Goal: Task Accomplishment & Management: Manage account settings

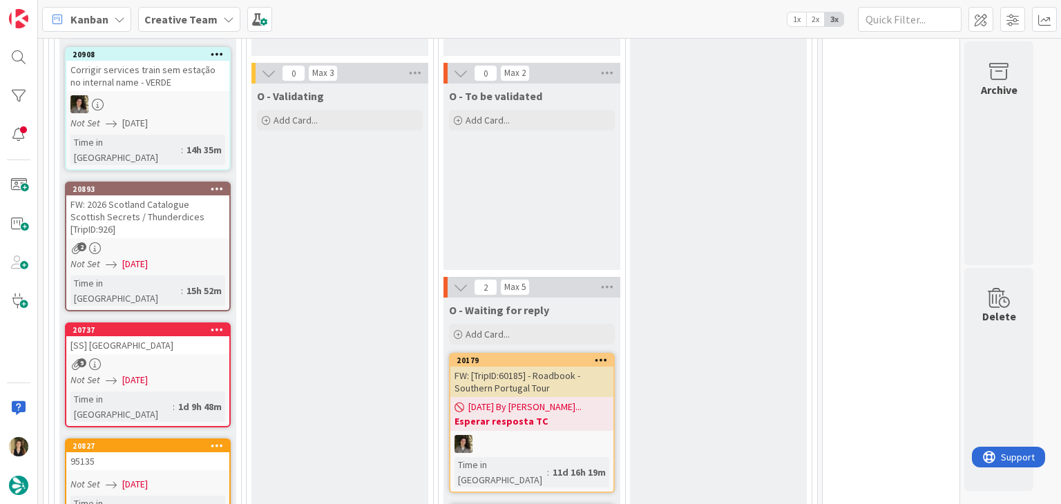
scroll to position [276, 0]
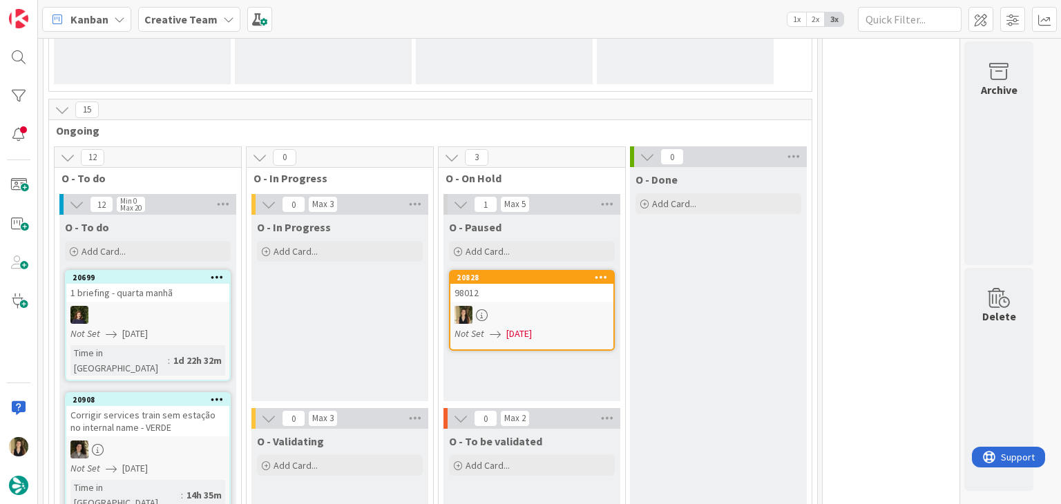
click at [588, 313] on div at bounding box center [531, 315] width 163 height 18
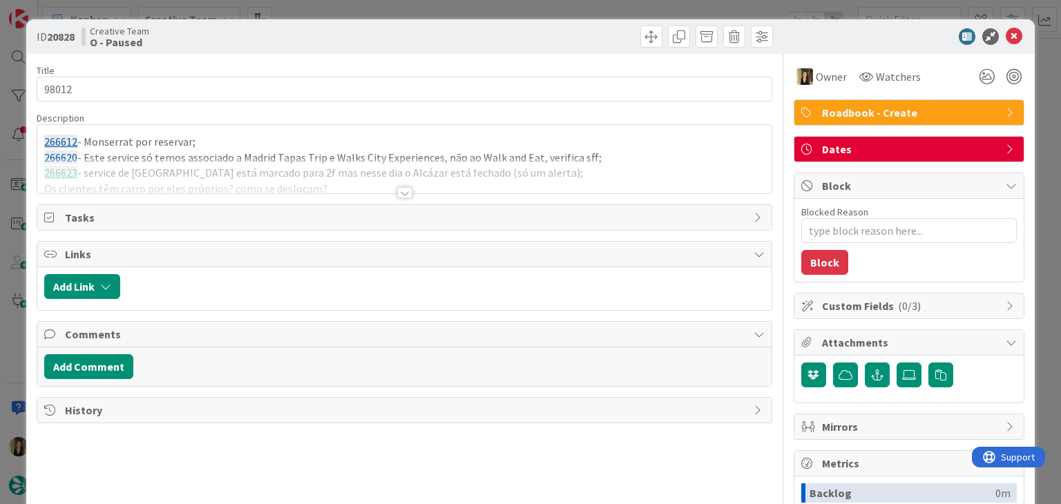
type textarea "x"
click at [397, 194] on div at bounding box center [404, 192] width 15 height 11
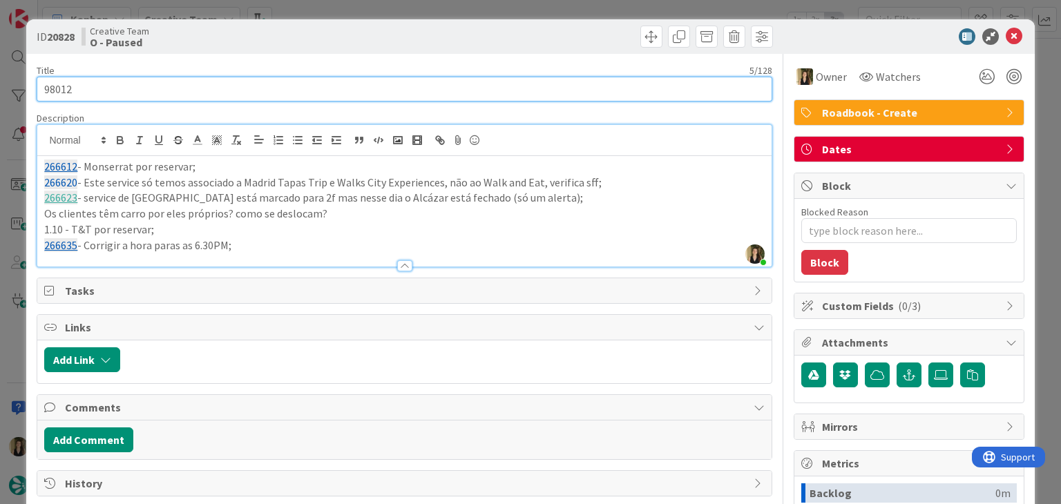
click at [50, 93] on input "98012" at bounding box center [404, 89] width 735 height 25
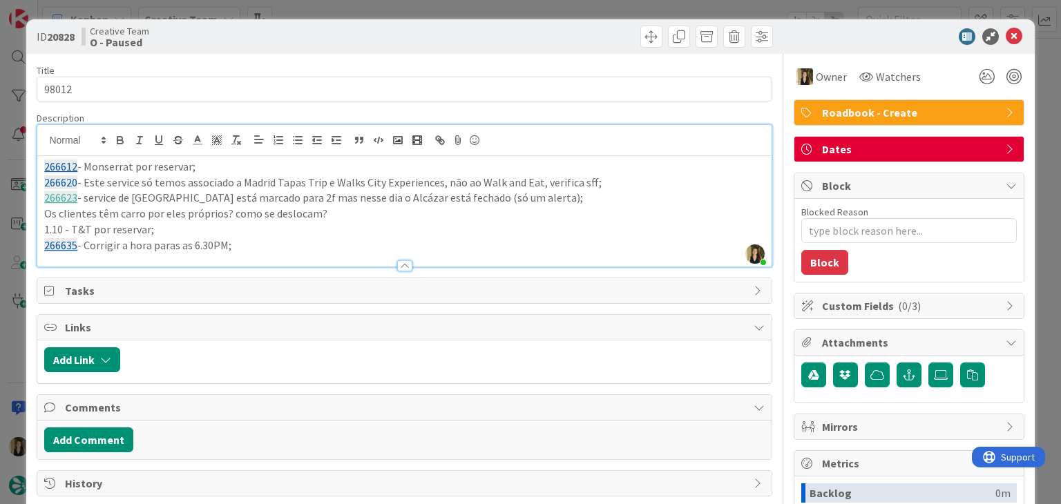
click at [307, 35] on div "Creative Team O - Paused" at bounding box center [242, 37] width 320 height 22
click at [312, 15] on div "ID 20828 Creative Team O - Paused Title 5 / 128 98012 Description [PERSON_NAME]…" at bounding box center [530, 252] width 1061 height 504
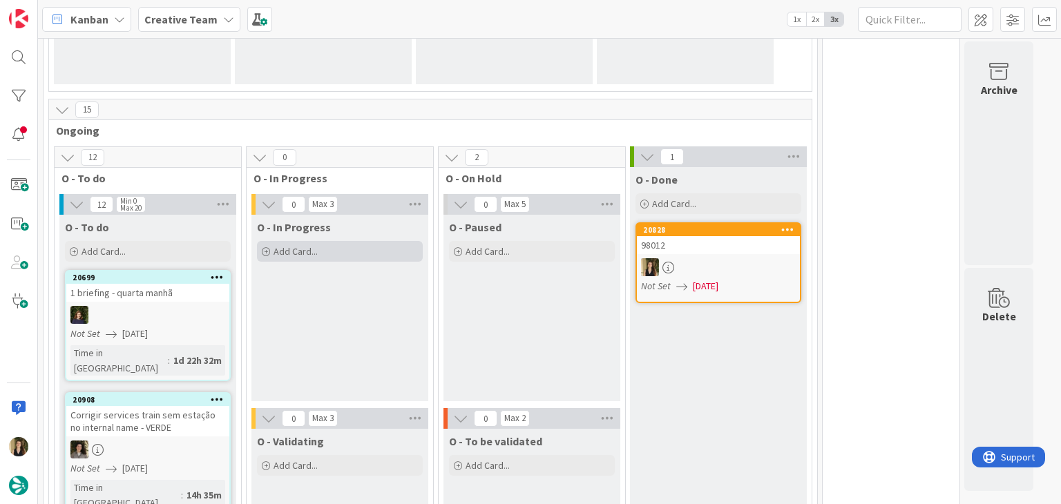
click at [338, 245] on div "Add Card..." at bounding box center [340, 251] width 166 height 21
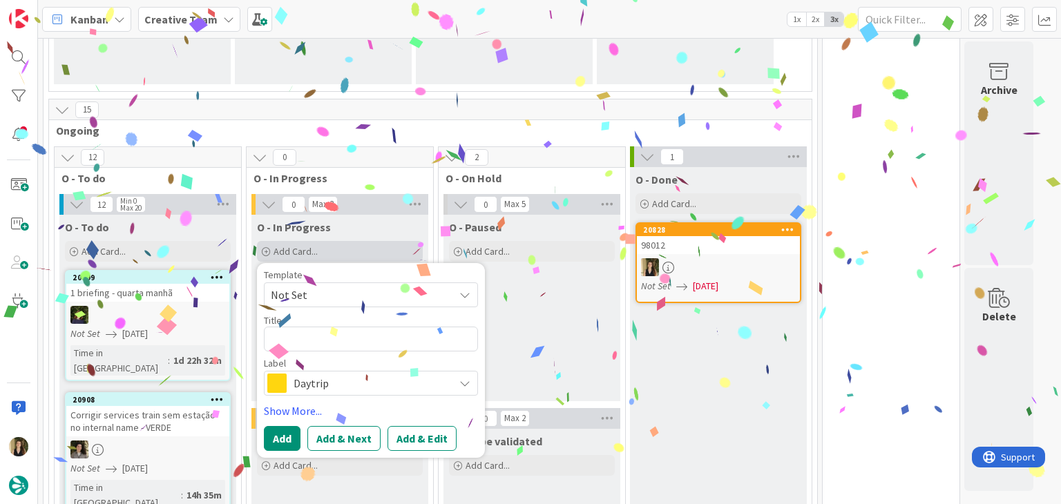
type textarea "98012"
type textarea "x"
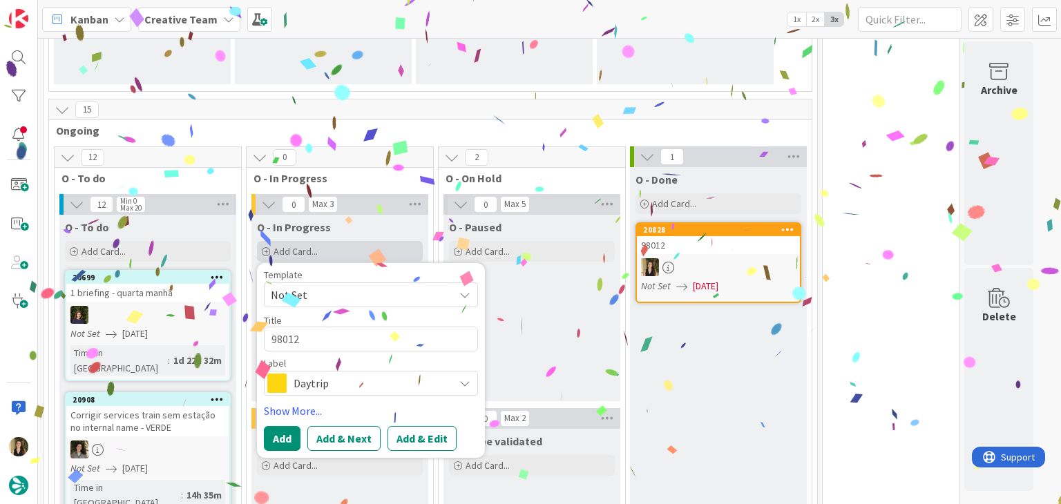
type textarea "98012"
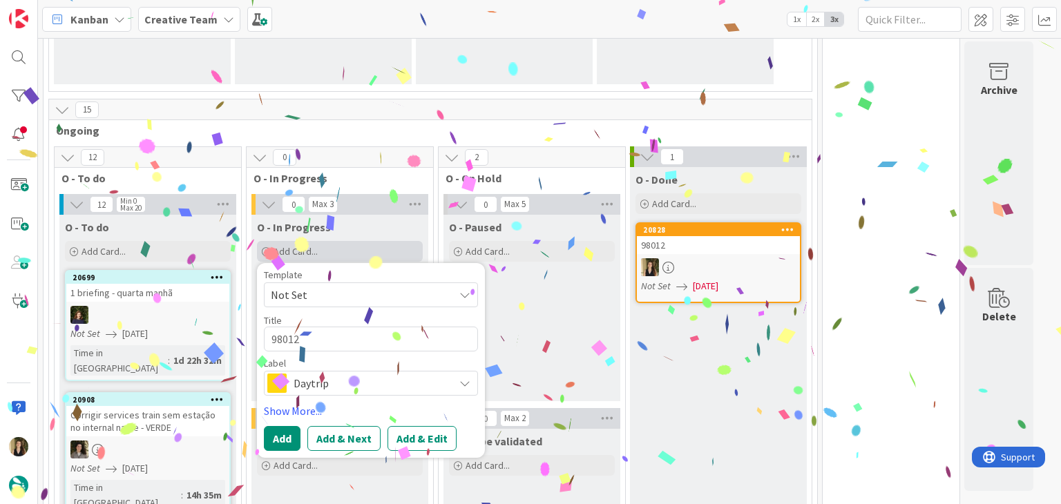
type textarea "x"
type textarea "98012 co"
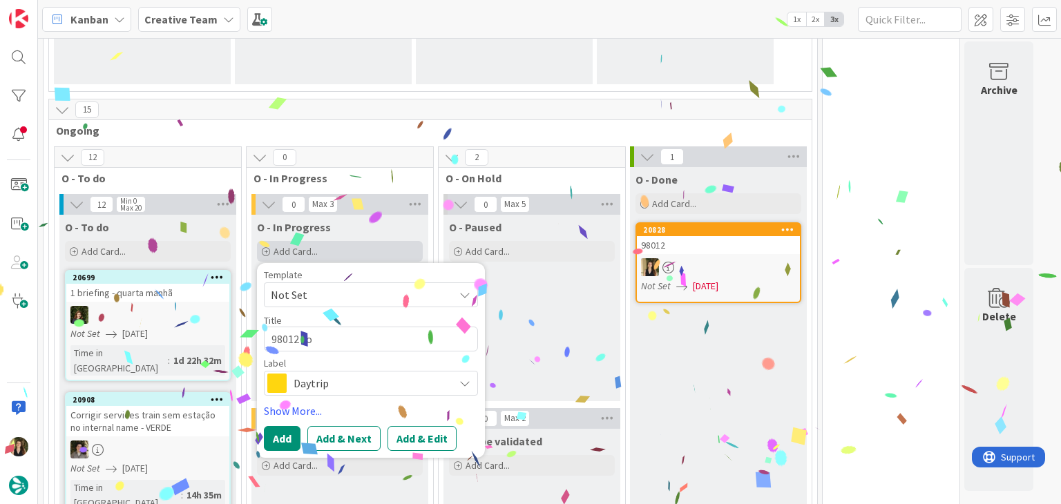
type textarea "x"
type textarea "98012 con"
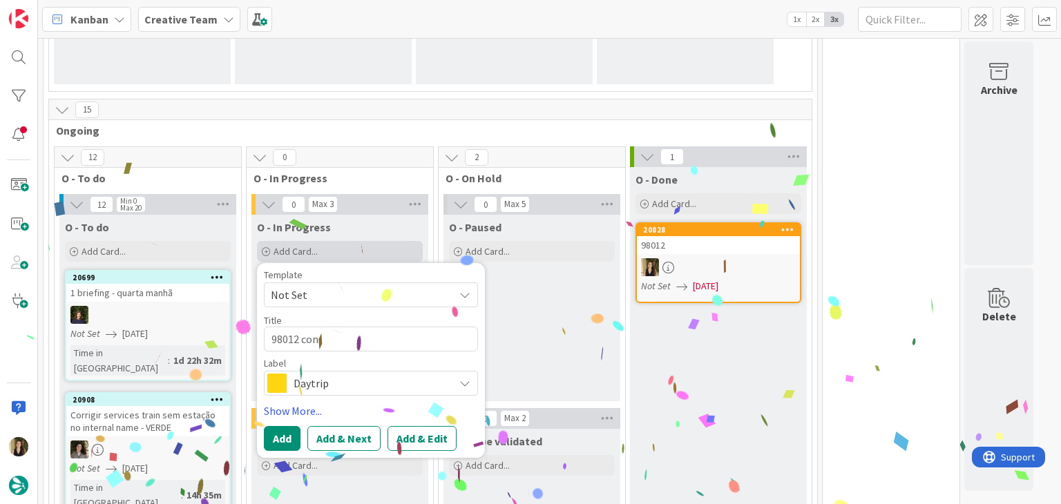
type textarea "x"
type textarea "98012 cont"
type textarea "x"
type textarea "98012 conti"
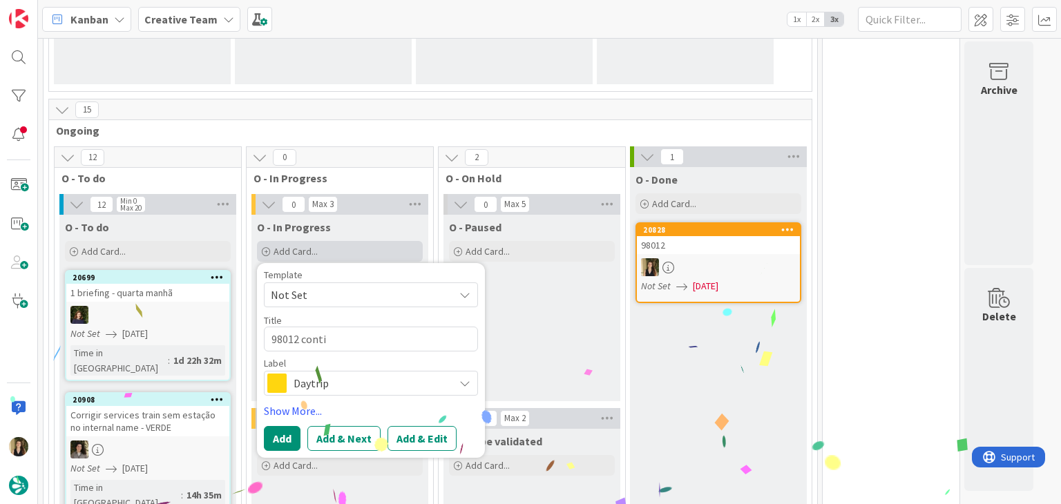
type textarea "x"
type textarea "98012 contin"
type textarea "x"
type textarea "98012 continu"
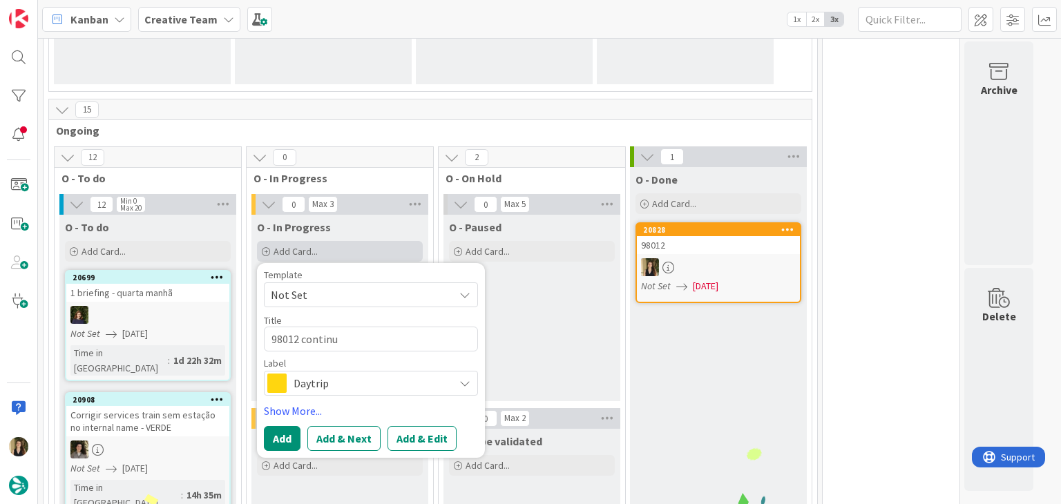
type textarea "x"
type textarea "98012 continua"
type textarea "x"
type textarea "98012 continuaç"
type textarea "x"
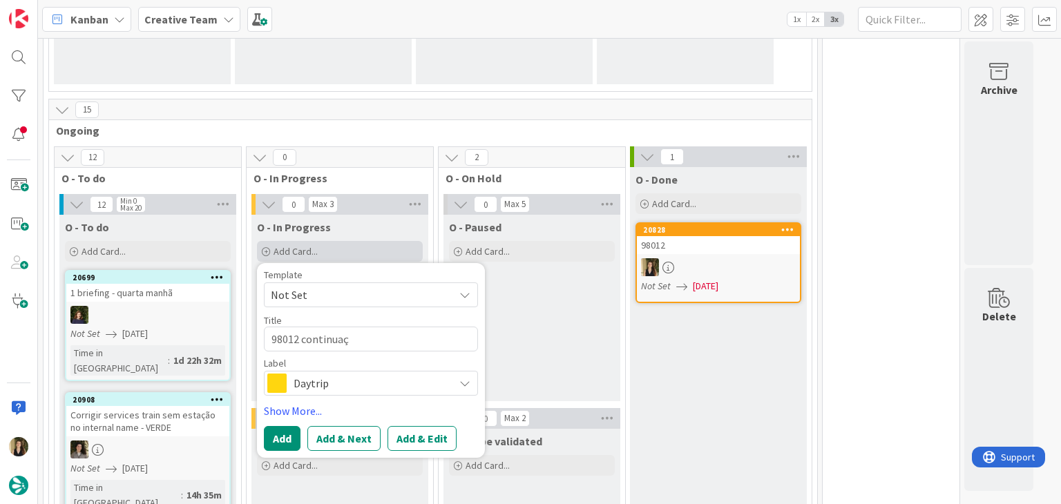
type textarea "98012 continuaçã"
type textarea "x"
type textarea "98012 continuação"
click at [383, 381] on span "Daytrip" at bounding box center [370, 383] width 153 height 19
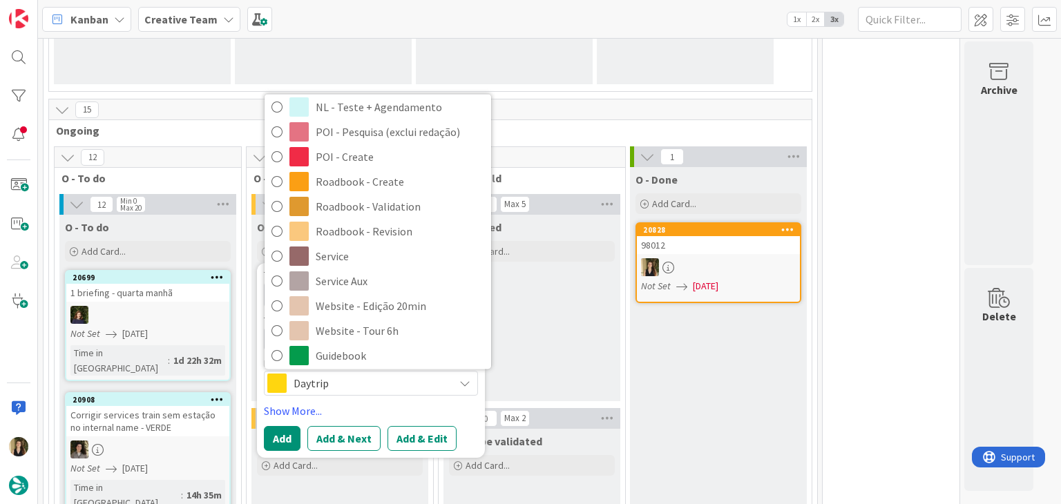
scroll to position [207, 0]
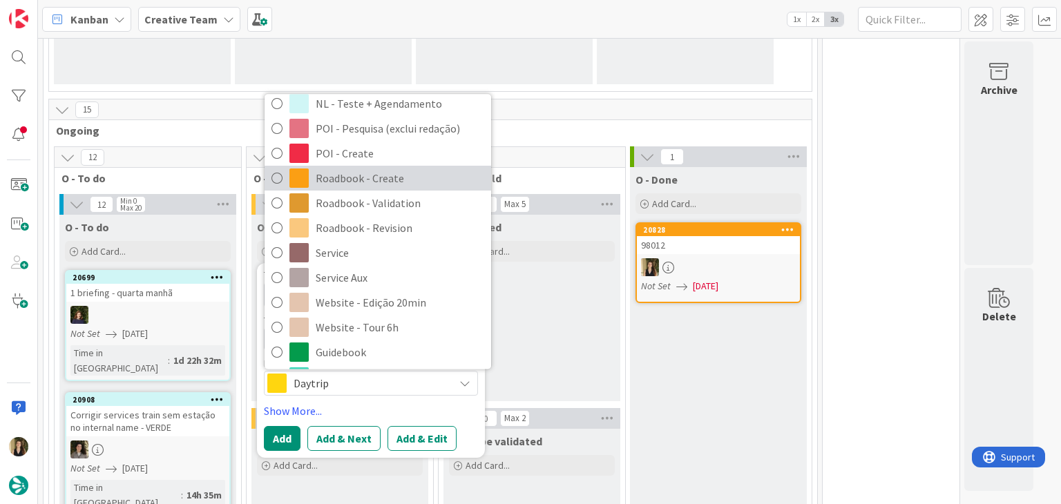
click at [392, 182] on span "Roadbook - Create" at bounding box center [400, 179] width 169 height 21
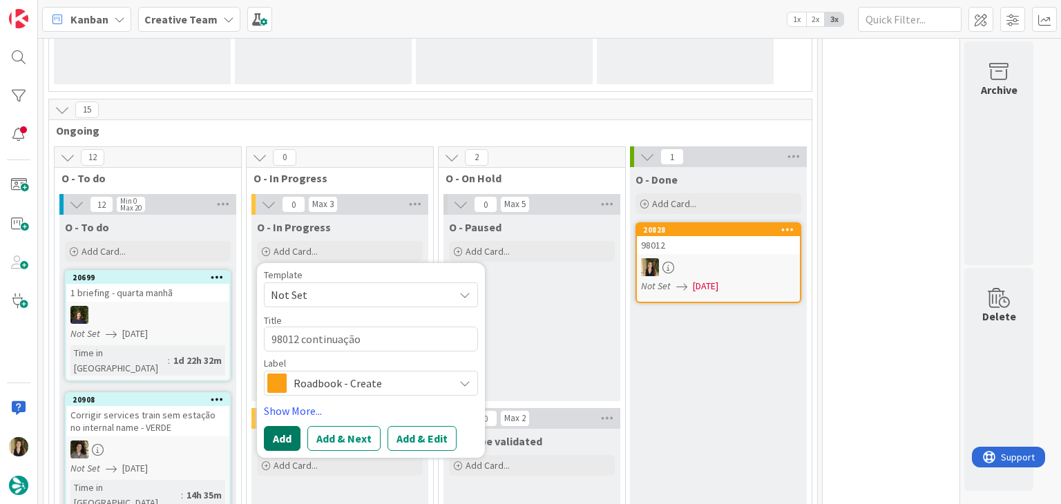
drag, startPoint x: 292, startPoint y: 434, endPoint x: 304, endPoint y: 414, distance: 23.0
click at [291, 434] on button "Add" at bounding box center [282, 438] width 37 height 25
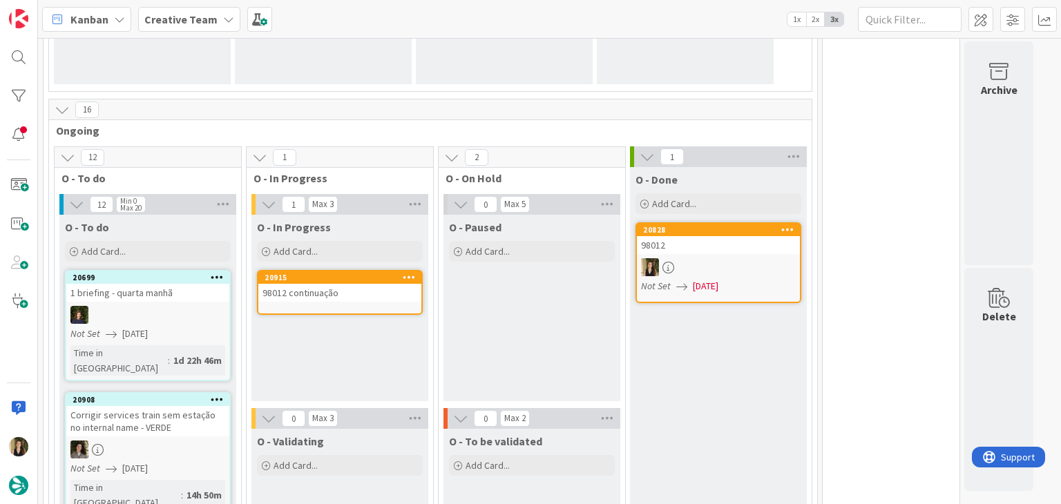
click at [365, 296] on div "98012 continuação" at bounding box center [339, 293] width 163 height 18
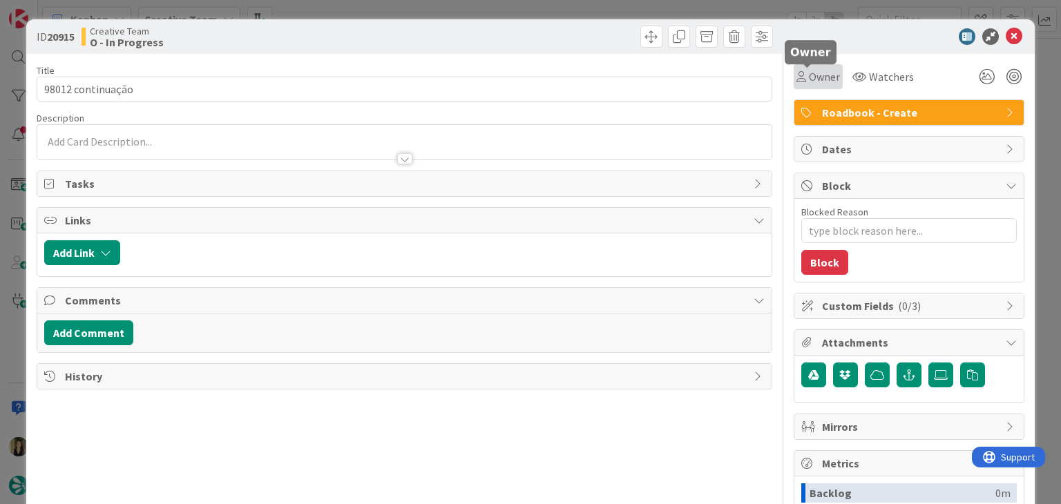
click at [816, 70] on span "Owner" at bounding box center [824, 76] width 31 height 17
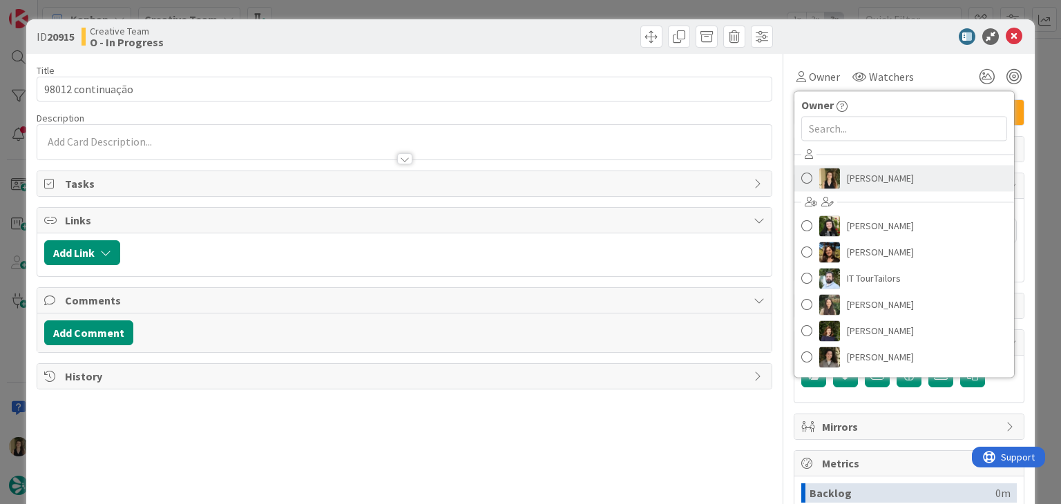
click at [862, 184] on span "[PERSON_NAME]" at bounding box center [880, 178] width 67 height 21
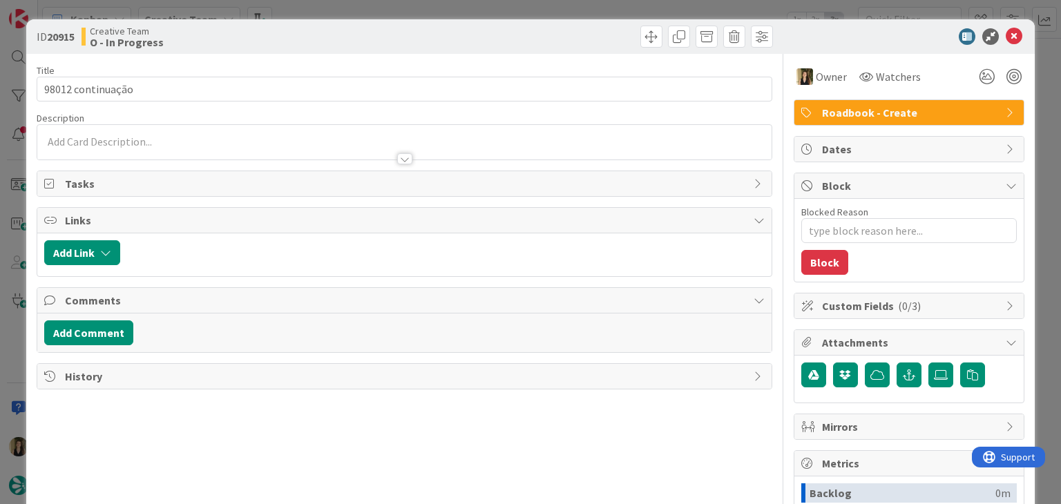
drag, startPoint x: 558, startPoint y: 32, endPoint x: 551, endPoint y: 12, distance: 21.2
click at [557, 30] on div at bounding box center [590, 37] width 365 height 22
click at [551, 10] on div "ID 20915 Creative Team O - In Progress Title 17 / 128 98012 continuação Descrip…" at bounding box center [530, 252] width 1061 height 504
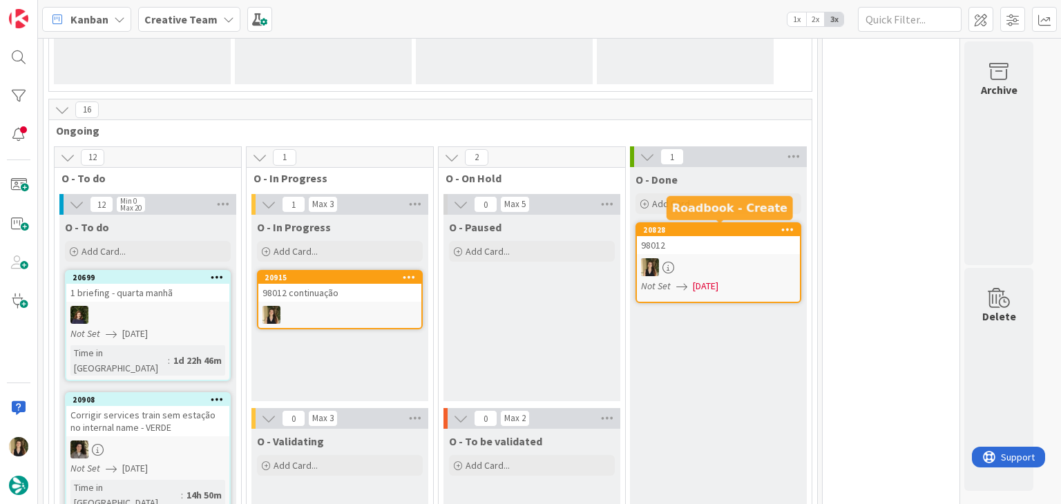
click at [738, 254] on link "20828 98012 Not Set [DATE]" at bounding box center [719, 262] width 166 height 81
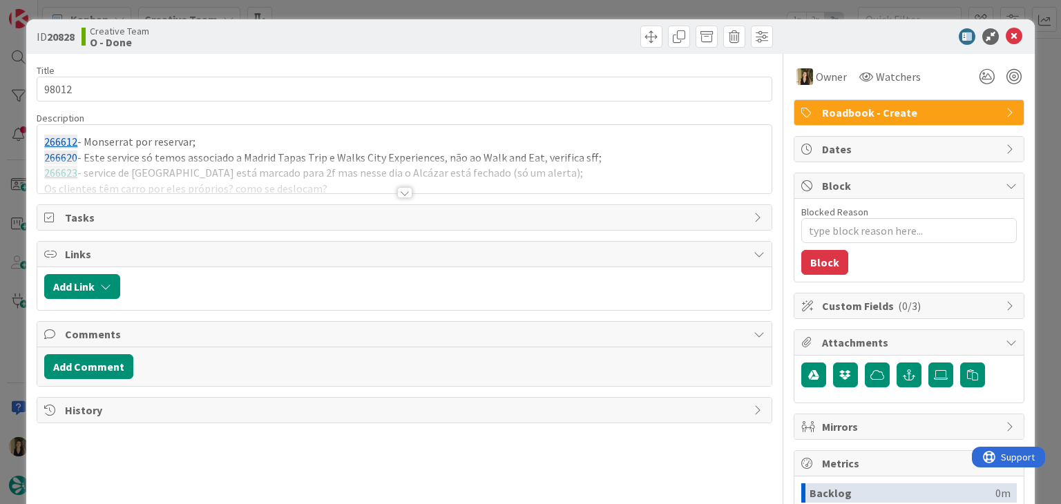
click at [400, 189] on div at bounding box center [404, 192] width 15 height 11
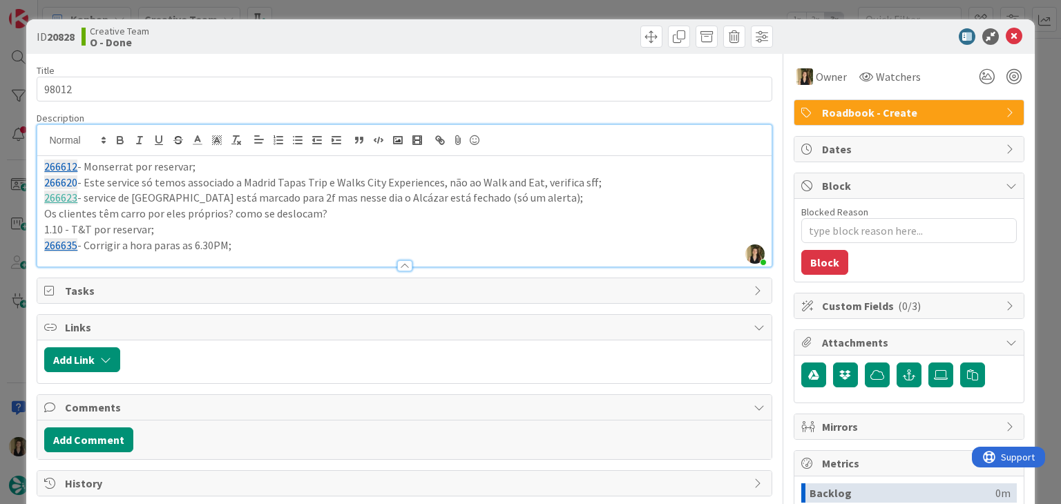
drag, startPoint x: 240, startPoint y: 245, endPoint x: 32, endPoint y: 164, distance: 223.7
click at [32, 165] on div "ID 20828 Creative Team O - Done Title 5 / 128 98012 Description [PERSON_NAME] j…" at bounding box center [530, 370] width 1008 height 703
copy div "266612 - Monserrat por reservar; 266620 - Este service só temos associado a Mad…"
click at [412, 3] on div "ID 20828 Creative Team O - Done Title 5 / 128 98012 Description [PERSON_NAME] j…" at bounding box center [530, 252] width 1061 height 504
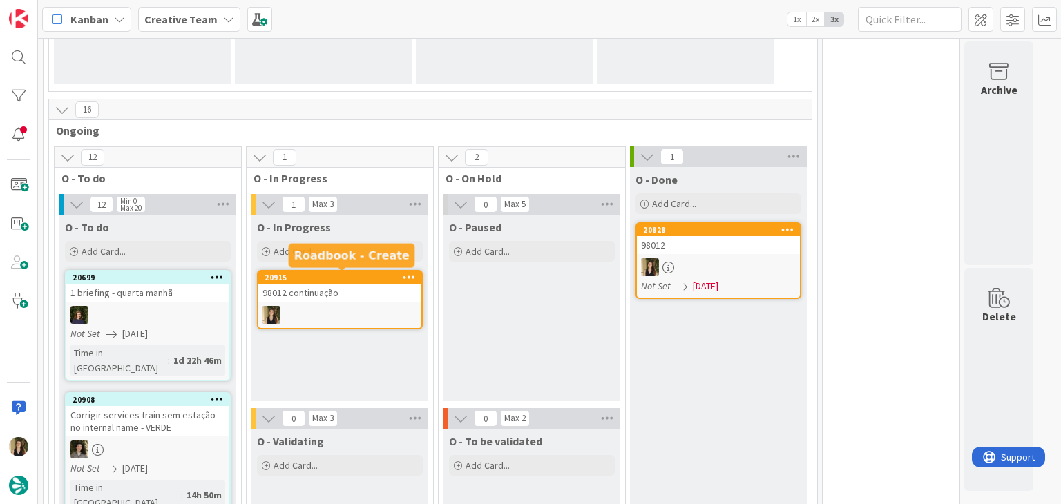
click at [318, 280] on div "20915" at bounding box center [343, 278] width 157 height 10
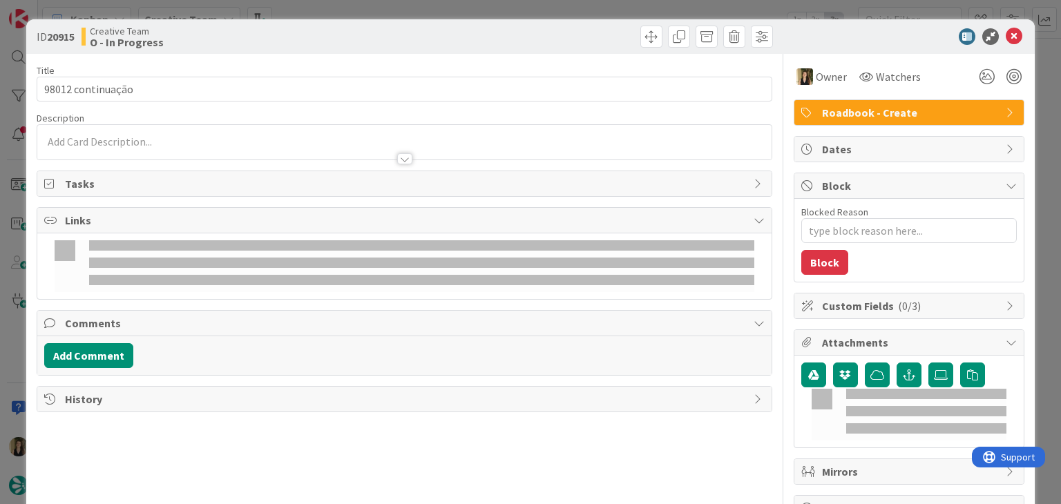
click at [182, 145] on div at bounding box center [404, 152] width 734 height 15
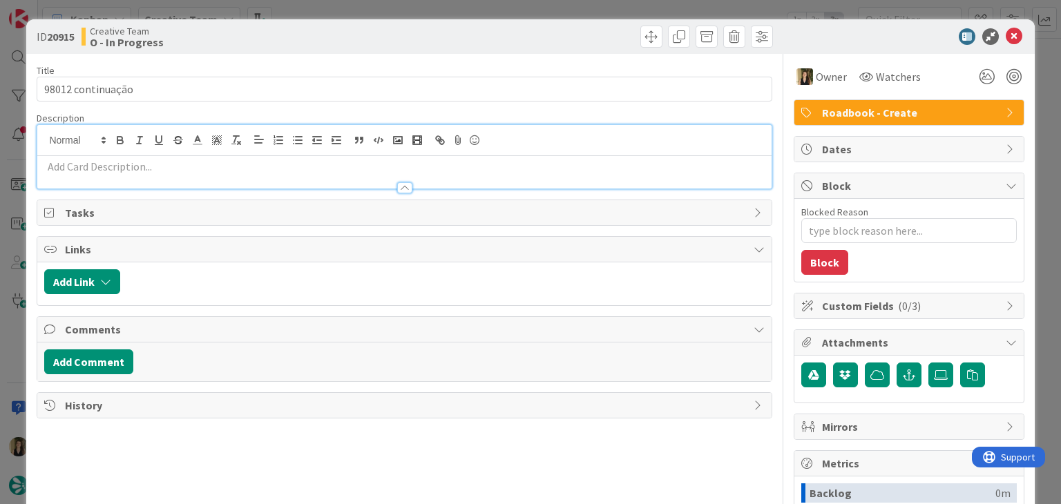
click at [173, 170] on p at bounding box center [404, 167] width 720 height 16
paste div
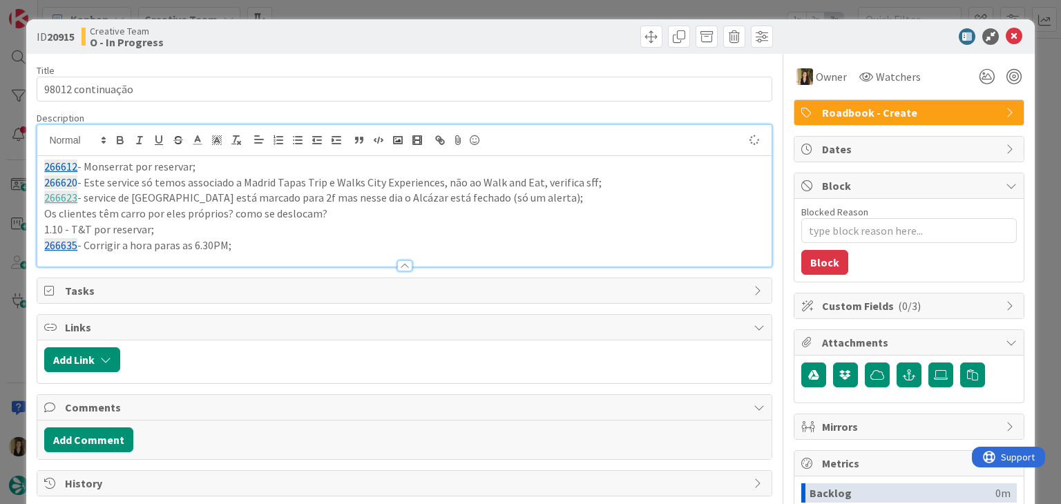
click at [177, 239] on p "266635 - Corrigir a hora paras as 6.30PM;" at bounding box center [404, 246] width 720 height 16
type textarea "x"
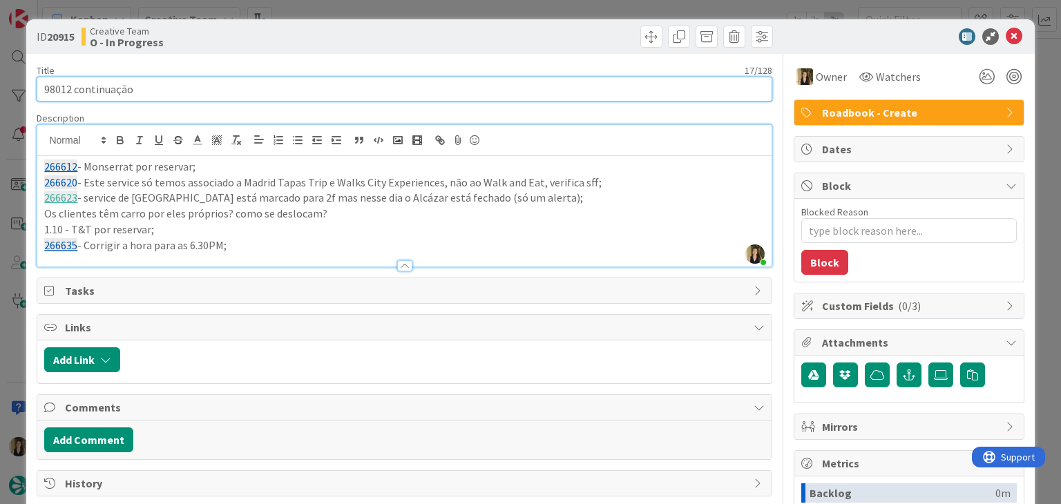
click at [56, 86] on input "98012 continuação" at bounding box center [404, 89] width 735 height 25
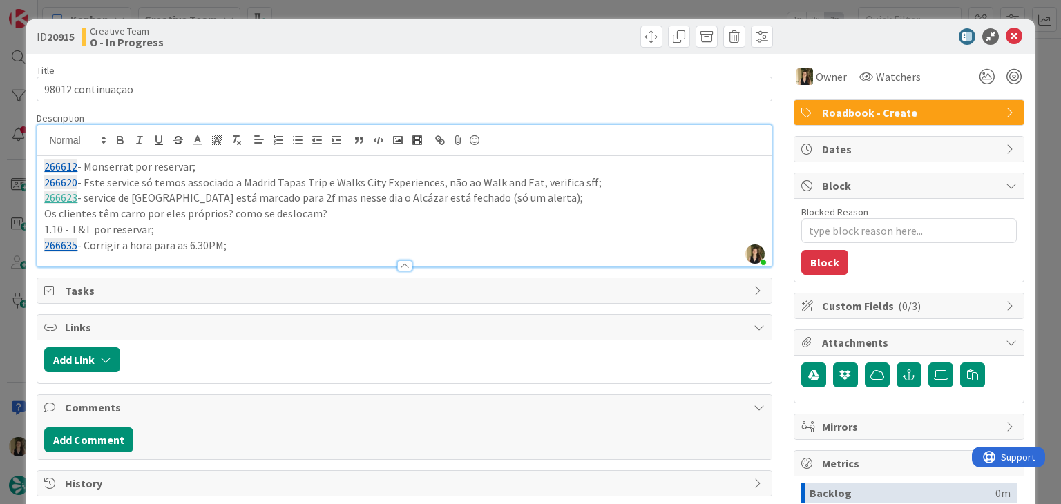
drag, startPoint x: 392, startPoint y: 43, endPoint x: 399, endPoint y: 3, distance: 40.7
click at [392, 39] on div "Creative Team O - In Progress" at bounding box center [242, 37] width 320 height 22
click at [266, 246] on p "266635 - Corrigir a hora para as 6.30PM;" at bounding box center [404, 246] width 720 height 16
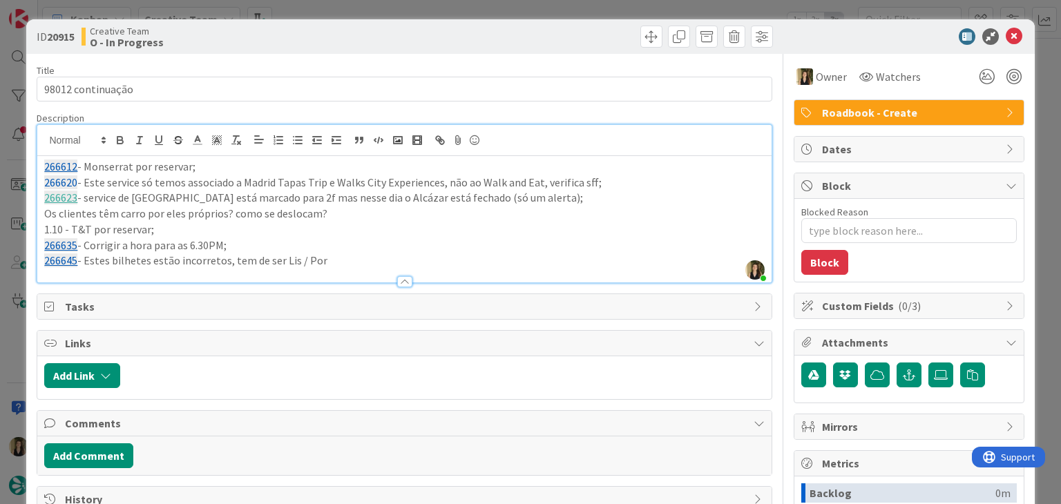
drag, startPoint x: 363, startPoint y: 33, endPoint x: 363, endPoint y: 7, distance: 26.2
click at [362, 26] on div "Creative Team O - In Progress" at bounding box center [242, 37] width 320 height 22
click at [370, 13] on div "ID 20915 Creative Team O - In Progress Title 17 / 128 98012 continuação Descrip…" at bounding box center [530, 252] width 1061 height 504
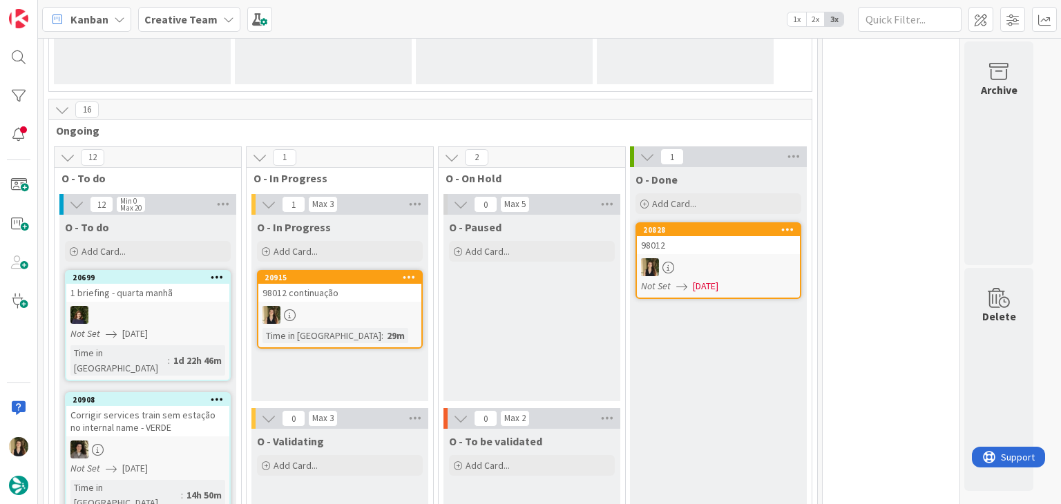
click at [383, 326] on link "20915 98012 continuação Time in [GEOGRAPHIC_DATA] : 29m" at bounding box center [340, 309] width 166 height 79
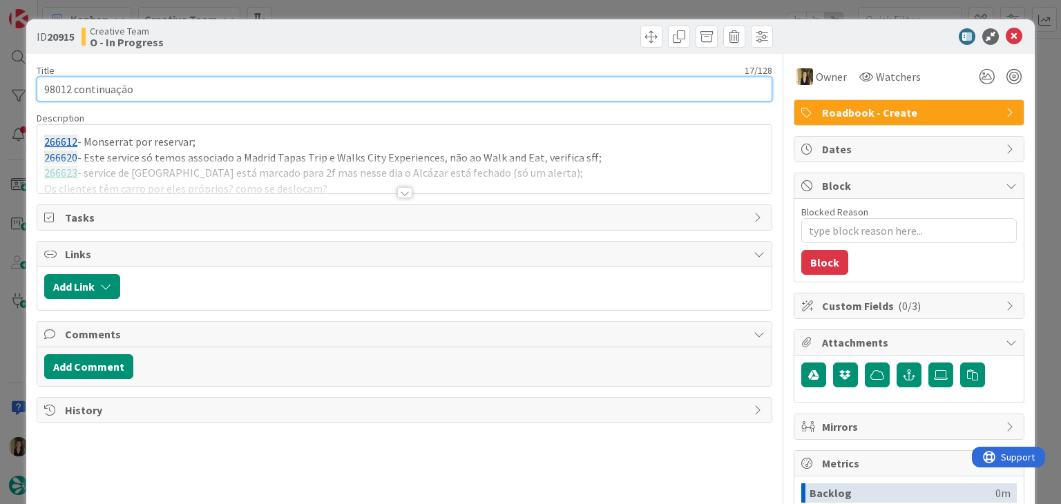
drag, startPoint x: 156, startPoint y: 91, endPoint x: 18, endPoint y: 88, distance: 138.2
click at [18, 88] on div "ID 20915 Creative Team O - In Progress Title 17 / 128 98012 continuação Descrip…" at bounding box center [530, 252] width 1061 height 504
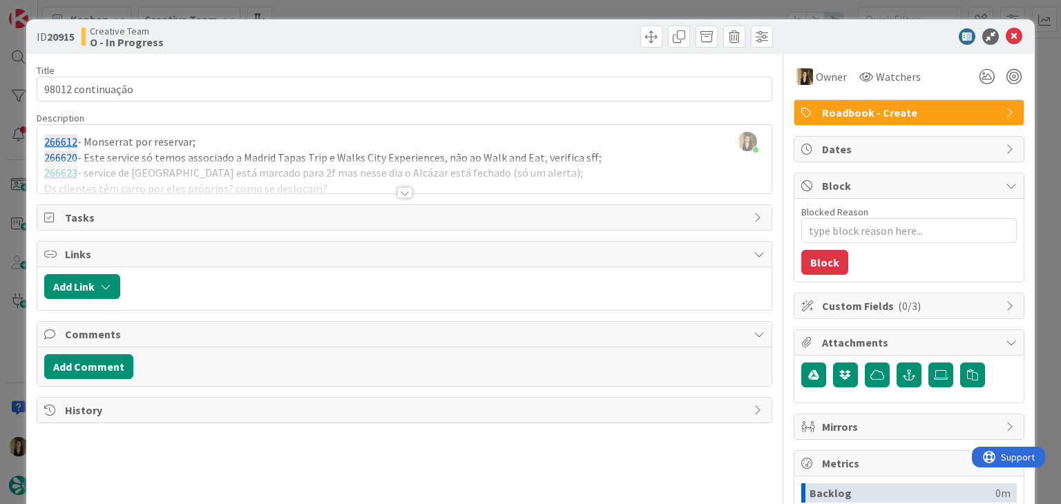
click at [344, 24] on div "ID 20915 Creative Team O - In Progress" at bounding box center [530, 36] width 1008 height 35
click at [351, 17] on div "ID 20915 Creative Team O - In Progress Title 17 / 128 98012 continuação Descrip…" at bounding box center [530, 252] width 1061 height 504
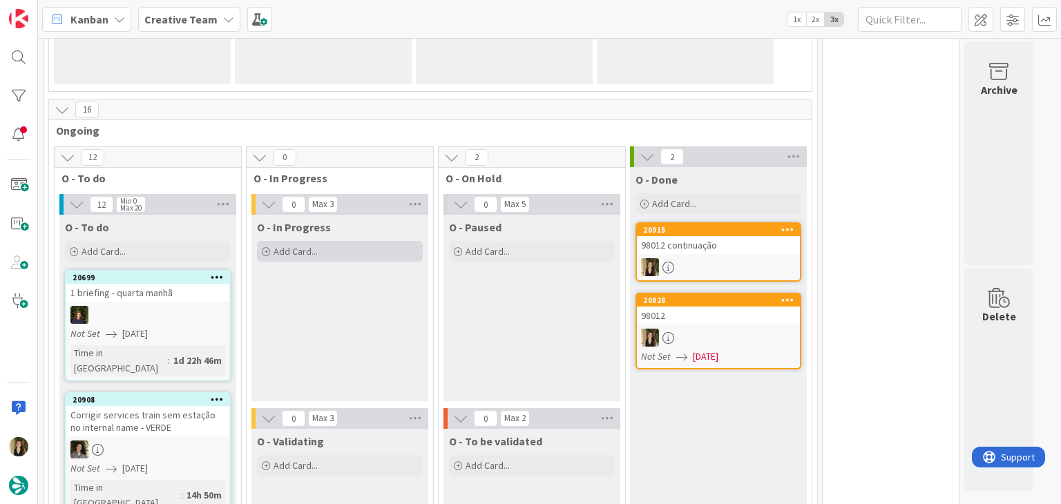
click at [345, 252] on div "Add Card..." at bounding box center [340, 251] width 166 height 21
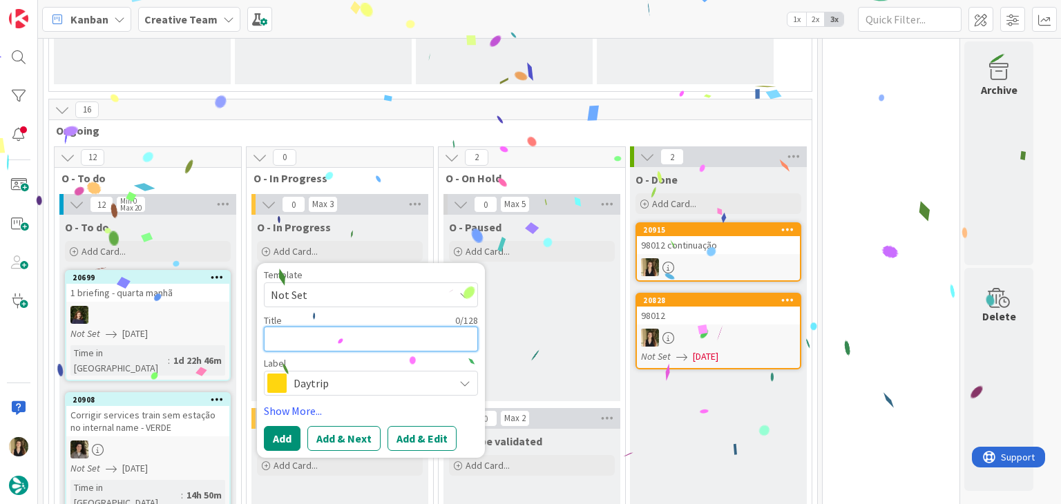
paste textarea "98012 continuação"
type textarea "x"
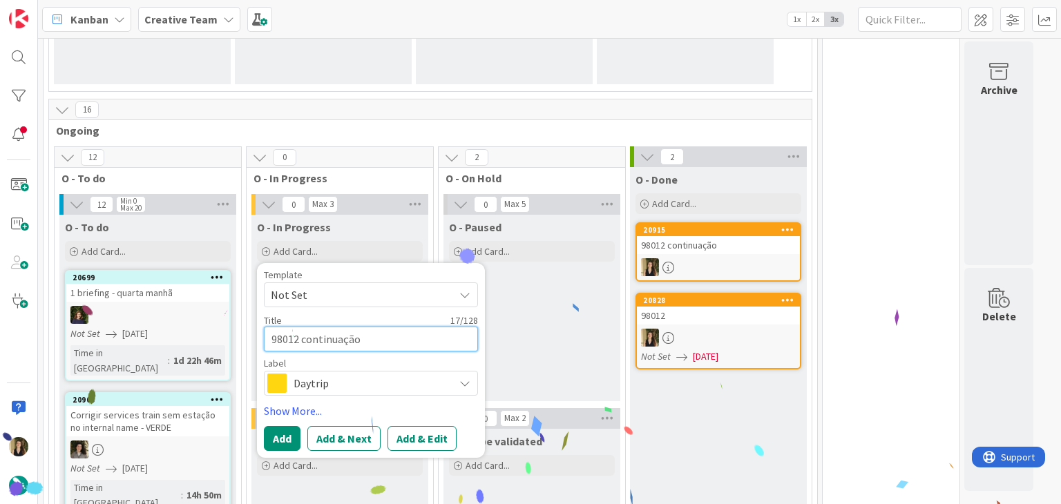
type textarea "98012 continuação"
click at [384, 394] on div "Daytrip" at bounding box center [371, 383] width 214 height 25
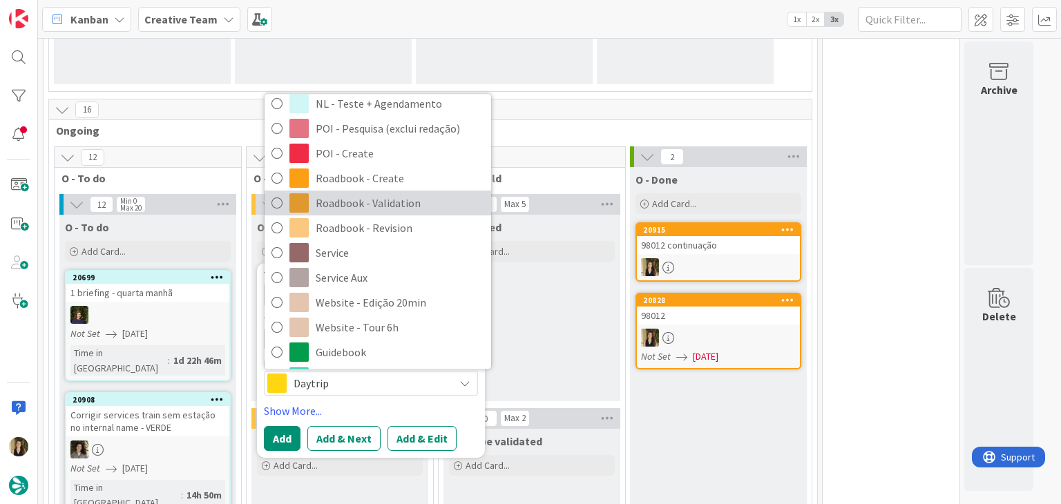
click at [414, 205] on span "Roadbook - Validation" at bounding box center [400, 203] width 169 height 21
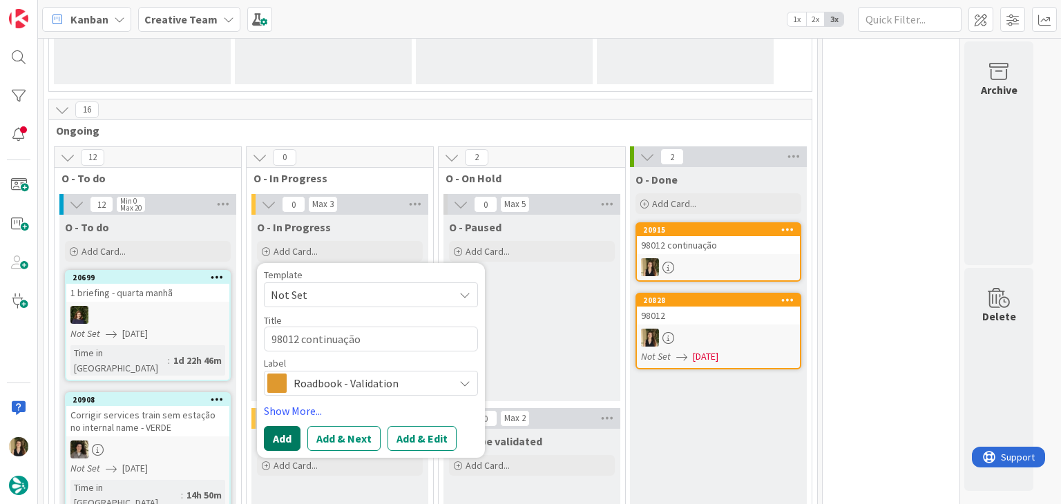
drag, startPoint x: 286, startPoint y: 436, endPoint x: 471, endPoint y: 360, distance: 200.1
click at [286, 434] on button "Add" at bounding box center [282, 438] width 37 height 25
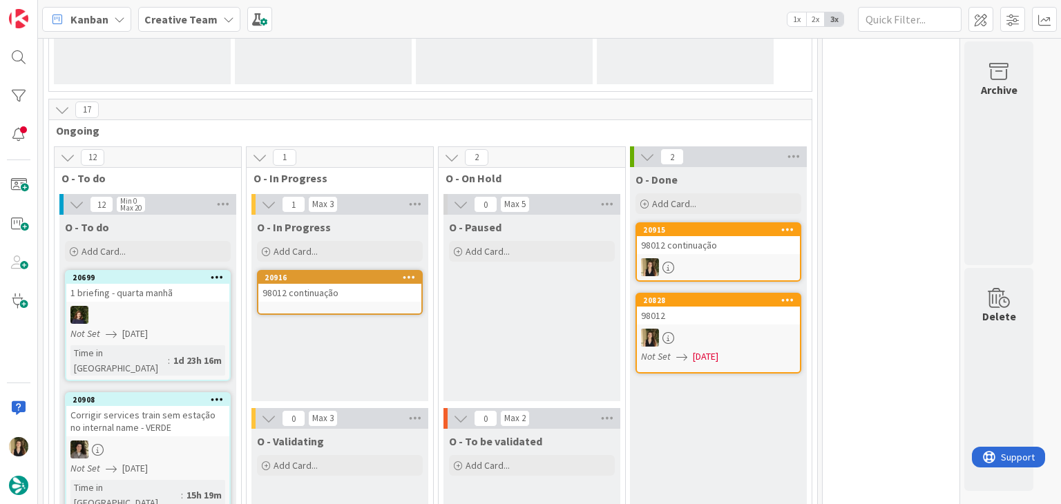
click at [723, 258] on div at bounding box center [718, 267] width 163 height 18
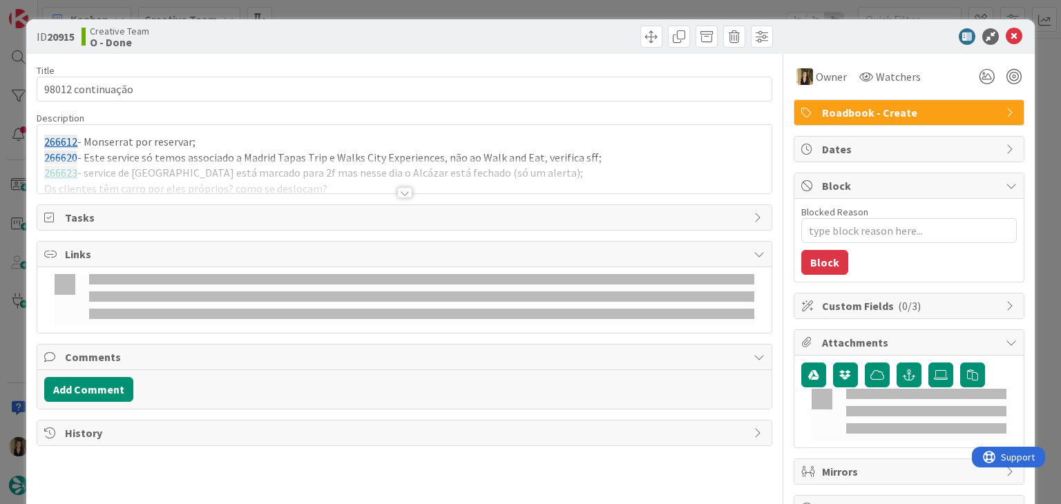
click at [268, 189] on div at bounding box center [404, 175] width 734 height 35
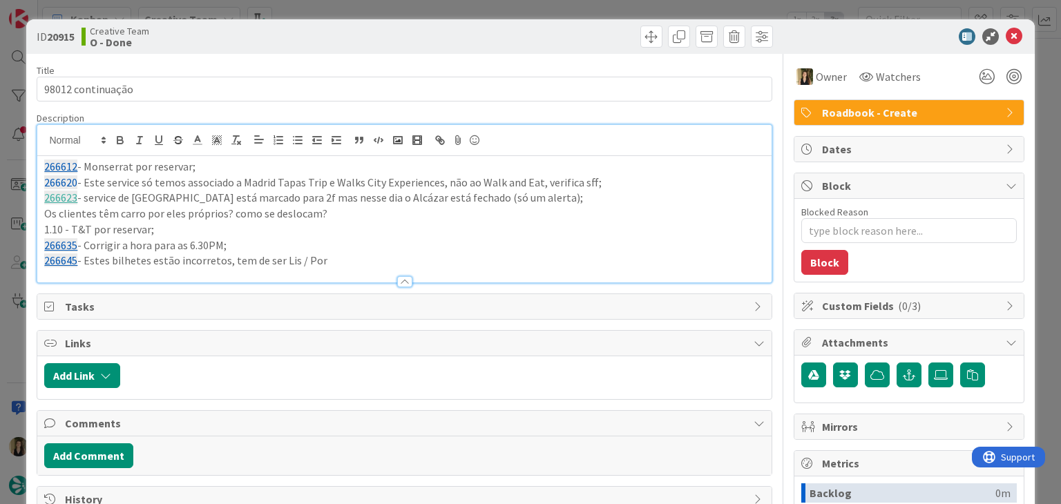
drag, startPoint x: 336, startPoint y: 260, endPoint x: 8, endPoint y: 150, distance: 346.2
click at [8, 150] on div "ID 20915 Creative Team O - Done Title 17 / 128 98012 continuação Description 26…" at bounding box center [530, 252] width 1061 height 504
copy div "266612 - Monserrat por reservar; 266620 - Este service só temos associado a Mad…"
drag, startPoint x: 304, startPoint y: 39, endPoint x: 309, endPoint y: 16, distance: 23.5
click at [304, 33] on div "Creative Team O - Done" at bounding box center [242, 37] width 320 height 22
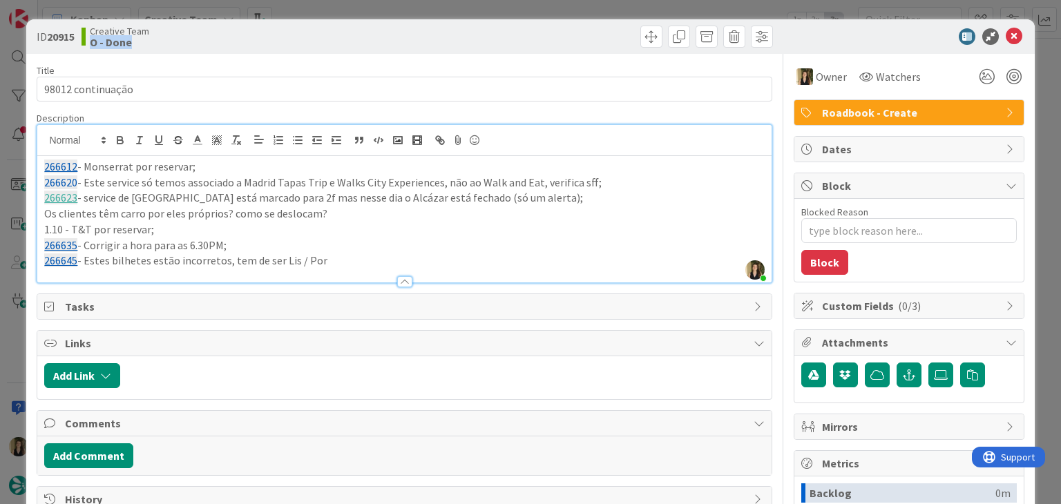
click at [312, 12] on div "ID 20915 Creative Team O - Done Title 17 / 128 98012 continuação Description [P…" at bounding box center [530, 252] width 1061 height 504
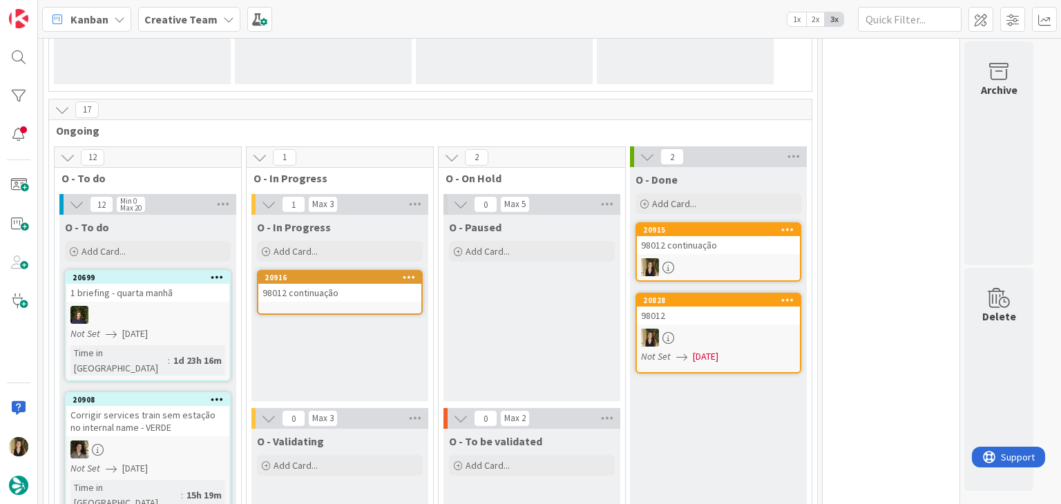
click at [378, 300] on div "98012 continuação" at bounding box center [339, 293] width 163 height 18
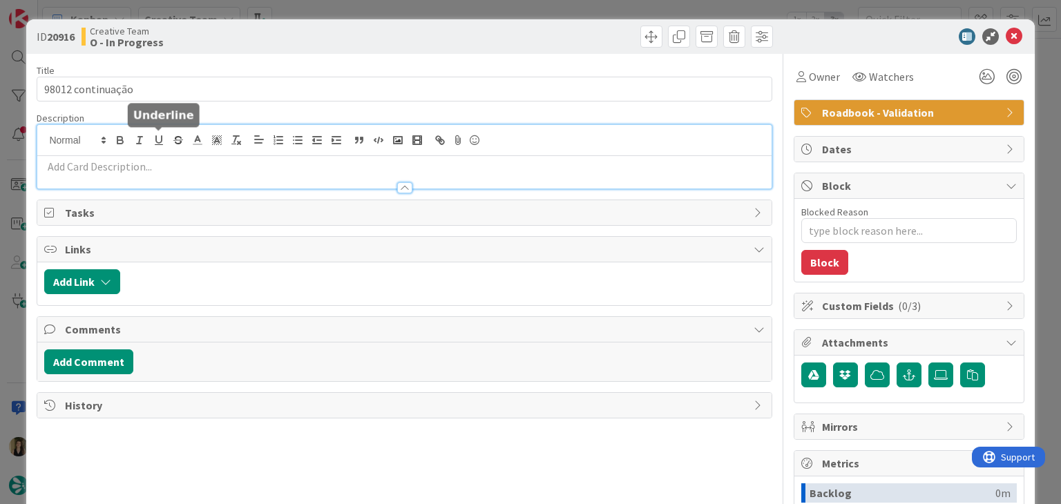
click at [160, 135] on div at bounding box center [404, 157] width 734 height 64
click at [170, 163] on p at bounding box center [404, 167] width 720 height 16
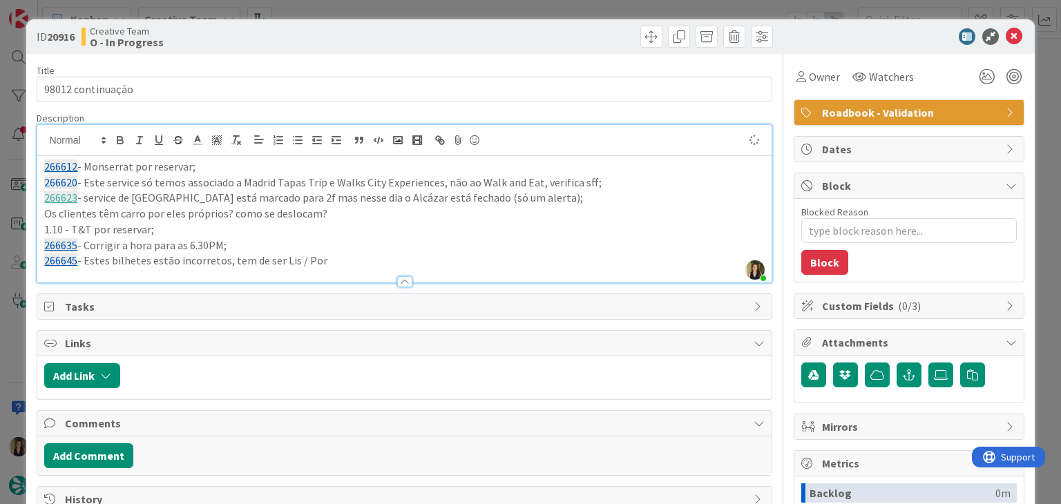
type textarea "x"
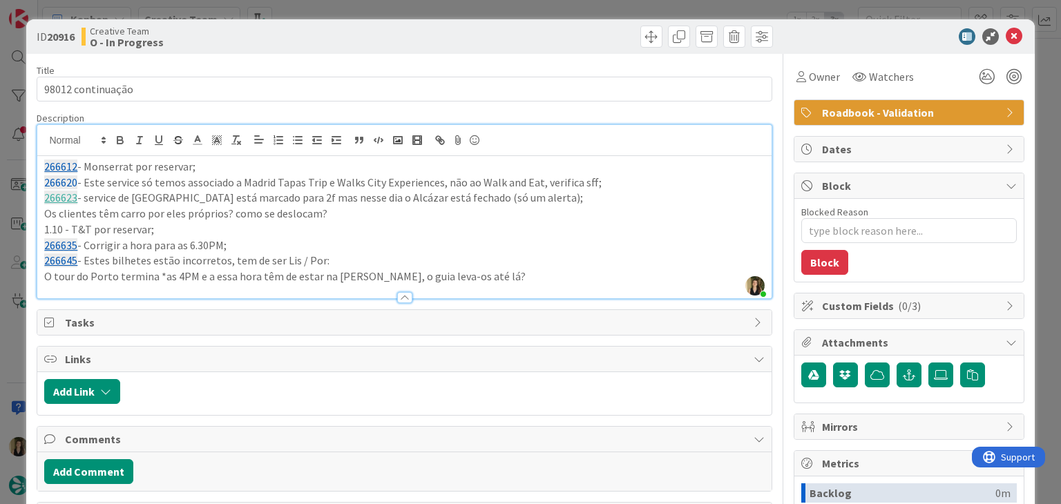
click at [516, 279] on p "O tour do Porto termina *as 4PM e a essa hora têm de estar na [PERSON_NAME], o …" at bounding box center [404, 277] width 720 height 16
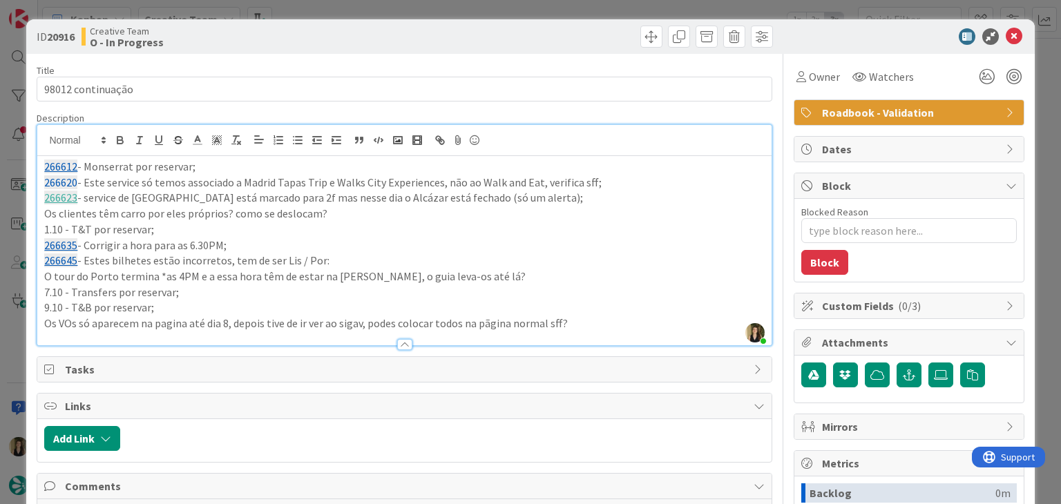
click at [460, 3] on div "ID 20916 Creative Team O - In Progress Title 17 / 128 98012 continuação Descrip…" at bounding box center [530, 252] width 1061 height 504
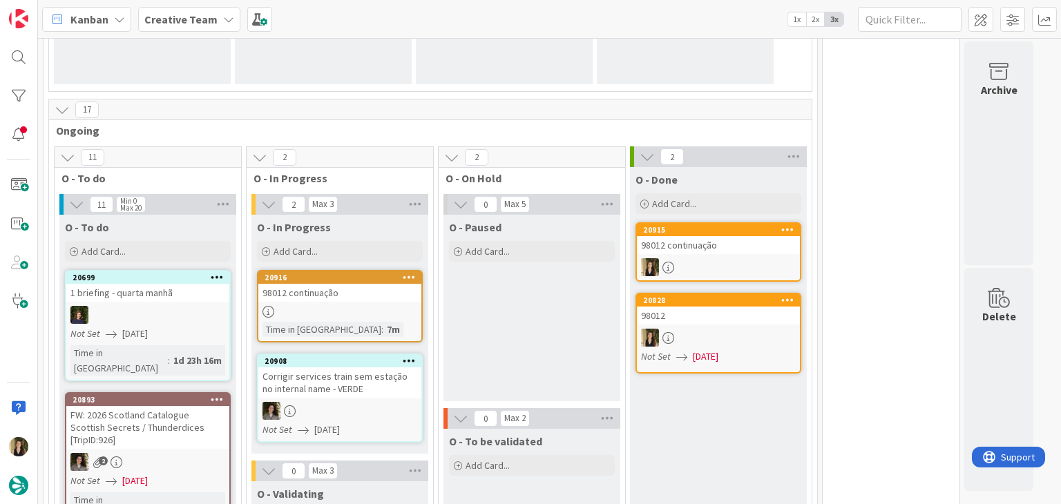
click at [367, 312] on div at bounding box center [339, 312] width 163 height 12
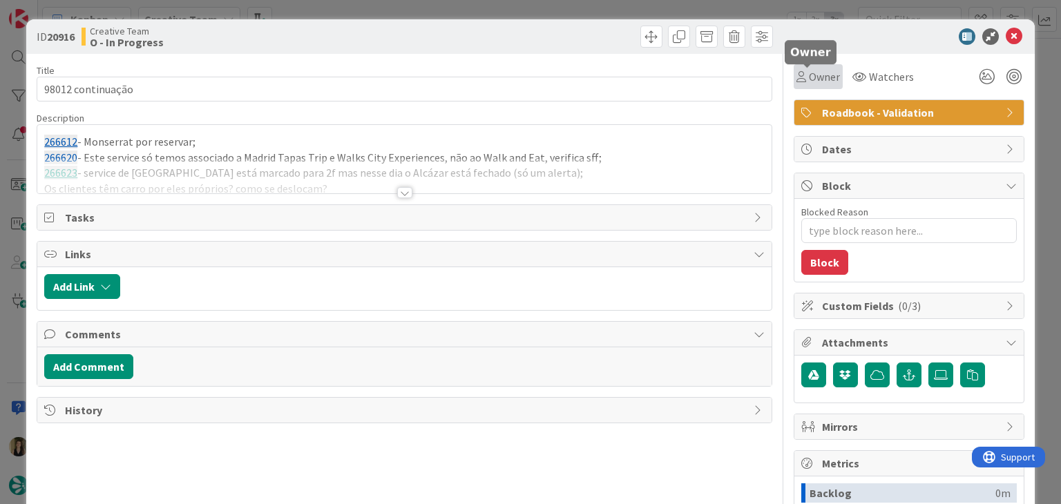
click at [814, 82] on span "Owner" at bounding box center [824, 76] width 31 height 17
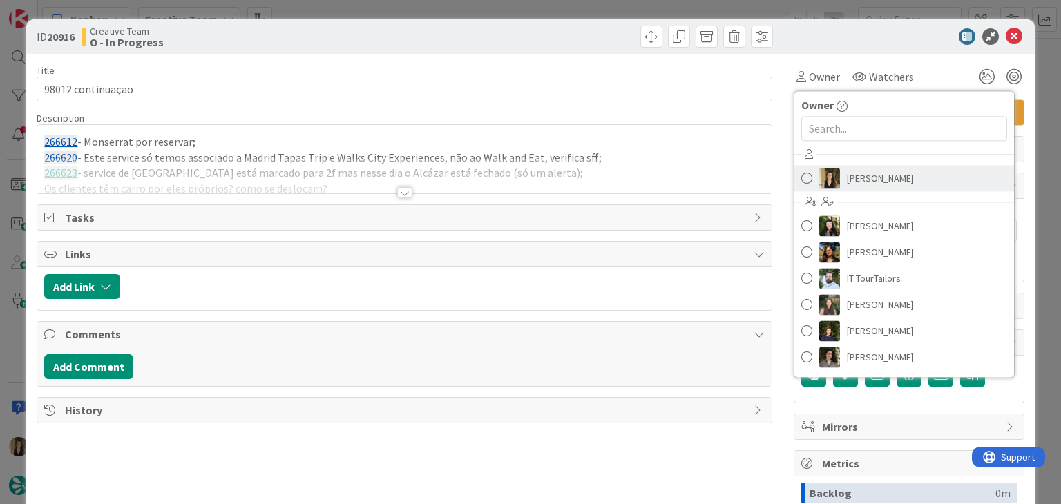
click at [859, 172] on span "[PERSON_NAME]" at bounding box center [880, 178] width 67 height 21
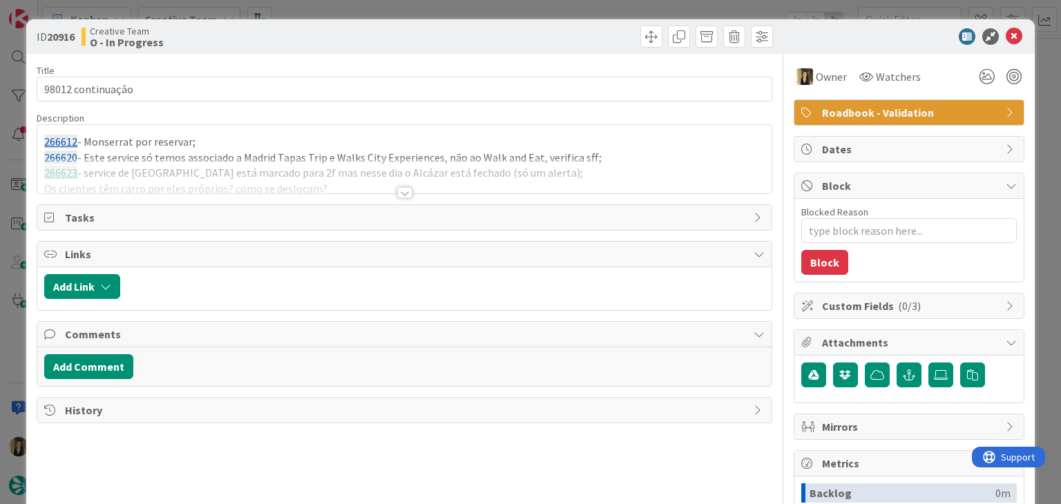
type textarea "x"
click at [397, 195] on div at bounding box center [404, 192] width 15 height 11
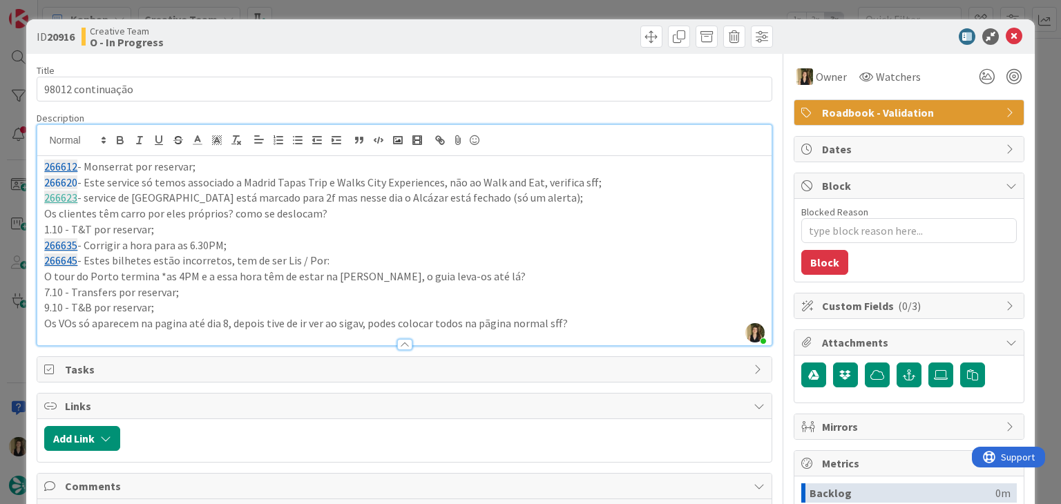
click at [159, 310] on p "9.10 - T&B por reservar;" at bounding box center [404, 308] width 720 height 16
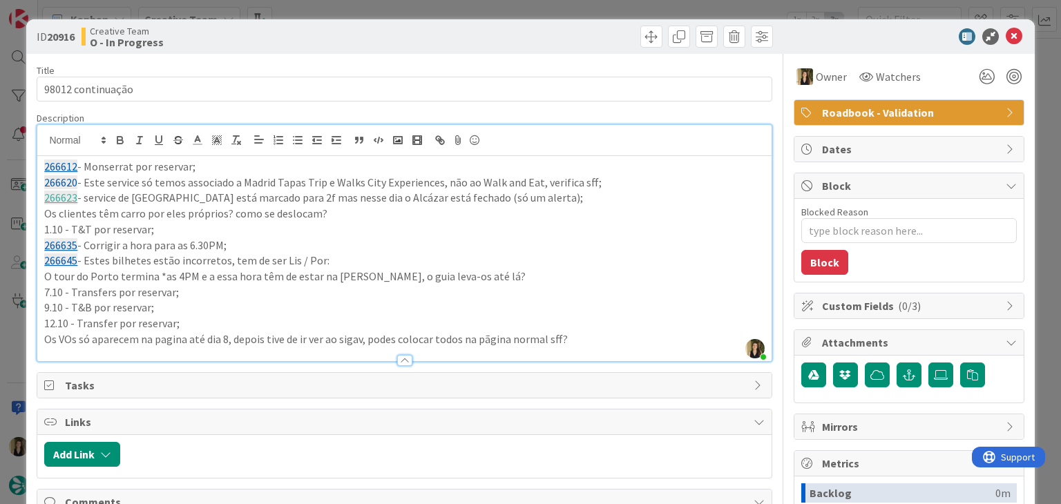
drag, startPoint x: 484, startPoint y: 335, endPoint x: 522, endPoint y: 300, distance: 51.3
click at [486, 334] on p "Os VOs só aparecem na pagina até dia 8, depois tive de ir ver ao sigav, podes c…" at bounding box center [404, 340] width 720 height 16
drag, startPoint x: 595, startPoint y: 346, endPoint x: 582, endPoint y: 339, distance: 14.2
click at [586, 342] on div "Description [PERSON_NAME] joined 3 m ago 266612 - Monserrat por reservar; 26662…" at bounding box center [404, 237] width 735 height 250
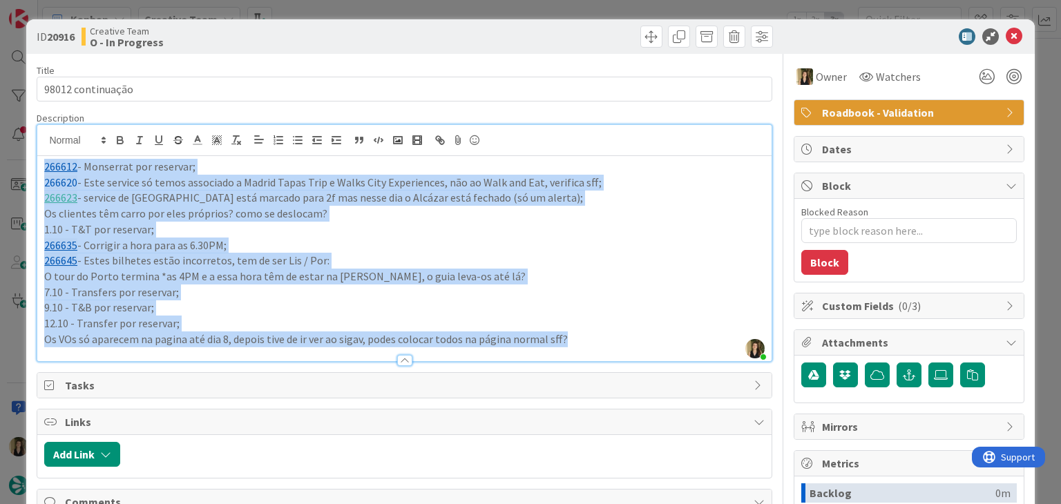
drag, startPoint x: 486, startPoint y: 349, endPoint x: 28, endPoint y: 166, distance: 493.0
click at [28, 166] on div "ID 20916 Creative Team O - In Progress Title 17 / 128 98012 continuação Descrip…" at bounding box center [530, 370] width 1008 height 703
copy div "266612 - Monserrat por reservar; 266620 - Este service só temos associado a Mad…"
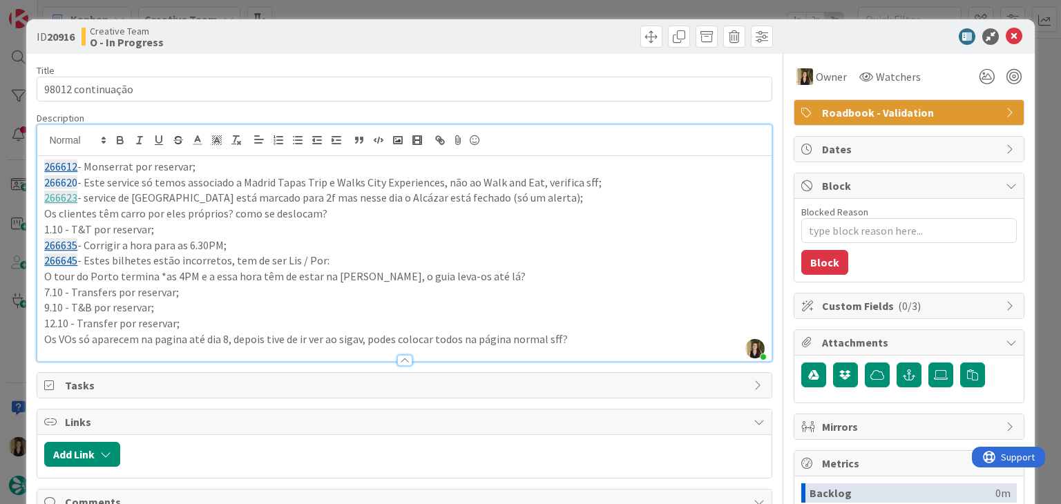
click at [417, 41] on div at bounding box center [590, 37] width 365 height 22
click at [416, 7] on div "ID 20916 Creative Team O - In Progress Title 17 / 128 98012 continuação Descrip…" at bounding box center [530, 252] width 1061 height 504
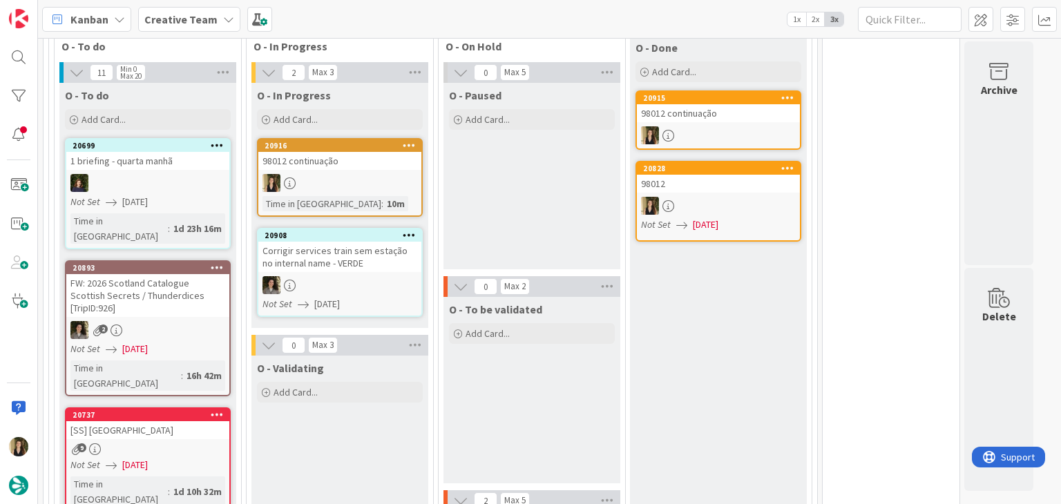
scroll to position [414, 0]
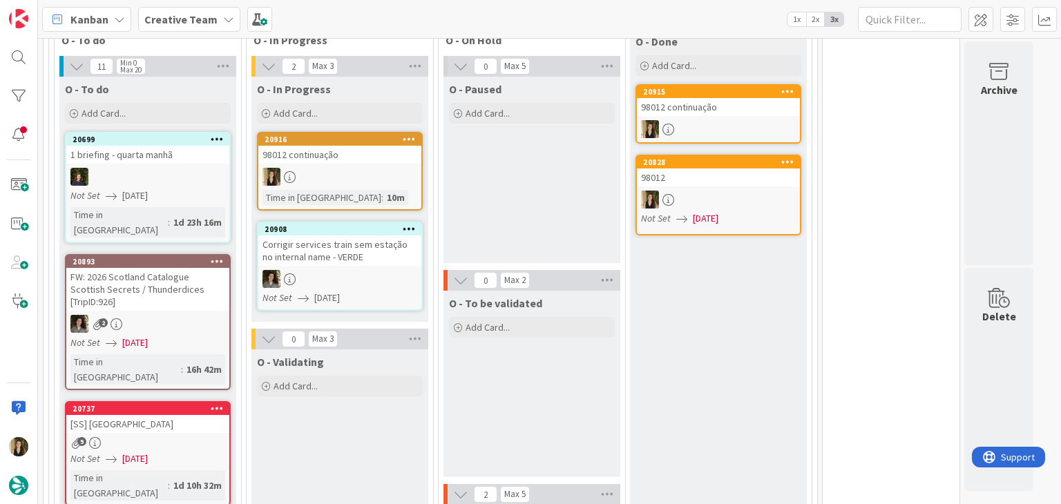
click at [378, 175] on div at bounding box center [339, 177] width 163 height 18
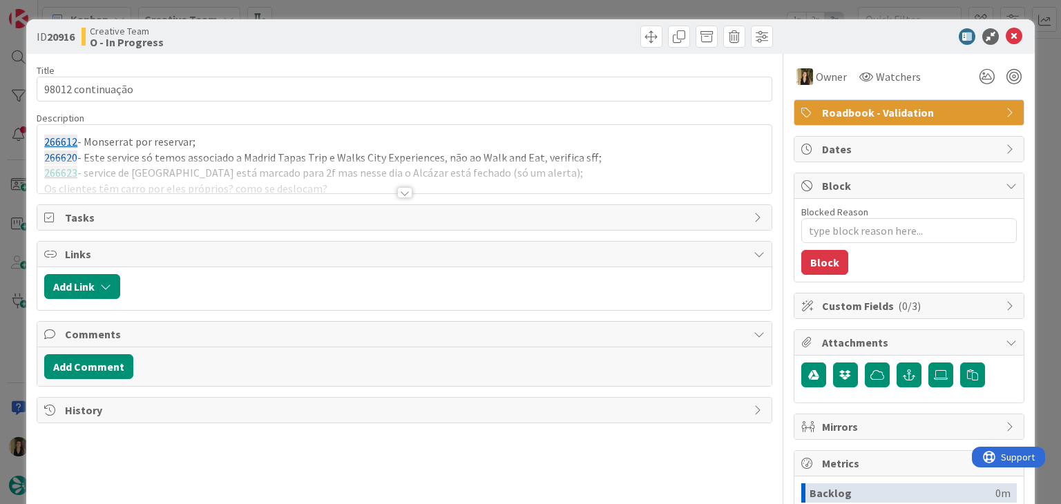
click at [888, 111] on span "Roadbook - Validation" at bounding box center [910, 112] width 177 height 17
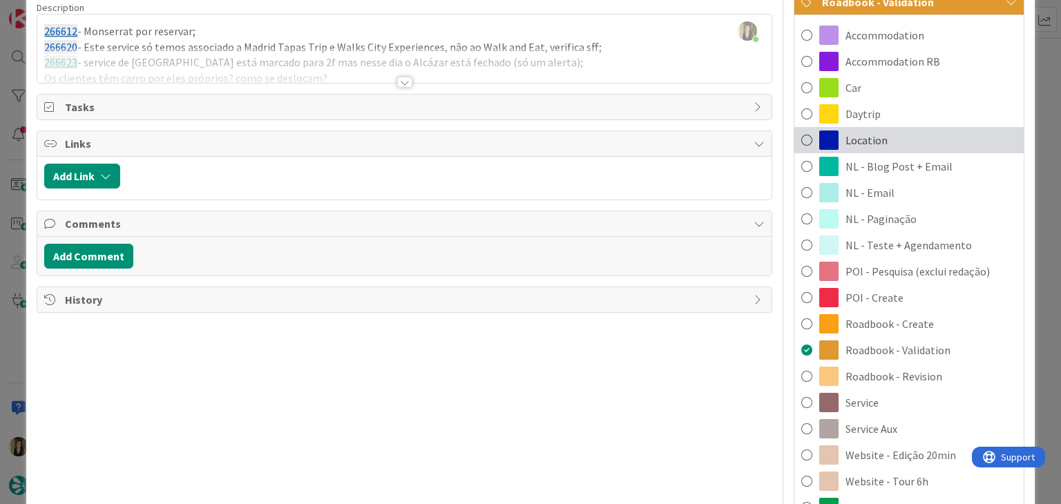
scroll to position [138, 0]
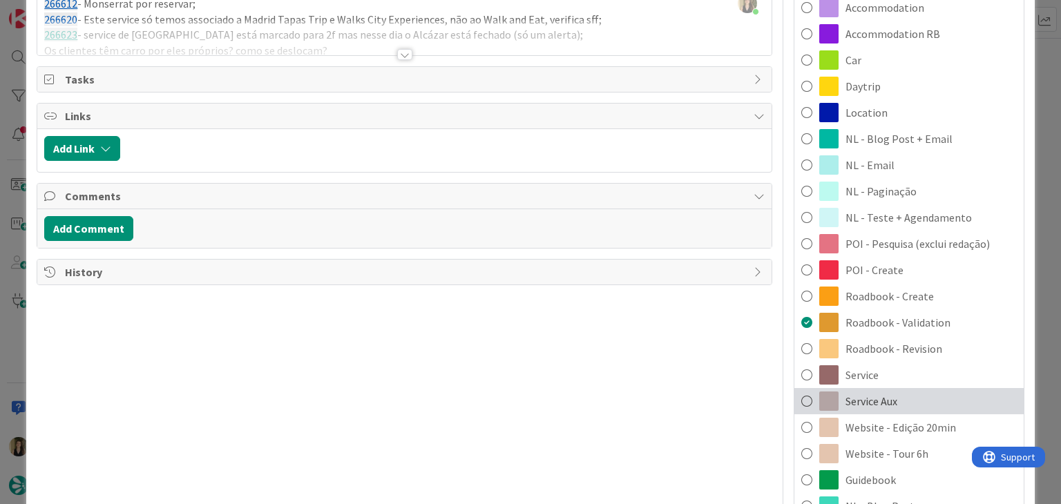
drag, startPoint x: 890, startPoint y: 399, endPoint x: 862, endPoint y: 350, distance: 56.3
click at [889, 399] on div "Service Aux" at bounding box center [908, 401] width 229 height 26
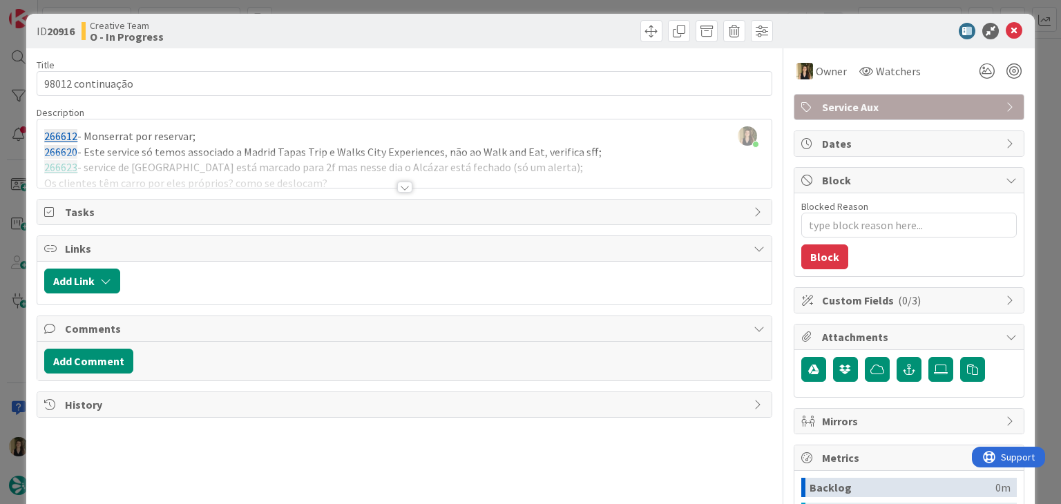
scroll to position [0, 0]
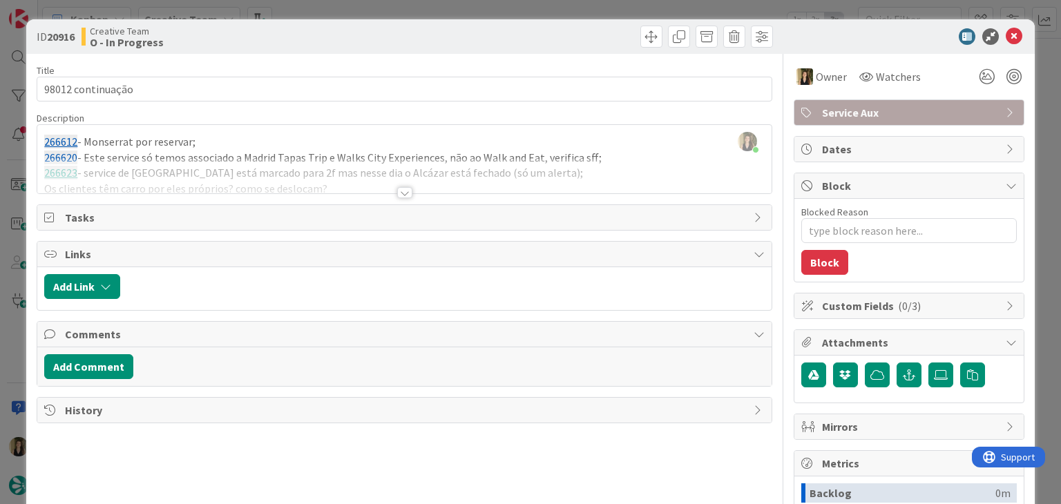
click at [528, 46] on div at bounding box center [590, 37] width 365 height 22
click at [525, 12] on div "ID 20916 Creative Team O - In Progress Title 17 / 128 98012 continuação Descrip…" at bounding box center [530, 252] width 1061 height 504
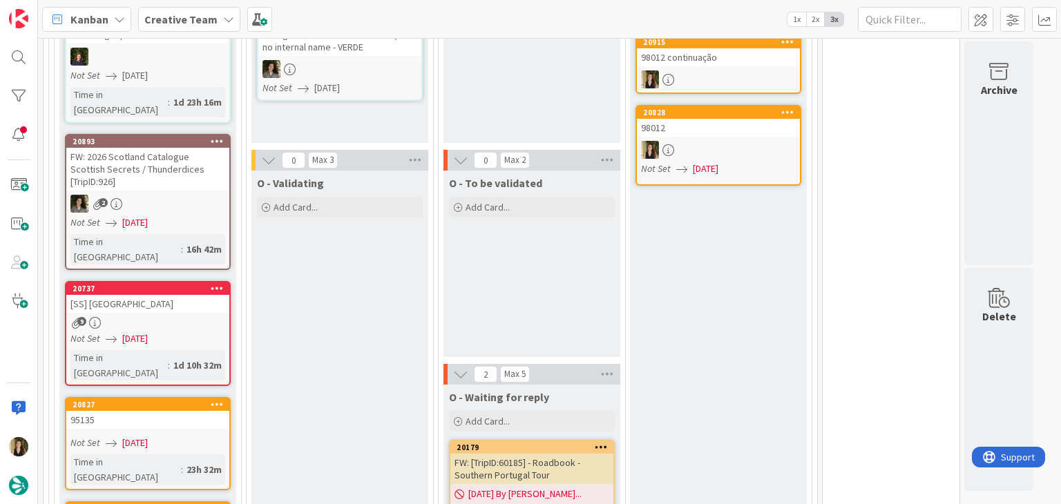
click at [536, 305] on div "O - To be validated Add Card..." at bounding box center [531, 264] width 177 height 187
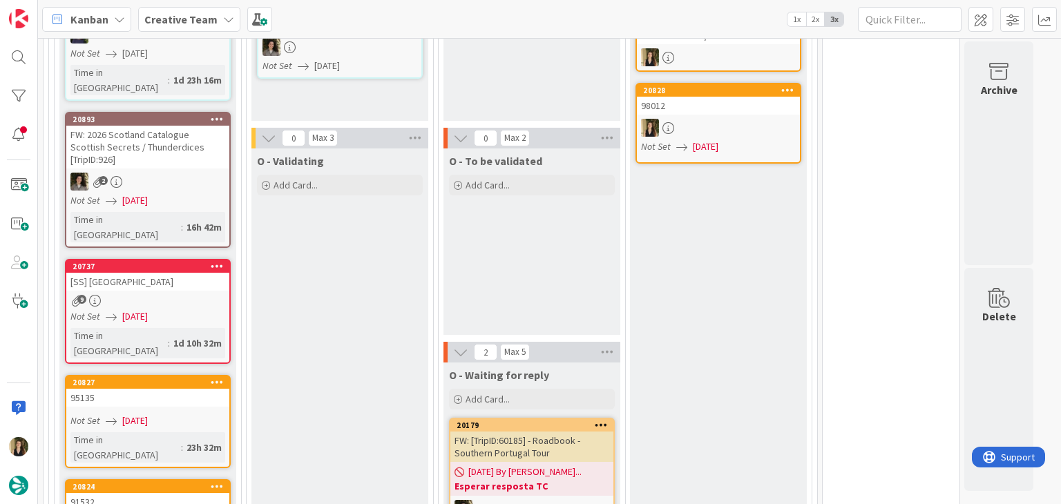
scroll to position [397, 0]
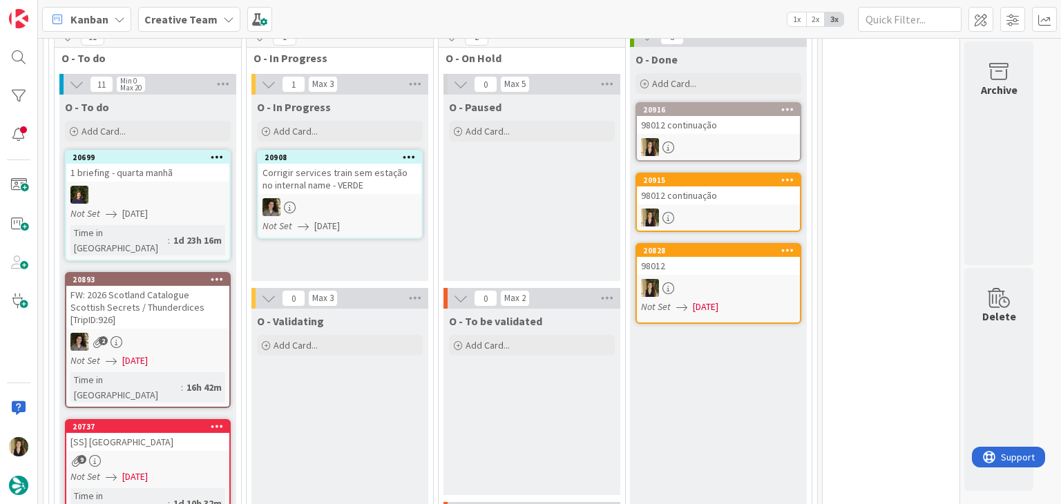
click at [489, 218] on div "O - Paused Add Card..." at bounding box center [531, 188] width 177 height 187
click at [726, 144] on div at bounding box center [718, 147] width 163 height 18
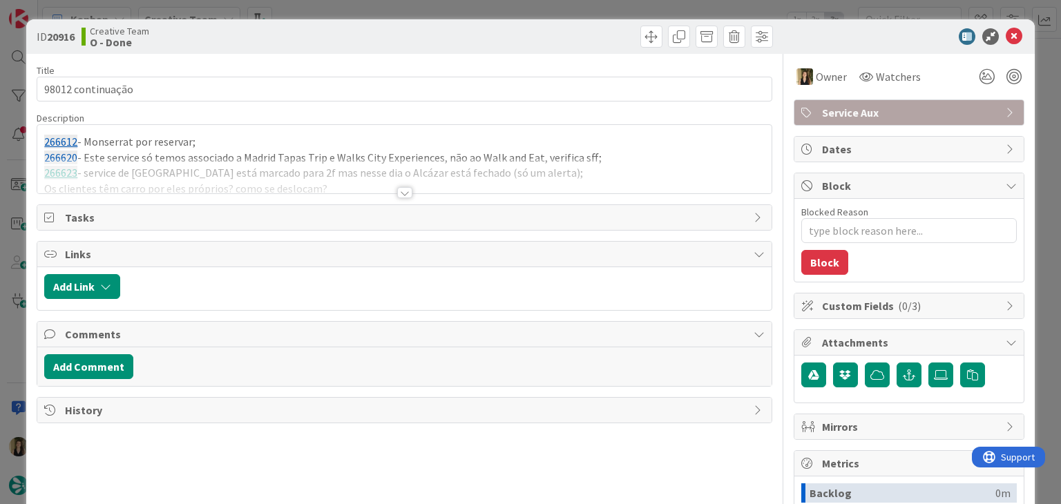
click at [868, 117] on span "Service Aux" at bounding box center [910, 112] width 177 height 17
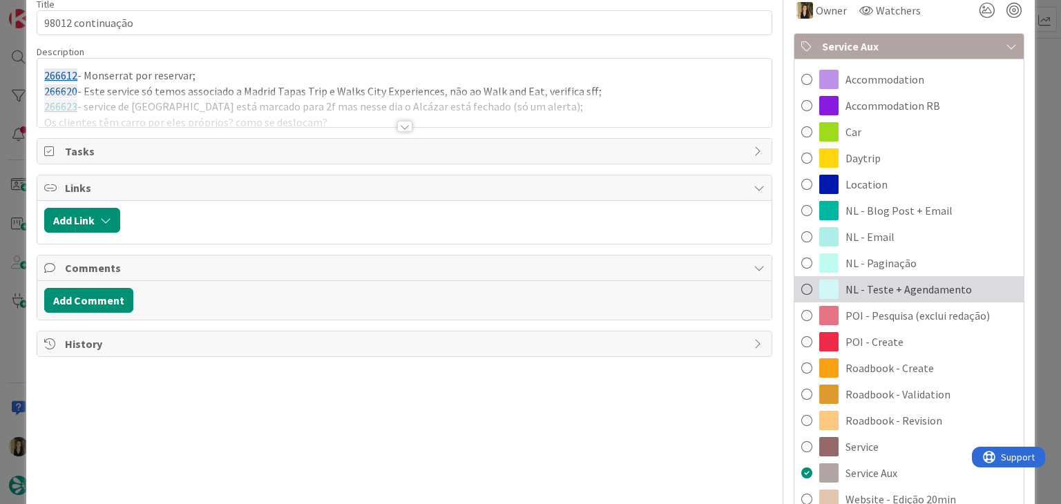
scroll to position [69, 0]
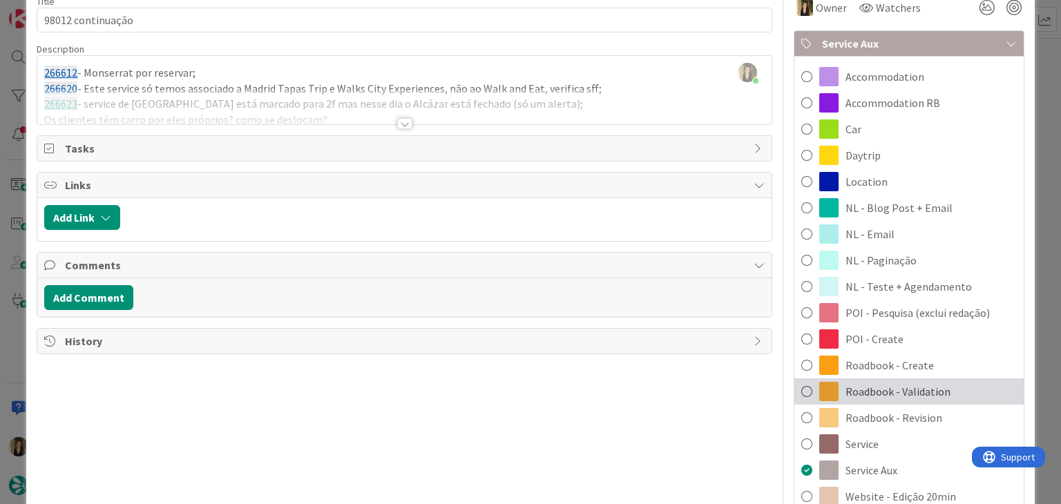
click at [918, 390] on span "Roadbook - Validation" at bounding box center [898, 391] width 105 height 17
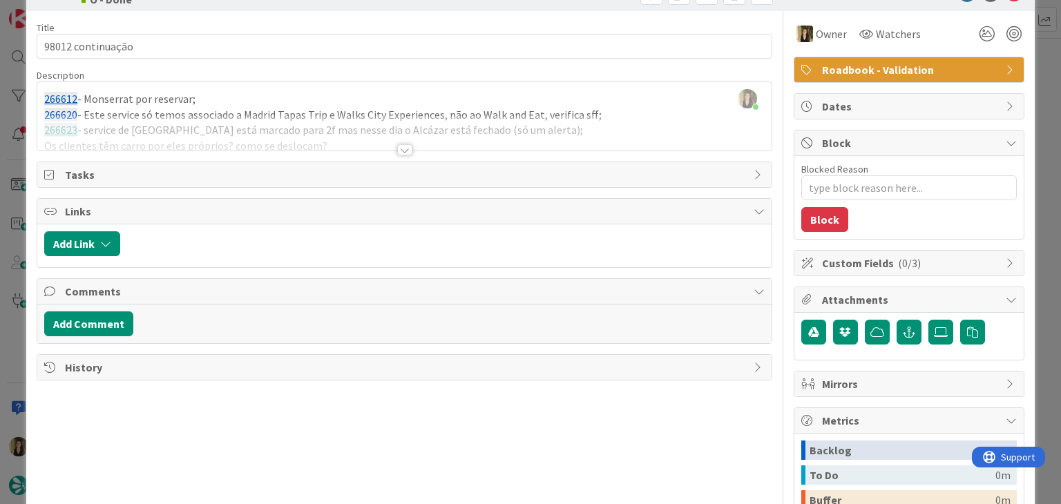
scroll to position [0, 0]
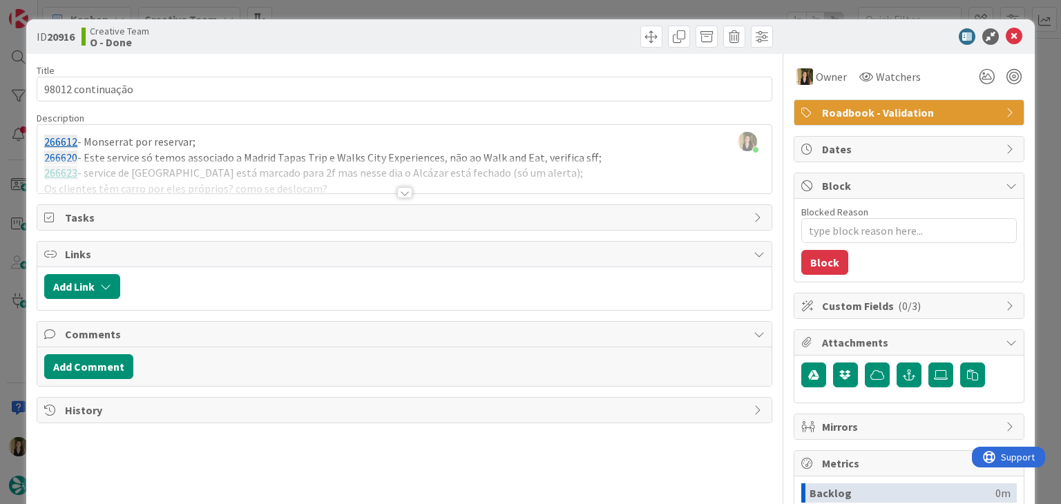
drag, startPoint x: 584, startPoint y: 37, endPoint x: 576, endPoint y: 17, distance: 22.3
click at [582, 36] on div at bounding box center [590, 37] width 365 height 22
click at [576, 16] on div "ID 20916 Creative Team O - Done Title 17 / 128 98012 continuação Description [P…" at bounding box center [530, 252] width 1061 height 504
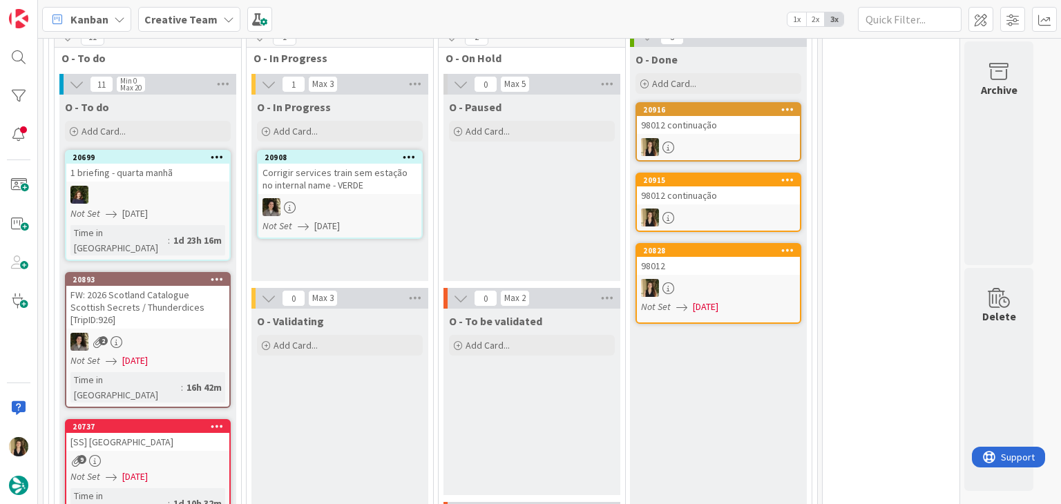
click at [548, 222] on div "O - Paused Add Card..." at bounding box center [531, 188] width 177 height 187
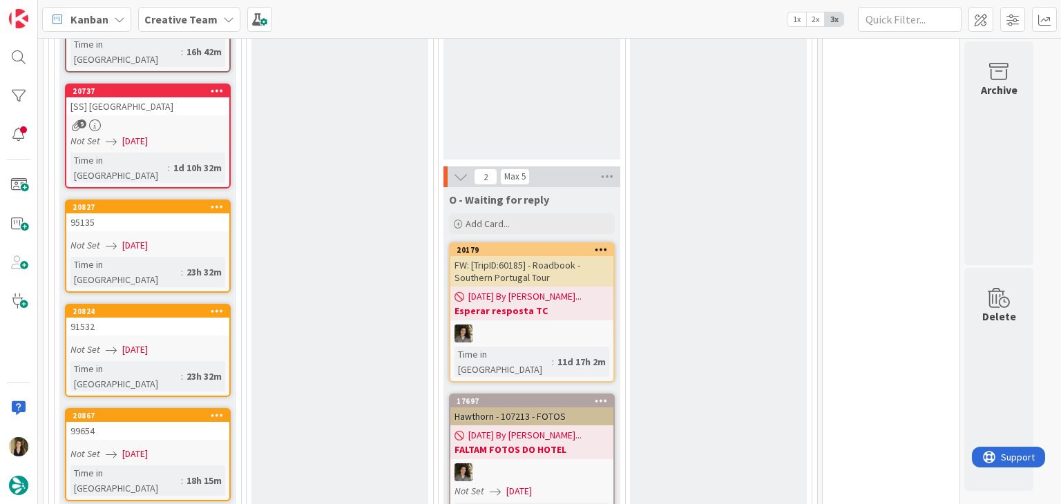
scroll to position [742, 0]
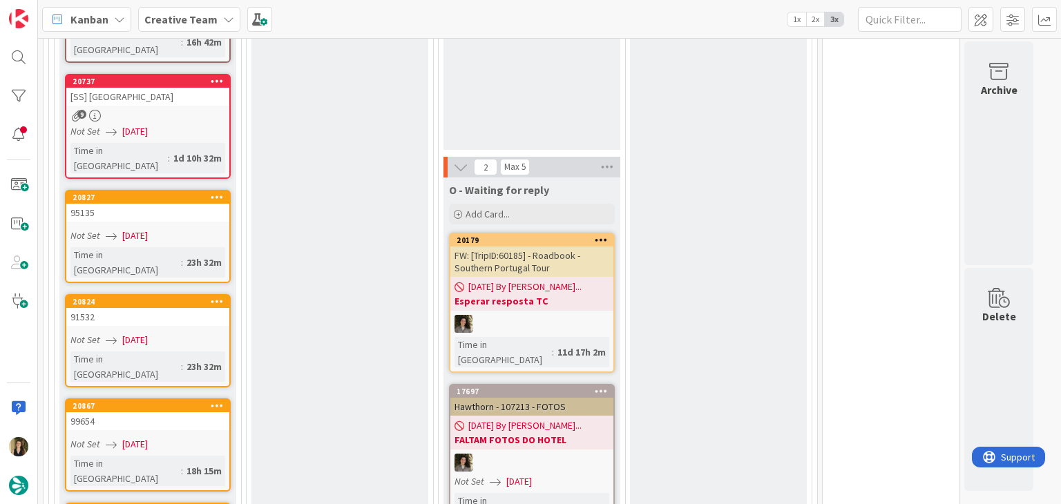
click at [213, 229] on div "Not Set [DATE]" at bounding box center [149, 236] width 159 height 15
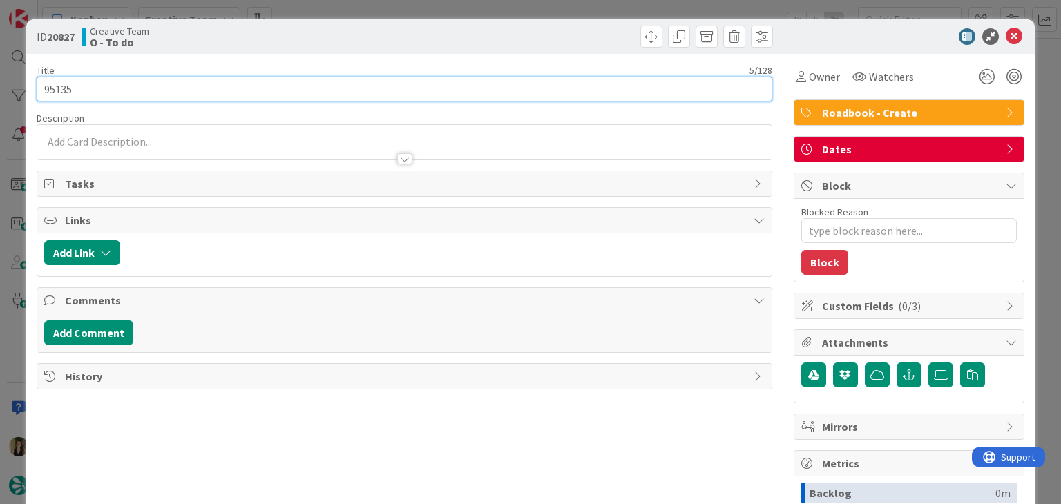
click at [50, 93] on input "95135" at bounding box center [404, 89] width 735 height 25
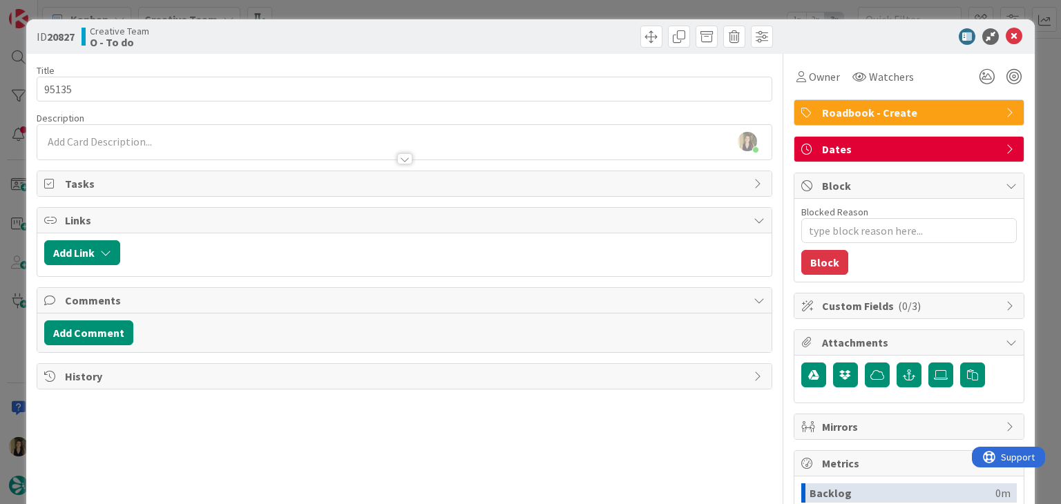
click at [293, 6] on div "ID 20827 Creative Team O - To do Title 5 / 128 95135 Description [PERSON_NAME] …" at bounding box center [530, 252] width 1061 height 504
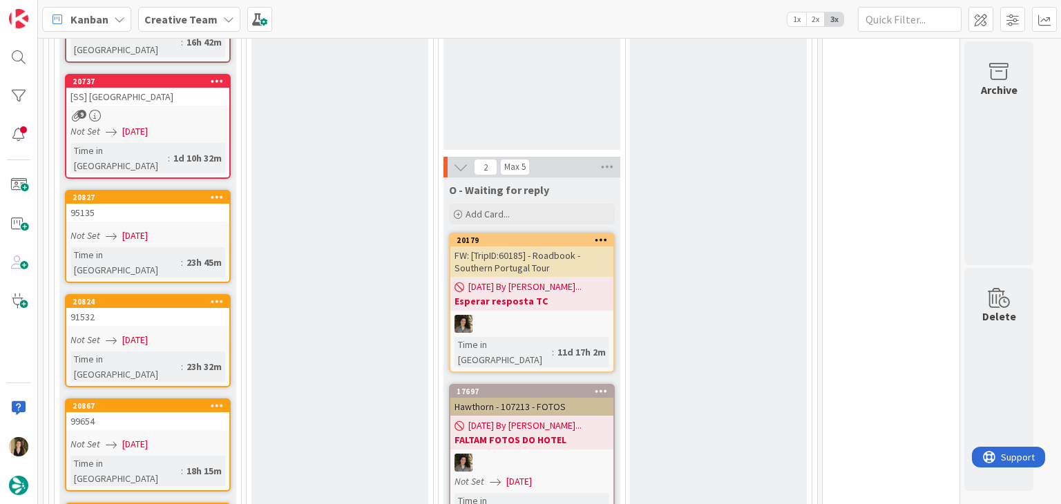
click at [207, 294] on link "20824 91532 Not Set [DATE] Time in [GEOGRAPHIC_DATA] : 23h 32m" at bounding box center [148, 340] width 166 height 93
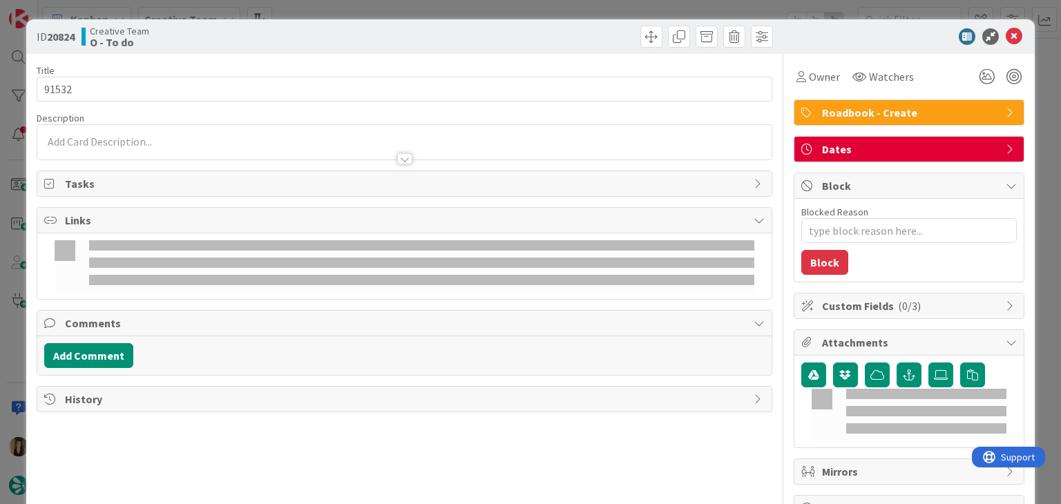
type textarea "x"
type input "91532"
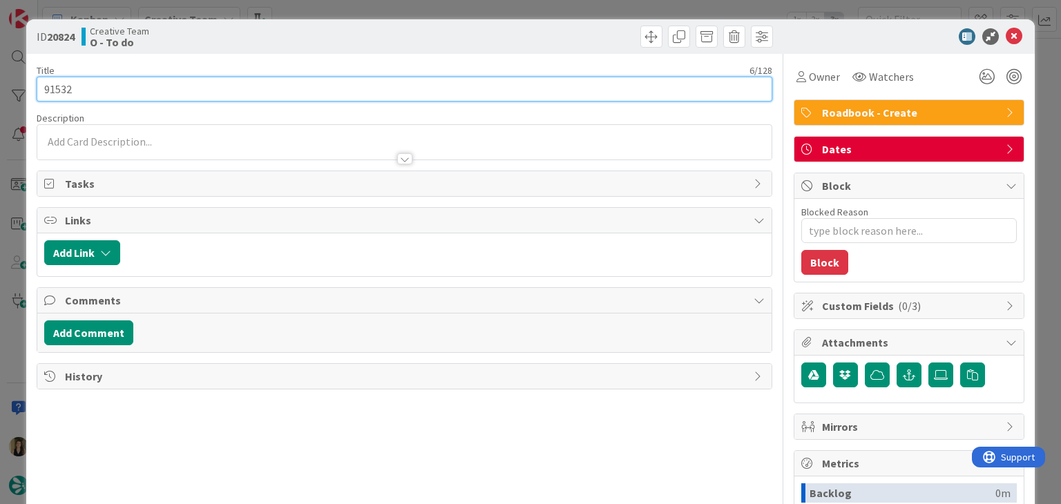
click at [61, 89] on input "91532" at bounding box center [404, 89] width 735 height 25
type textarea "x"
type input "91532"
click at [61, 89] on input "91532" at bounding box center [404, 89] width 735 height 25
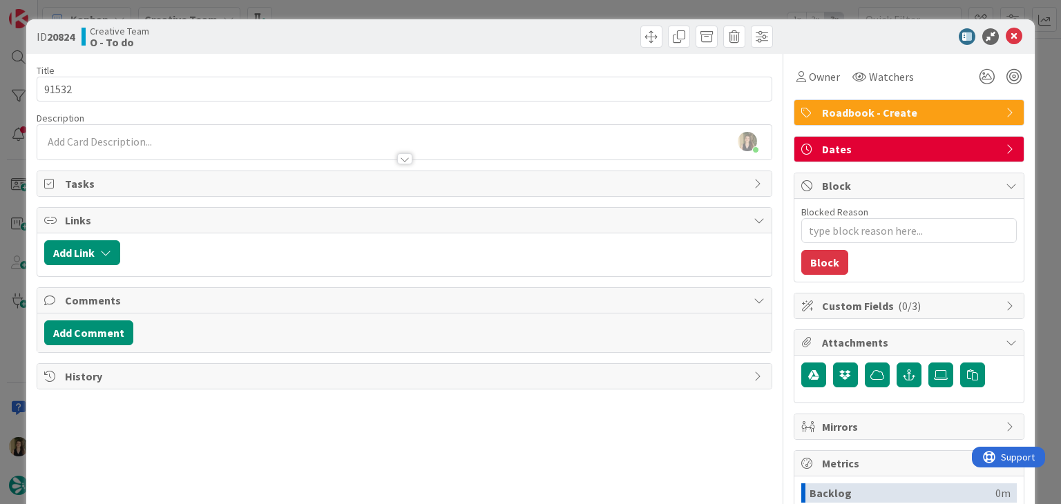
click at [279, 37] on div "Creative Team O - To do" at bounding box center [242, 37] width 320 height 22
click at [299, 2] on div "ID 20824 Creative Team O - To do Title 6 / 128 91532 Description [PERSON_NAME] …" at bounding box center [530, 252] width 1061 height 504
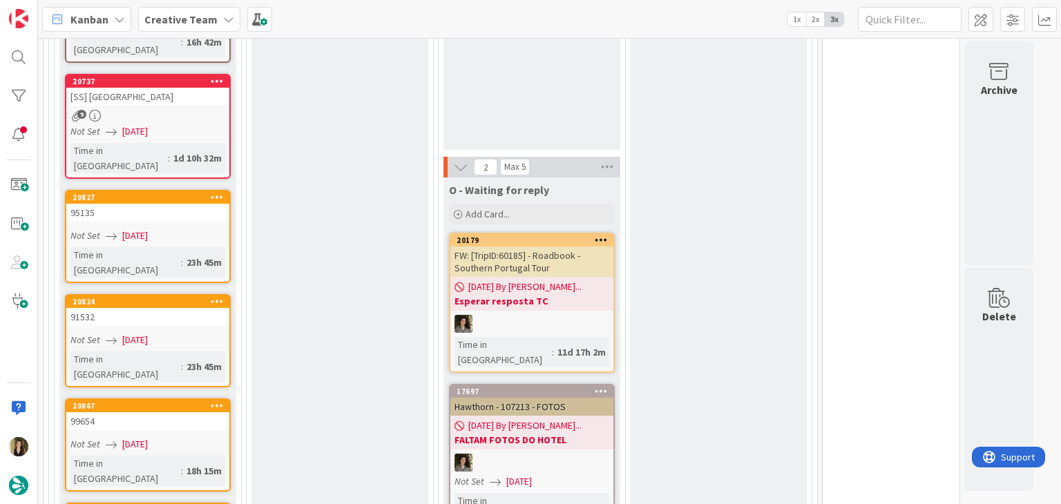
click at [186, 456] on div "Time in [GEOGRAPHIC_DATA] : 18h 15m" at bounding box center [147, 471] width 155 height 30
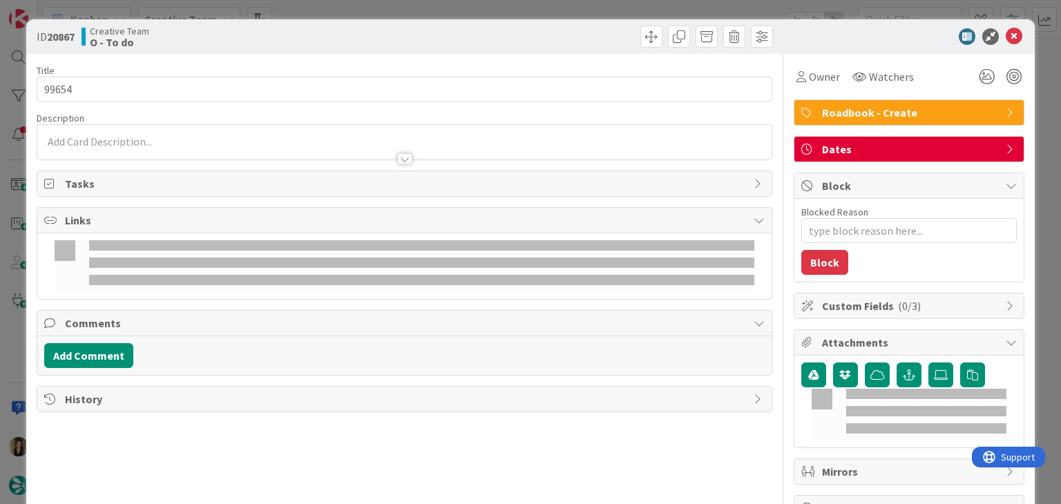
type textarea "x"
type input "99654"
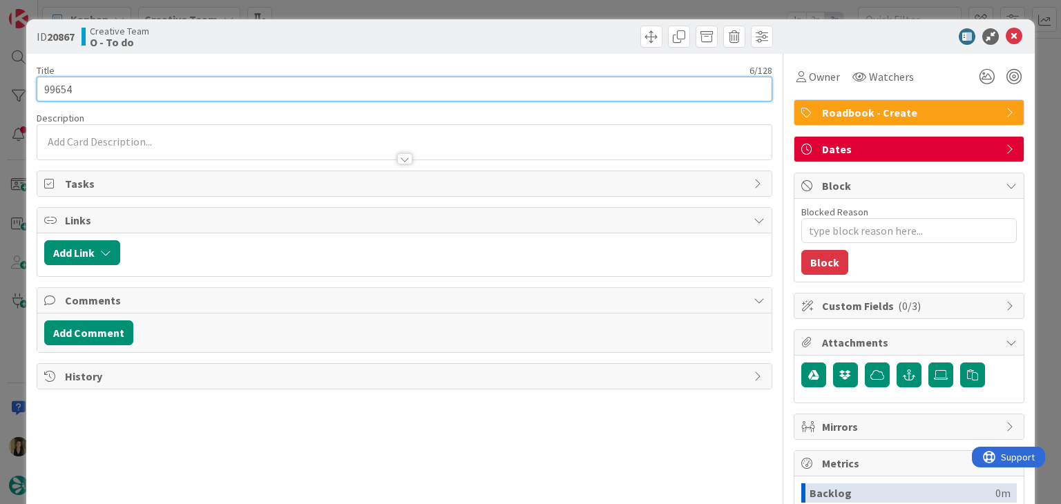
type textarea "x"
type input "99654"
click at [50, 88] on input "99654" at bounding box center [404, 89] width 735 height 25
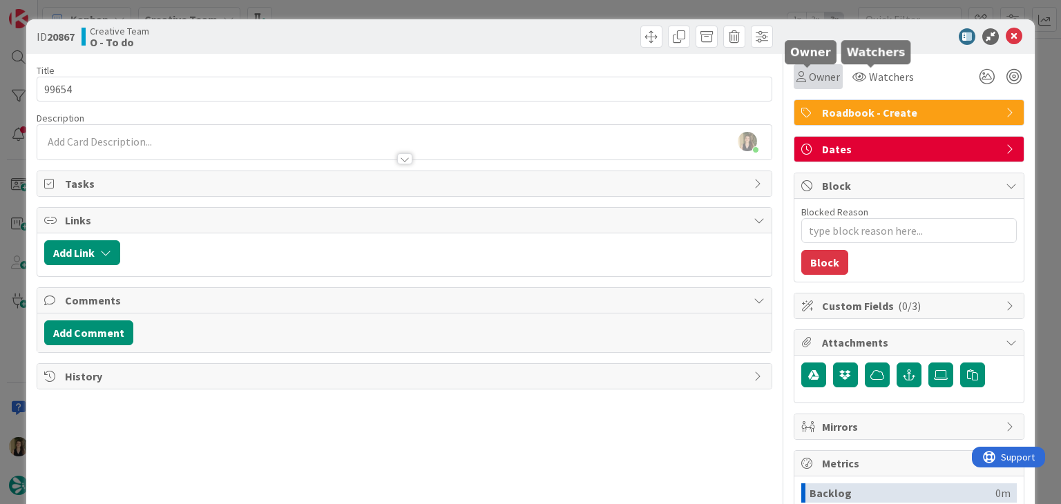
click at [809, 79] on span "Owner" at bounding box center [824, 76] width 31 height 17
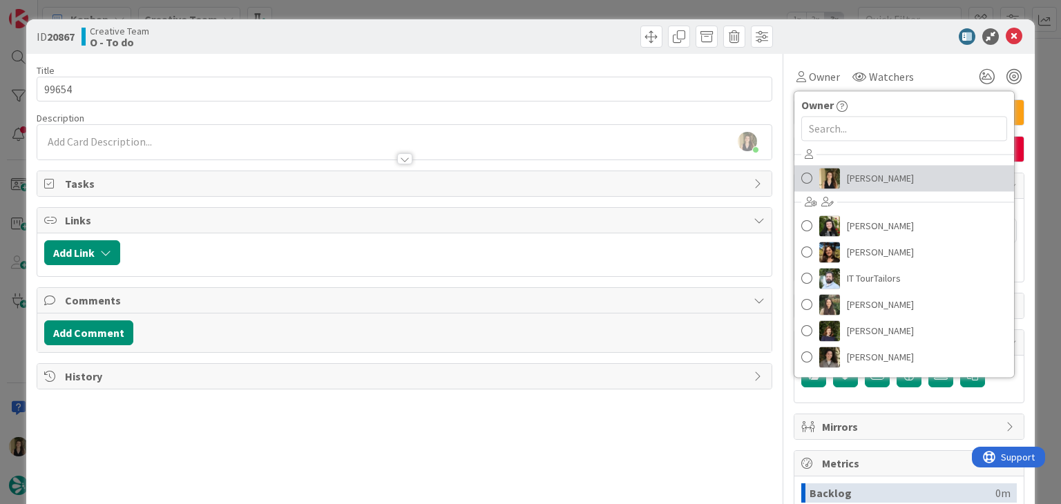
drag, startPoint x: 862, startPoint y: 178, endPoint x: 807, endPoint y: 155, distance: 59.5
click at [862, 178] on span "[PERSON_NAME]" at bounding box center [880, 178] width 67 height 21
type textarea "x"
type input "99654"
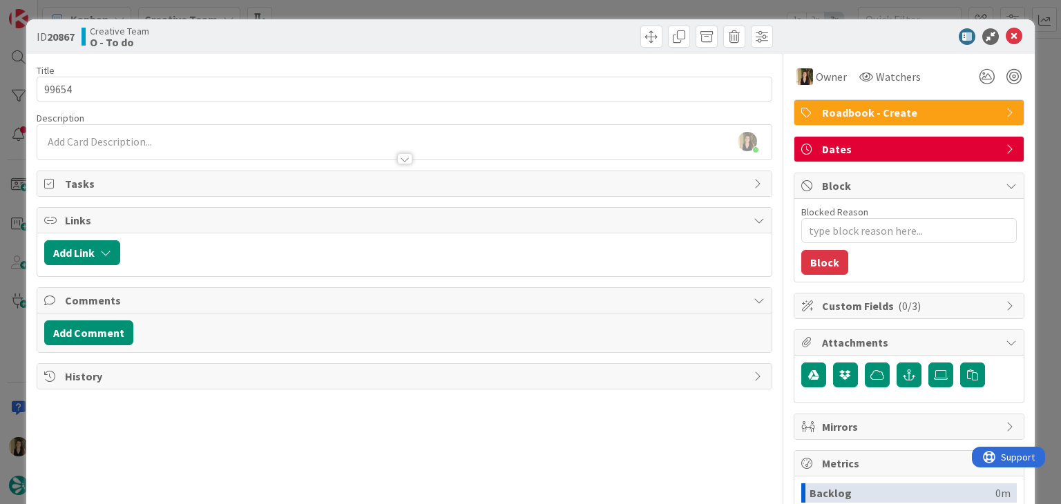
drag, startPoint x: 539, startPoint y: 41, endPoint x: 537, endPoint y: 15, distance: 27.0
click at [539, 41] on div at bounding box center [590, 37] width 365 height 22
type textarea "x"
type input "99654"
click at [537, 10] on div "ID 20867 Creative Team O - To do Title 6 / 128 99654 Description [PERSON_NAME] …" at bounding box center [530, 252] width 1061 height 504
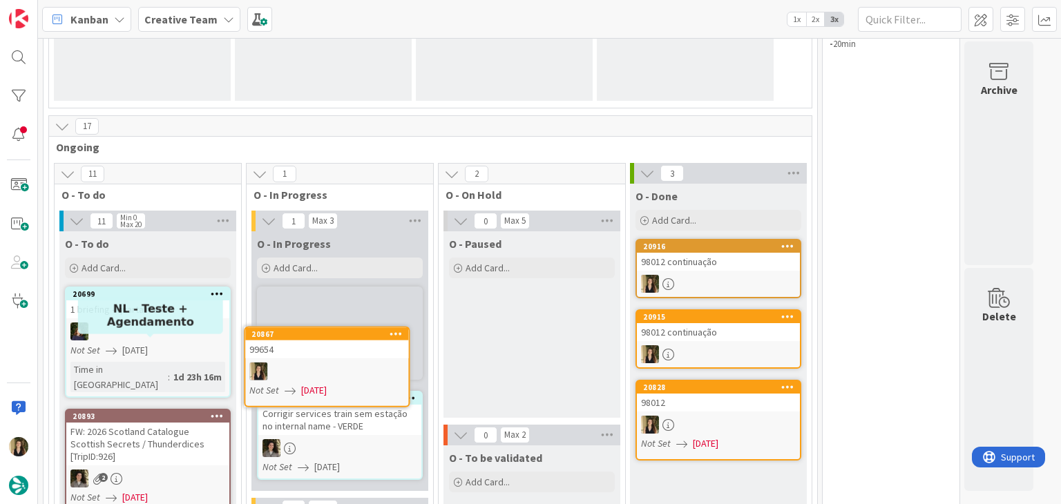
scroll to position [271, 0]
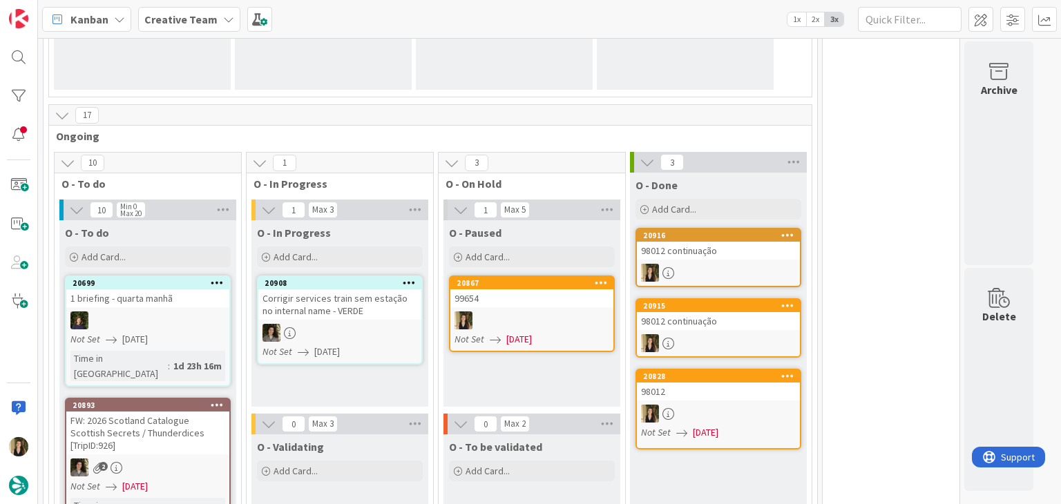
click at [566, 375] on div "O - Paused Add Card... 20867 99654 Not Set [DATE]" at bounding box center [531, 313] width 177 height 187
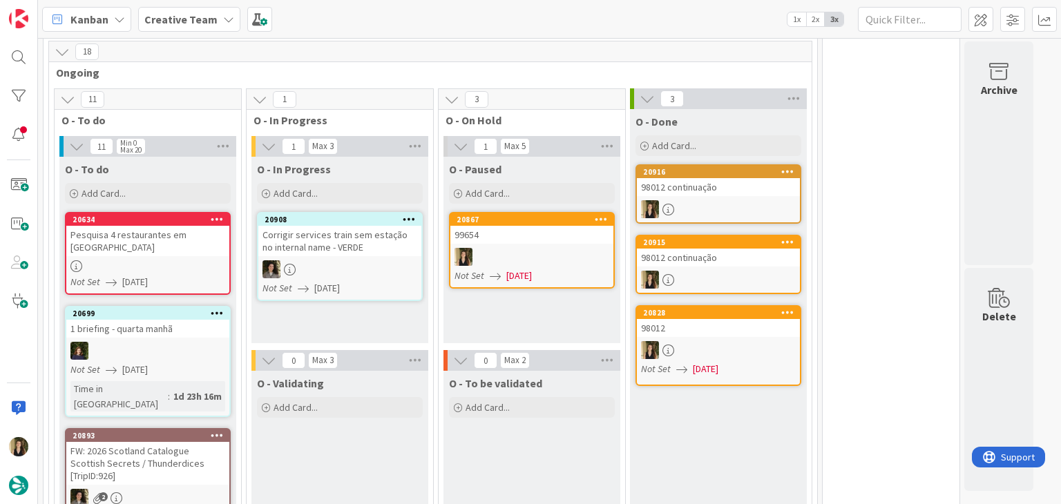
scroll to position [340, 0]
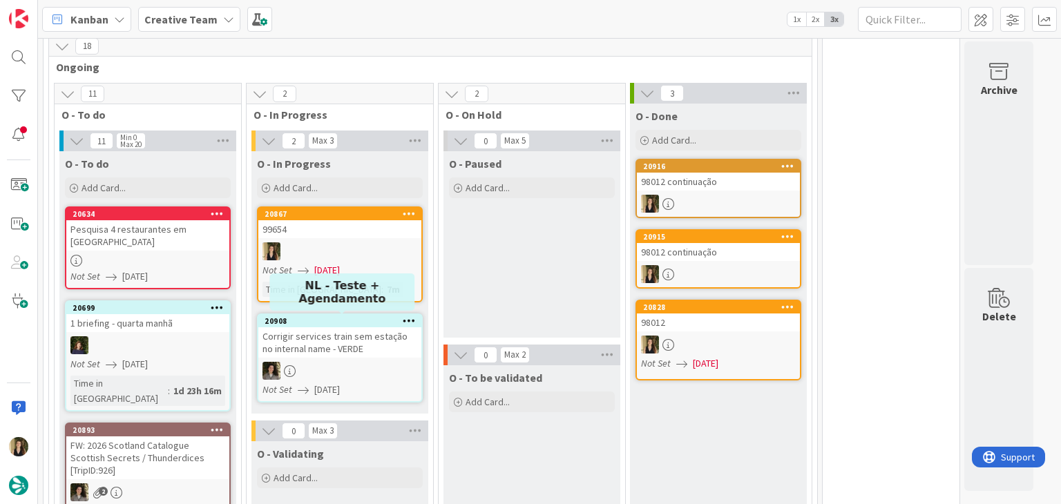
click at [315, 280] on link "20867 99654 Not Set [DATE] Time in [GEOGRAPHIC_DATA] : 7m" at bounding box center [340, 255] width 166 height 96
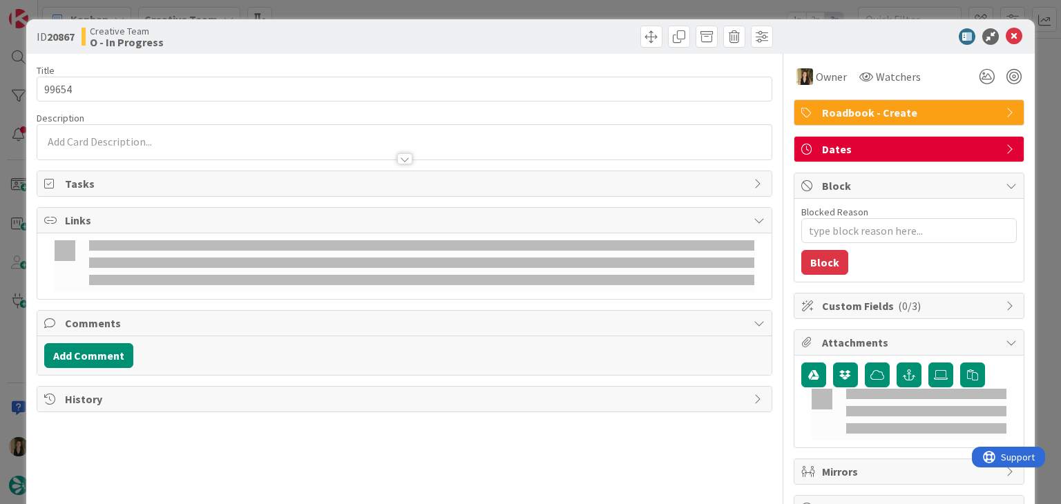
type textarea "x"
type input "99654"
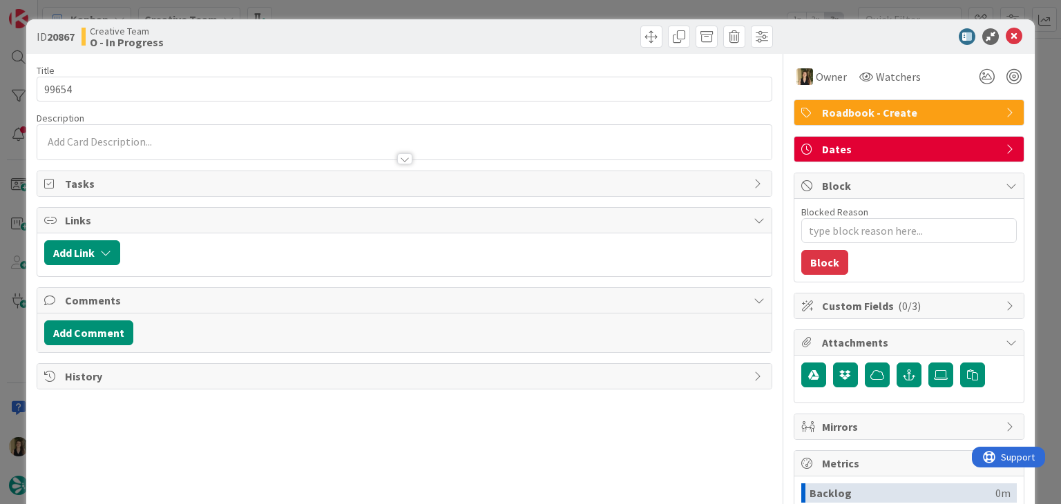
type textarea "x"
type input "99654"
click at [128, 147] on div at bounding box center [404, 152] width 734 height 15
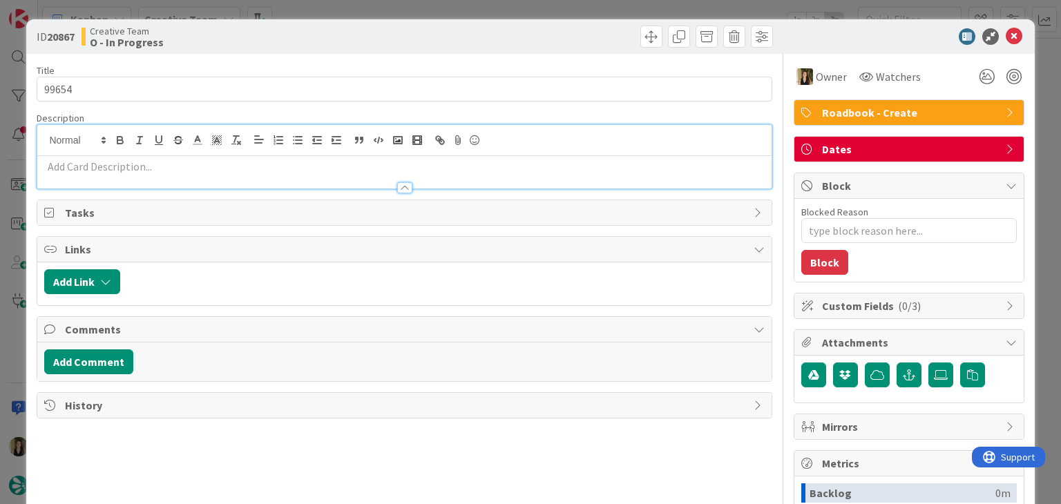
click at [165, 163] on p at bounding box center [404, 167] width 720 height 16
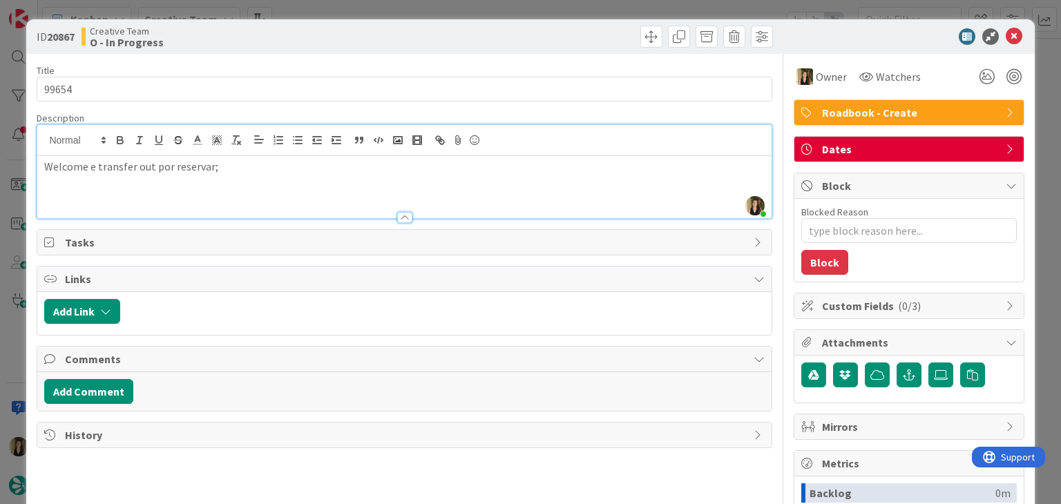
type textarea "x"
type input "99654"
click at [287, 39] on div "Creative Team O - In Progress" at bounding box center [242, 37] width 320 height 22
type textarea "x"
type input "99654"
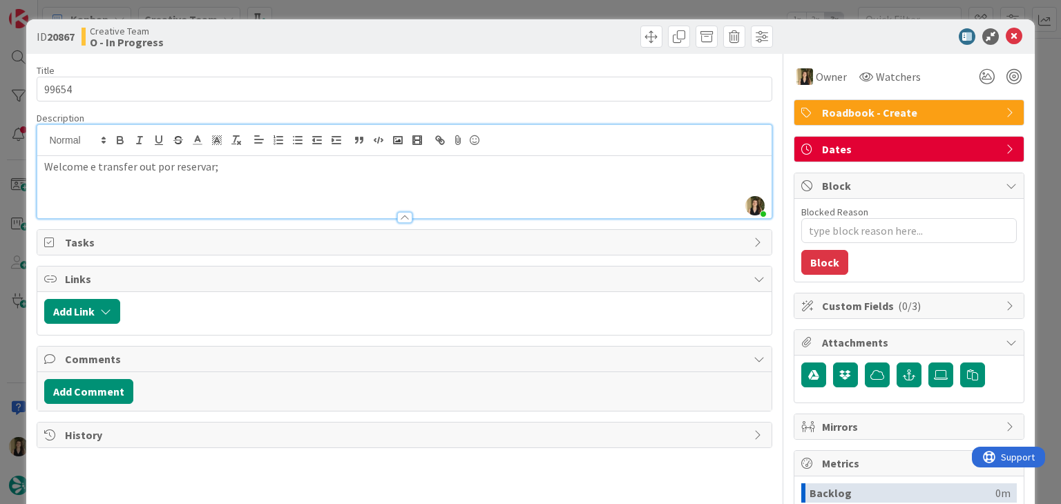
type textarea "x"
type input "99654"
type textarea "x"
type input "99654"
type textarea "x"
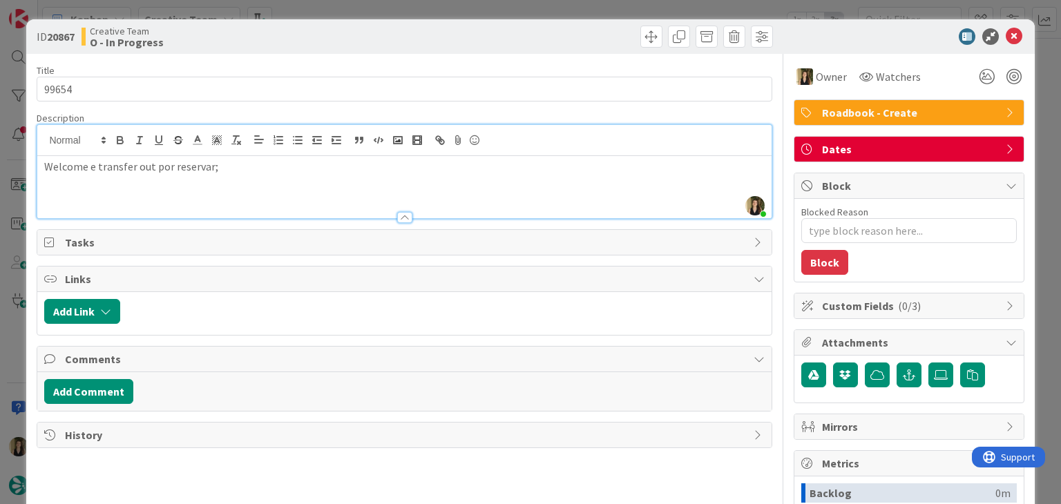
type input "99654"
type textarea "x"
type input "99654"
type textarea "x"
type input "99654"
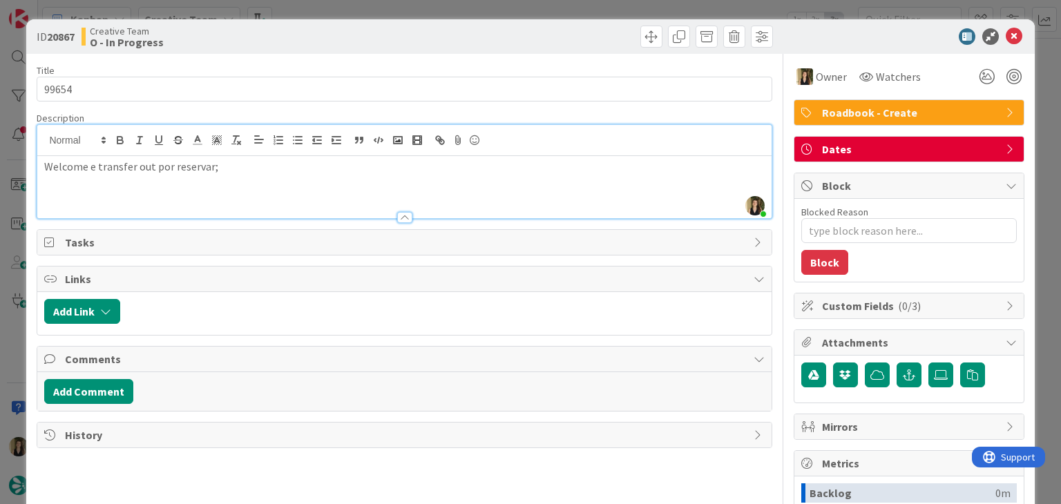
type textarea "x"
type input "99654"
type textarea "x"
type input "99654"
type textarea "x"
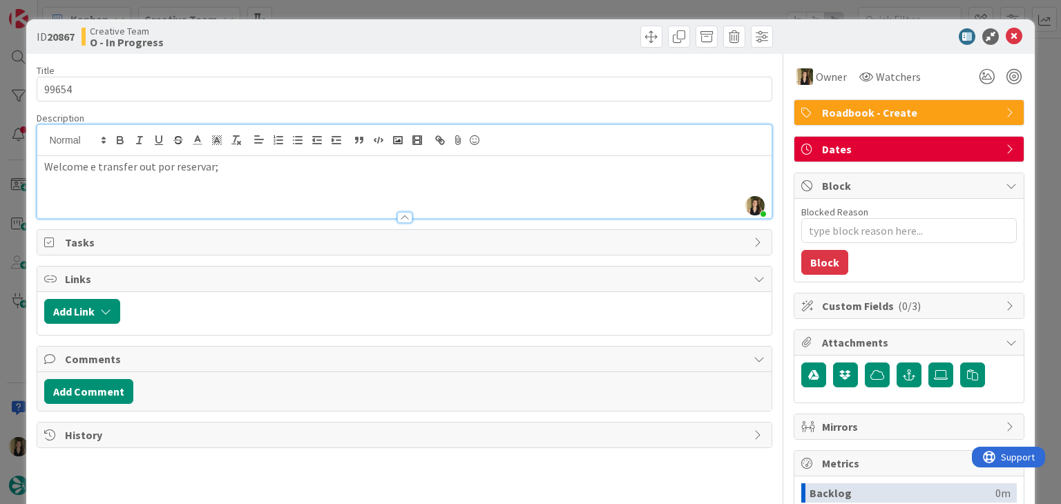
type input "99654"
type textarea "x"
type input "99654"
type textarea "x"
type input "99654"
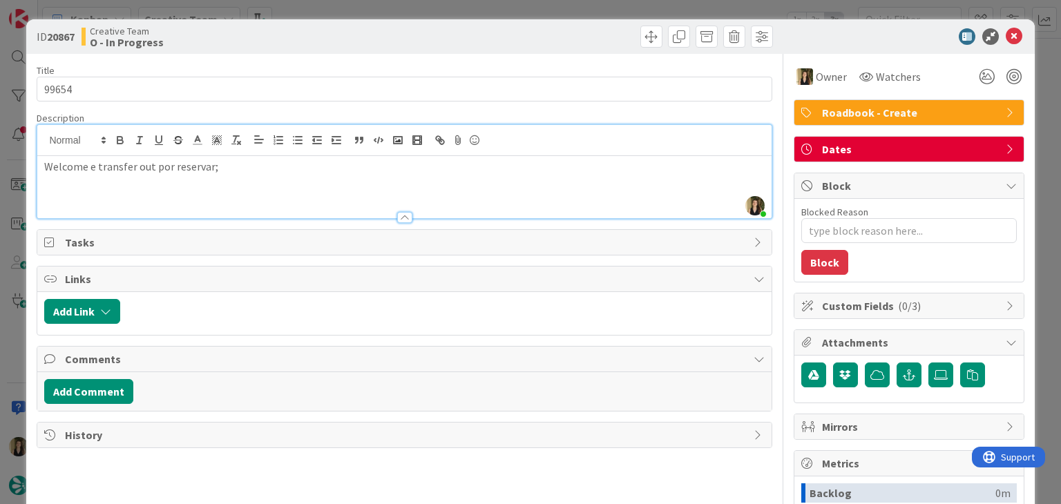
type textarea "x"
type input "99654"
type textarea "x"
type input "99654"
type textarea "x"
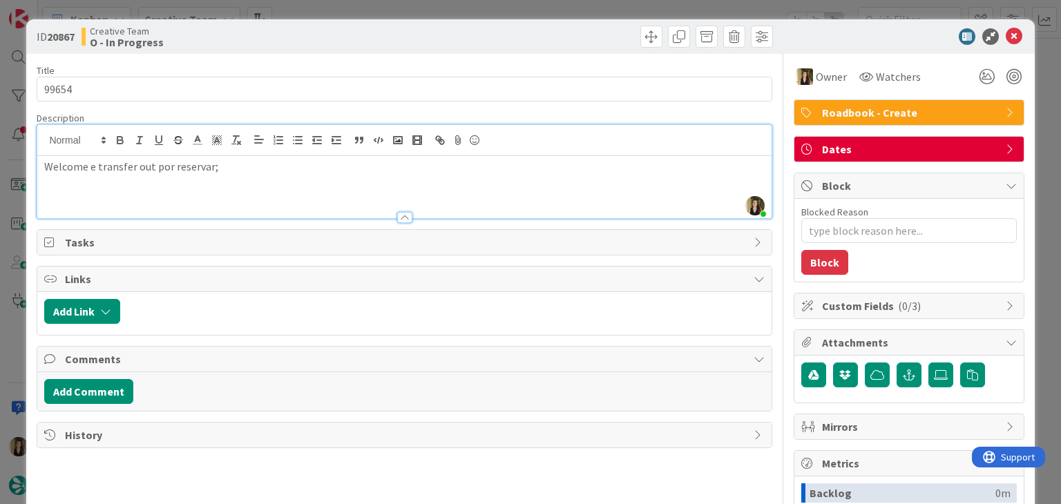
type input "99654"
type textarea "x"
type input "99654"
type textarea "x"
type input "99654"
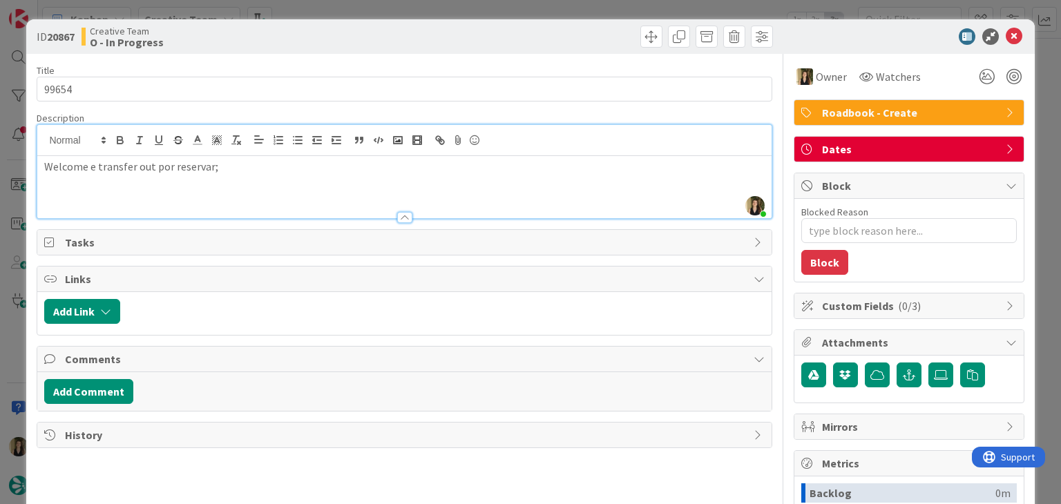
click at [182, 184] on div "Welcome e transfer out por reservar;" at bounding box center [404, 187] width 734 height 62
click at [244, 171] on p "Welcome e transfer out por reservar;" at bounding box center [404, 167] width 720 height 16
type textarea "x"
type input "99654"
type textarea "x"
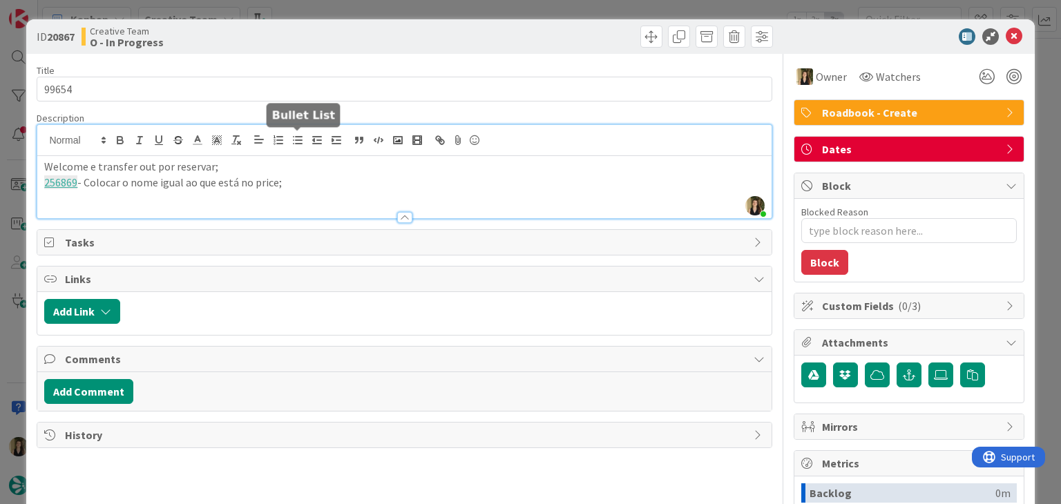
type input "99654"
type textarea "x"
type input "99654"
type textarea "x"
type input "99654"
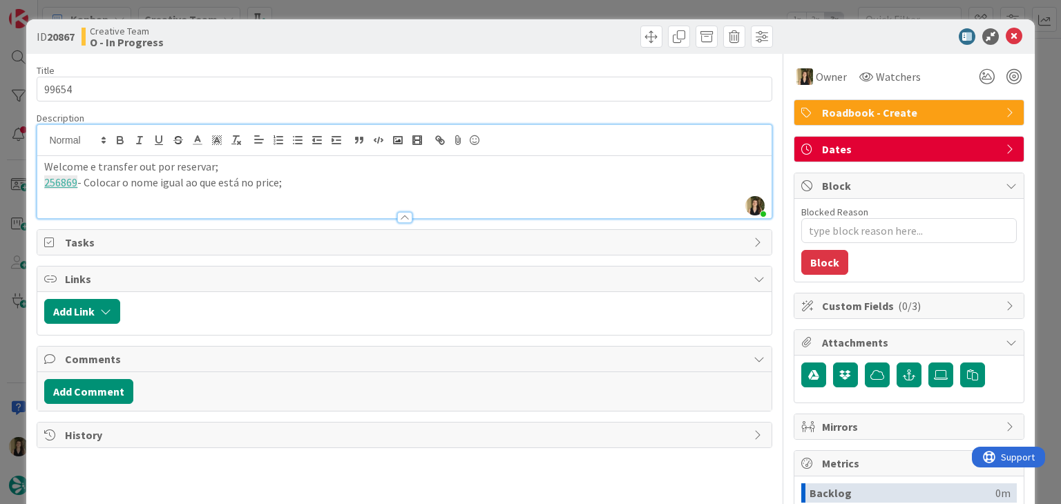
type textarea "x"
type input "99654"
type textarea "x"
type input "99654"
type textarea "x"
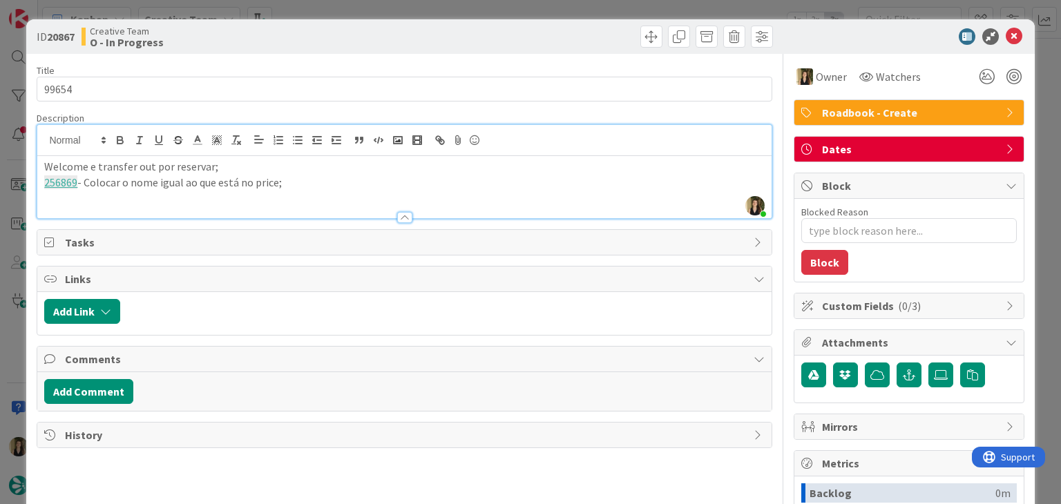
type input "99654"
type textarea "x"
type input "99654"
type textarea "x"
type input "99654"
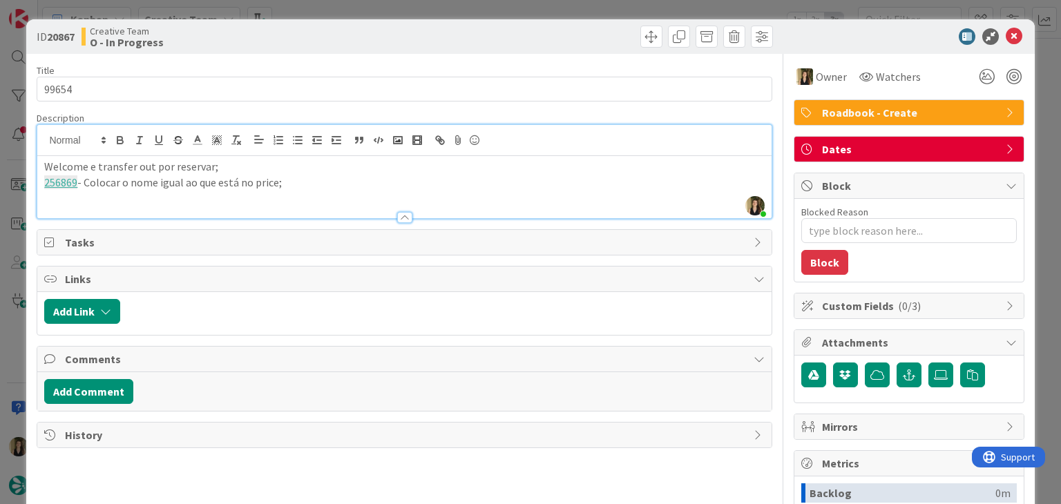
type textarea "x"
type input "99654"
type textarea "x"
type input "99654"
type textarea "x"
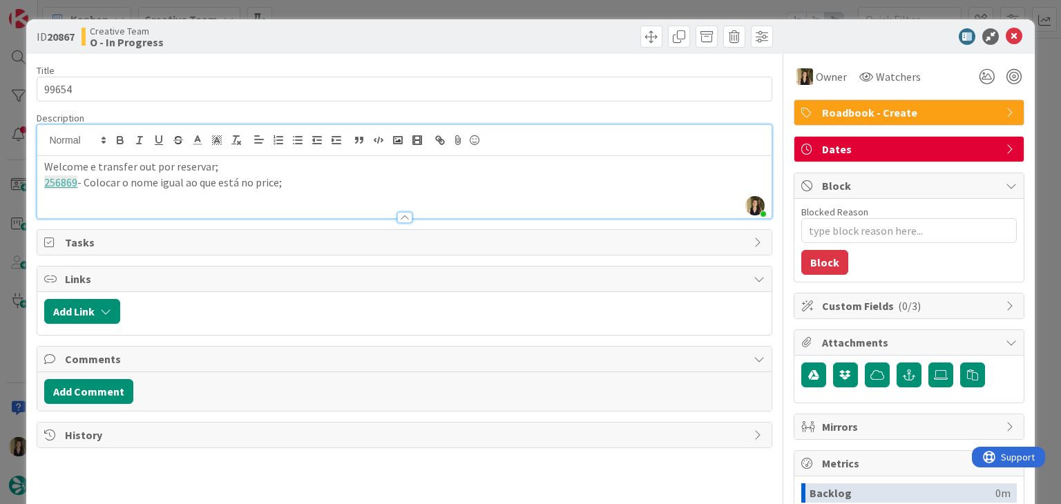
type input "99654"
type textarea "x"
type input "99654"
click at [304, 186] on p "256869 - Colocar o nome igual ao que está no price;" at bounding box center [404, 183] width 720 height 16
type textarea "x"
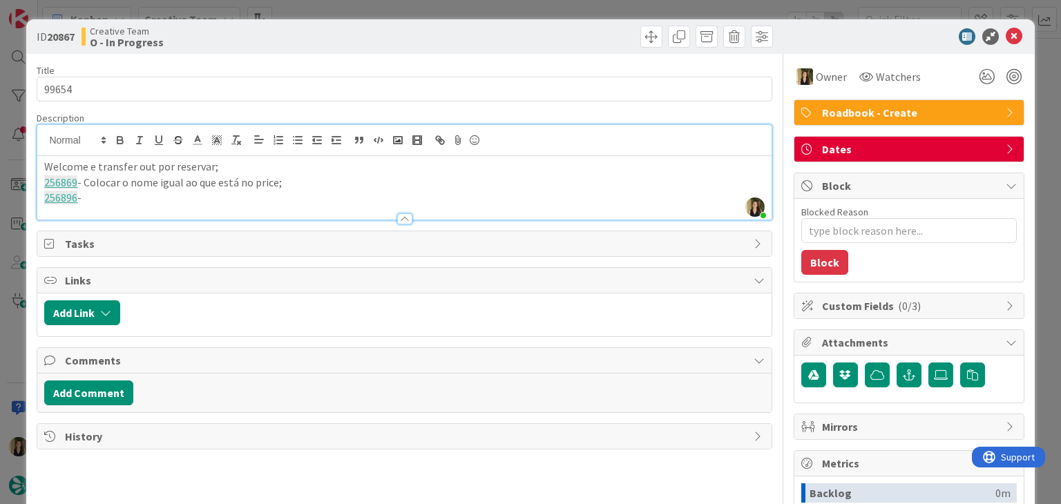
type input "99654"
type textarea "x"
type input "99654"
type textarea "x"
type input "99654"
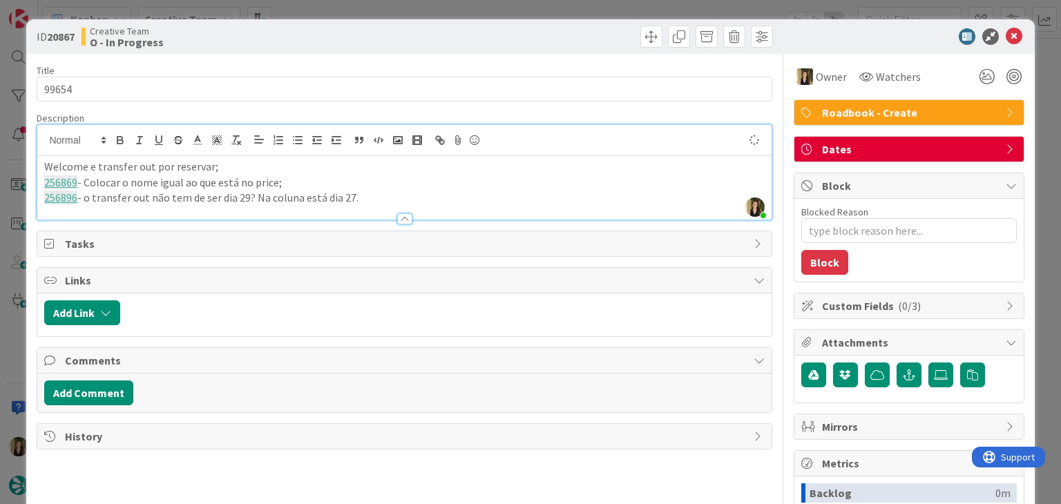
type textarea "x"
type input "99654"
type textarea "x"
type input "99654"
drag, startPoint x: 369, startPoint y: 201, endPoint x: 20, endPoint y: 164, distance: 350.8
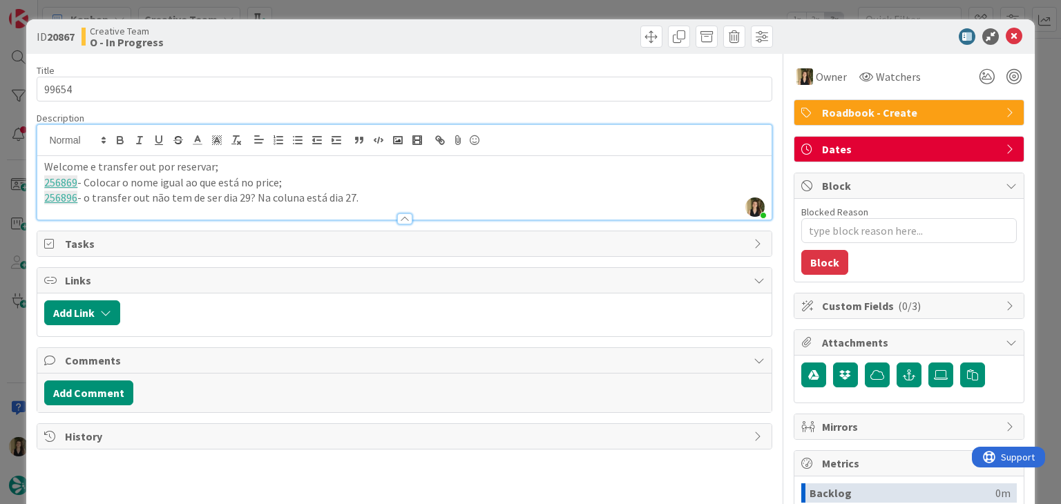
click at [20, 164] on div "ID 20867 Creative Team O - In Progress Title 6 / 128 99654 Description [PERSON_…" at bounding box center [530, 252] width 1061 height 504
copy div "Welcome e transfer out por reservar; 256869 - Colocar o nome igual ao que está …"
type textarea "x"
type input "99654"
type textarea "x"
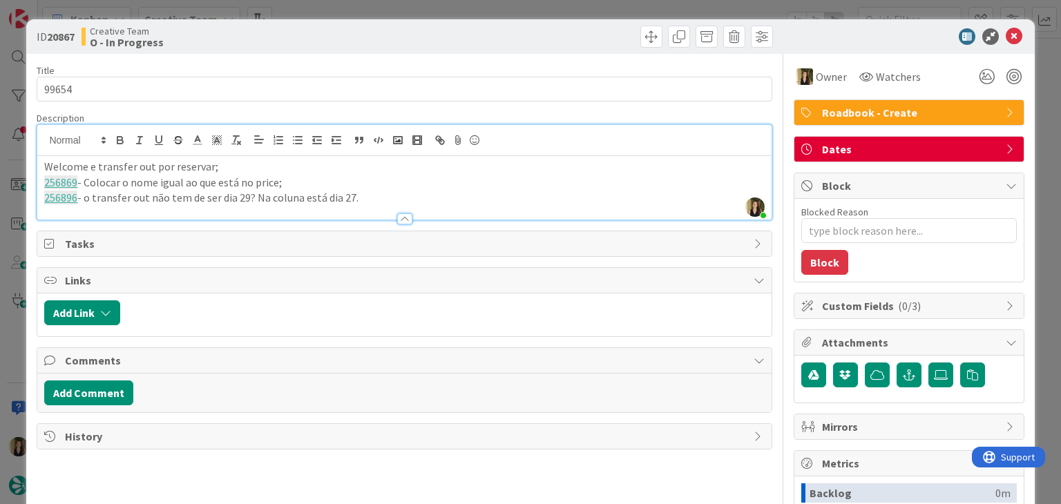
type input "99654"
click at [315, 20] on div "ID 20867 Creative Team O - In Progress" at bounding box center [530, 36] width 1008 height 35
click at [331, 9] on div "ID 20867 Creative Team O - In Progress Title 6 / 128 99654 Description [PERSON_…" at bounding box center [530, 252] width 1061 height 504
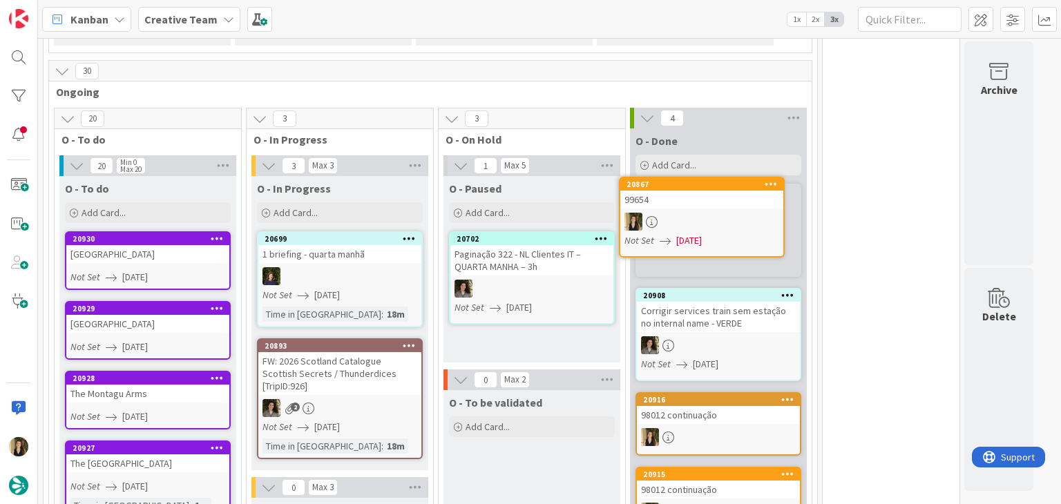
scroll to position [315, 0]
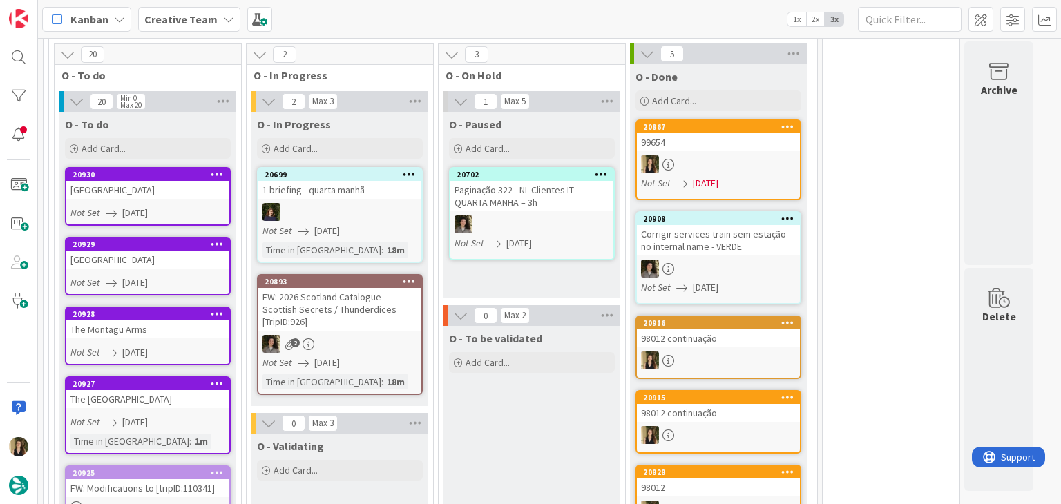
scroll to position [384, 0]
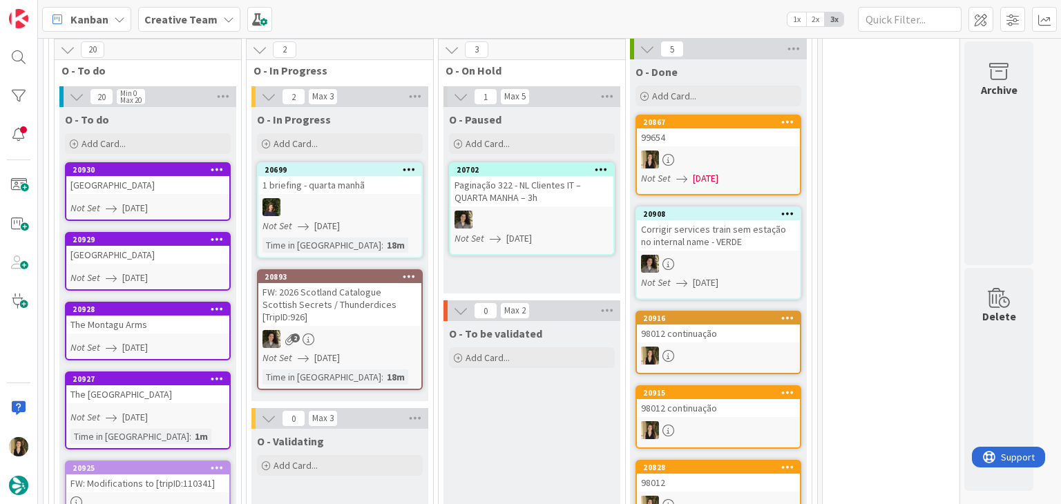
click at [773, 142] on div "99654" at bounding box center [718, 137] width 163 height 18
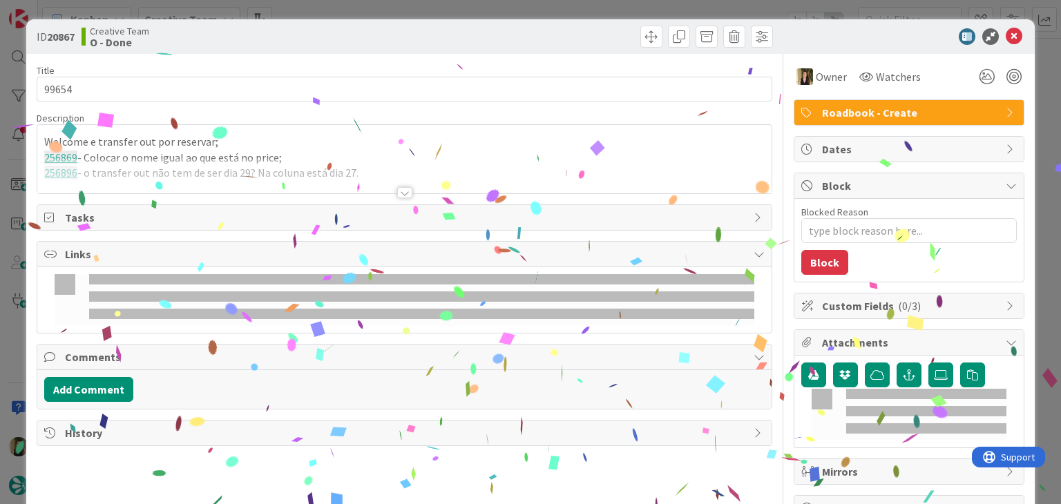
type textarea "x"
type input "99654"
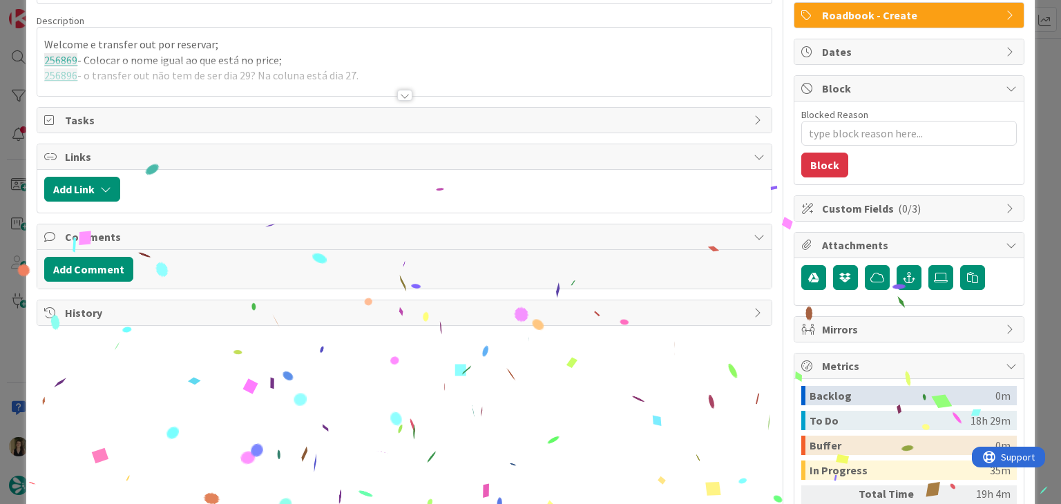
type textarea "x"
type input "99654"
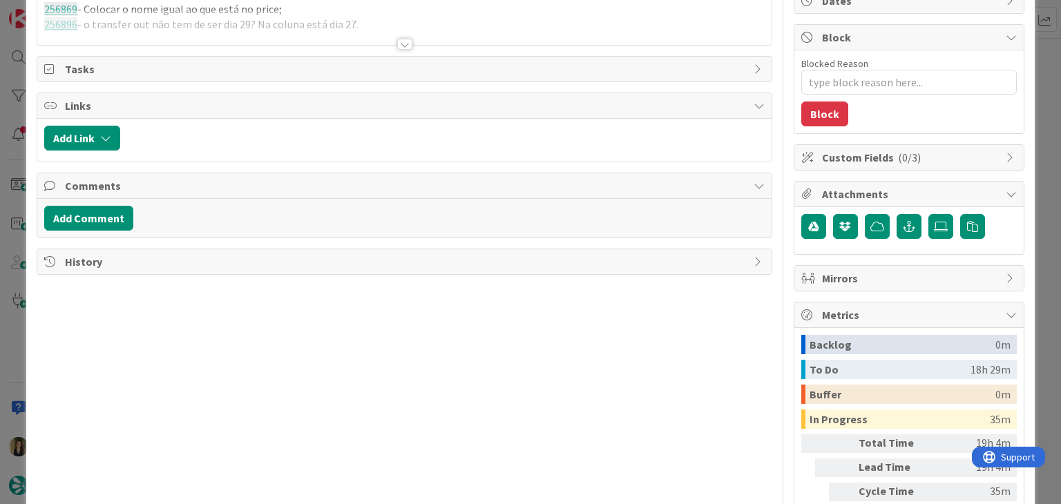
scroll to position [0, 0]
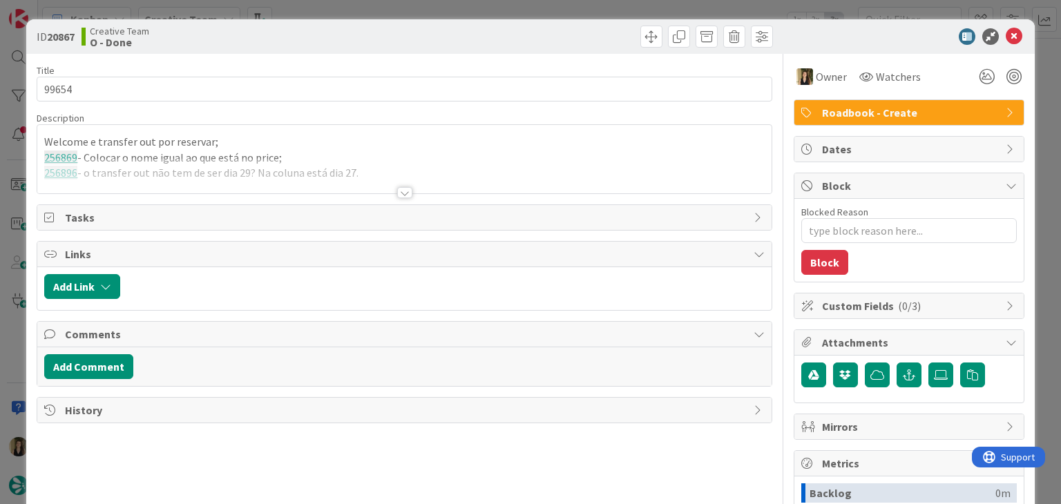
click at [564, 3] on div "ID 20867 Creative Team O - Done Title 6 / 128 99654 Description Welcome e trans…" at bounding box center [530, 252] width 1061 height 504
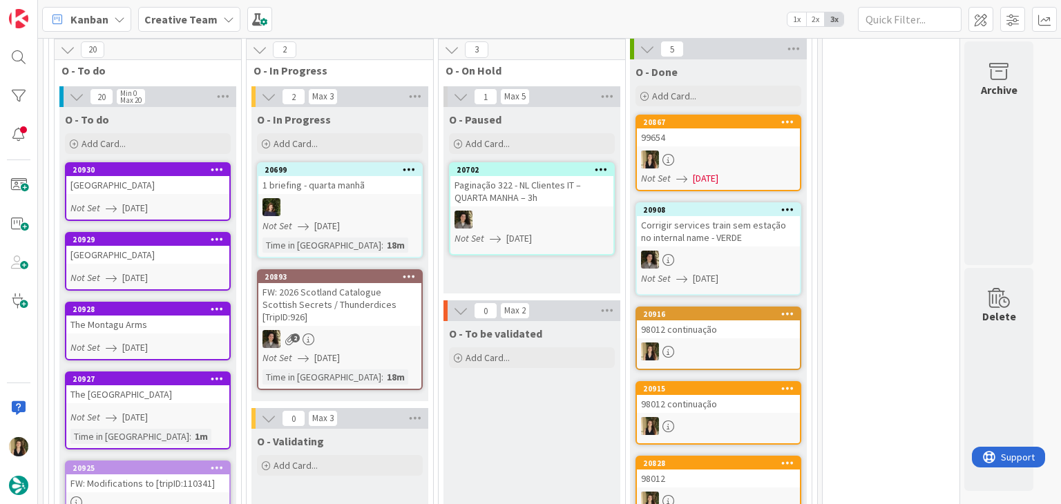
click at [546, 281] on div "O - Paused Add Card... 20702 Paginação 322 - NL Clientes IT – QUARTA MANHA – 3h…" at bounding box center [531, 200] width 177 height 187
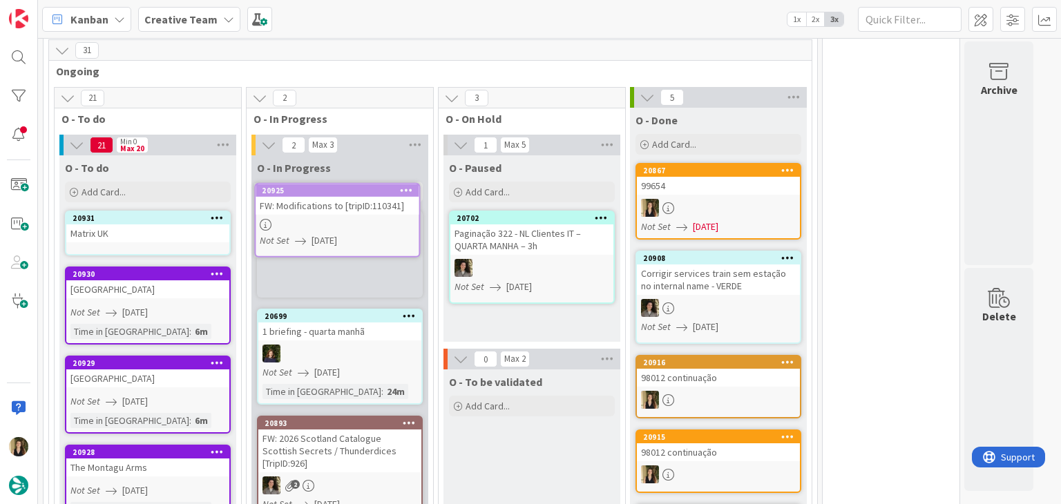
scroll to position [325, 0]
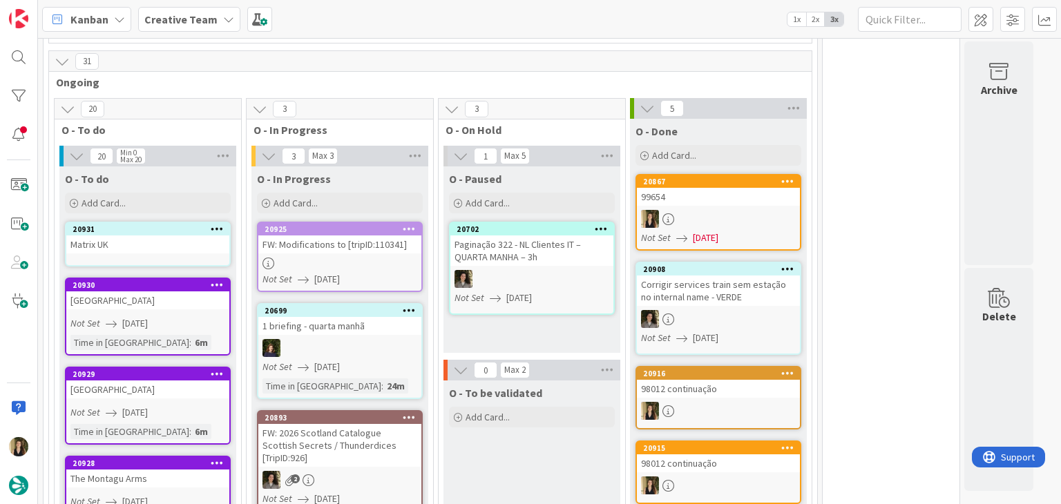
click at [373, 267] on div at bounding box center [339, 264] width 163 height 12
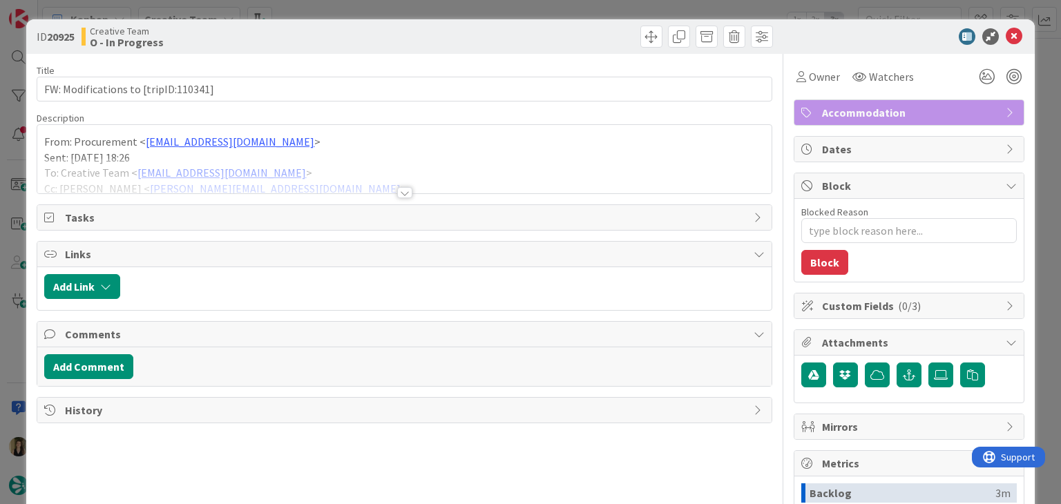
click at [400, 187] on div at bounding box center [404, 192] width 15 height 11
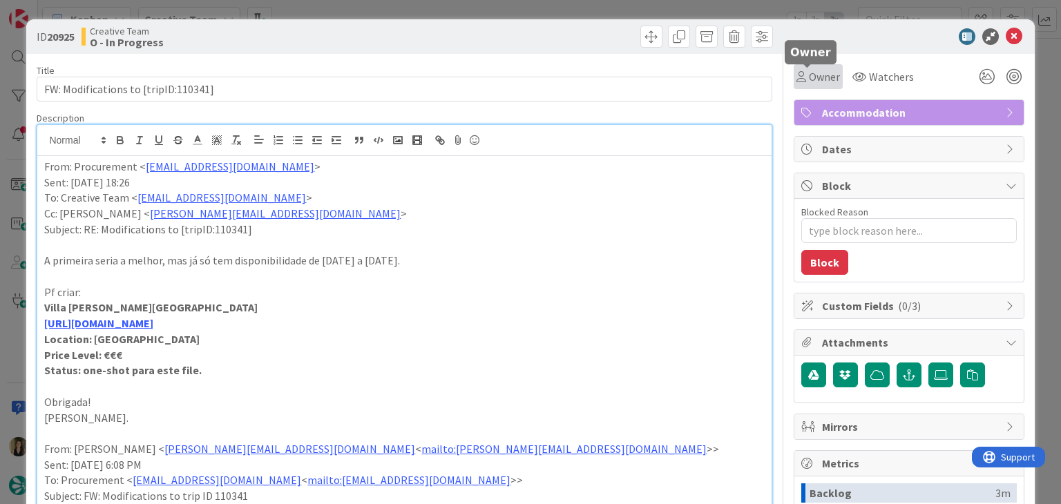
click at [810, 76] on span "Owner" at bounding box center [824, 76] width 31 height 17
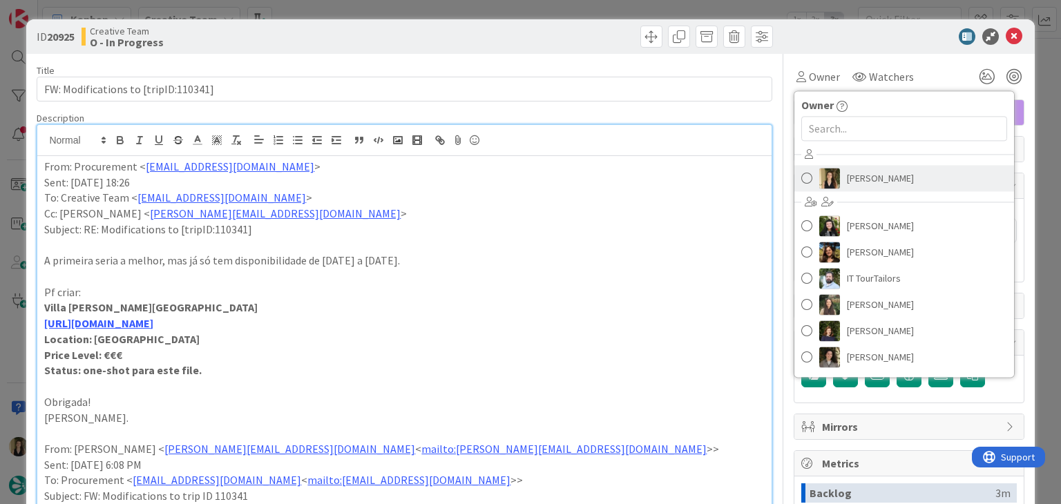
click at [865, 170] on span "[PERSON_NAME]" at bounding box center [880, 178] width 67 height 21
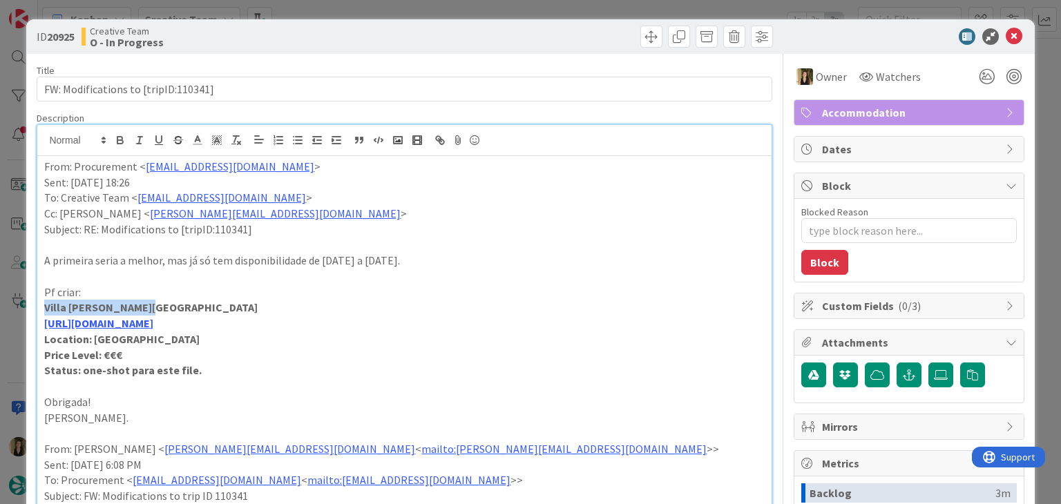
drag, startPoint x: 103, startPoint y: 302, endPoint x: 14, endPoint y: 305, distance: 89.2
click at [14, 305] on div "ID 20925 Creative Team O - In Progress Title 36 / 128 FW: Modifications to [tri…" at bounding box center [530, 252] width 1061 height 504
copy strong "Villa [PERSON_NAME][GEOGRAPHIC_DATA]"
drag, startPoint x: 155, startPoint y: 308, endPoint x: 37, endPoint y: 310, distance: 117.4
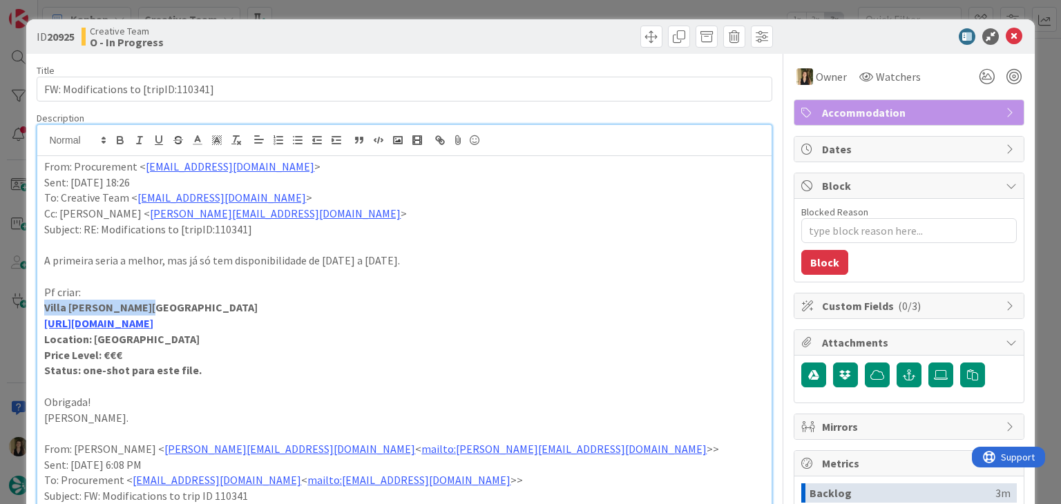
copy strong "Villa [PERSON_NAME][GEOGRAPHIC_DATA]"
click at [244, 343] on p "Location: [GEOGRAPHIC_DATA]" at bounding box center [404, 340] width 720 height 16
drag, startPoint x: 113, startPoint y: 307, endPoint x: 38, endPoint y: 307, distance: 74.6
copy strong "Villa [PERSON_NAME][GEOGRAPHIC_DATA]"
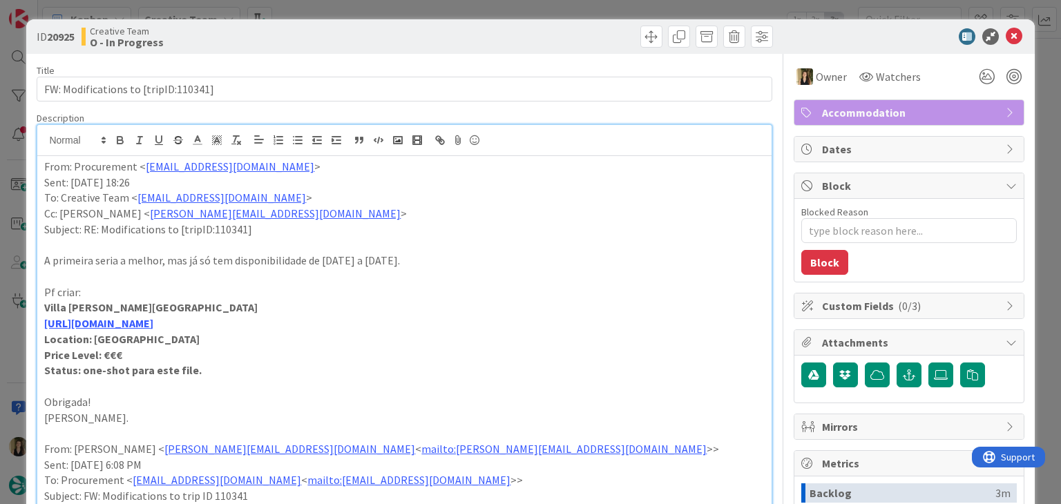
click at [420, 6] on div "ID 20925 Creative Team O - In Progress Title 36 / 128 FW: Modifications to [tri…" at bounding box center [530, 252] width 1061 height 504
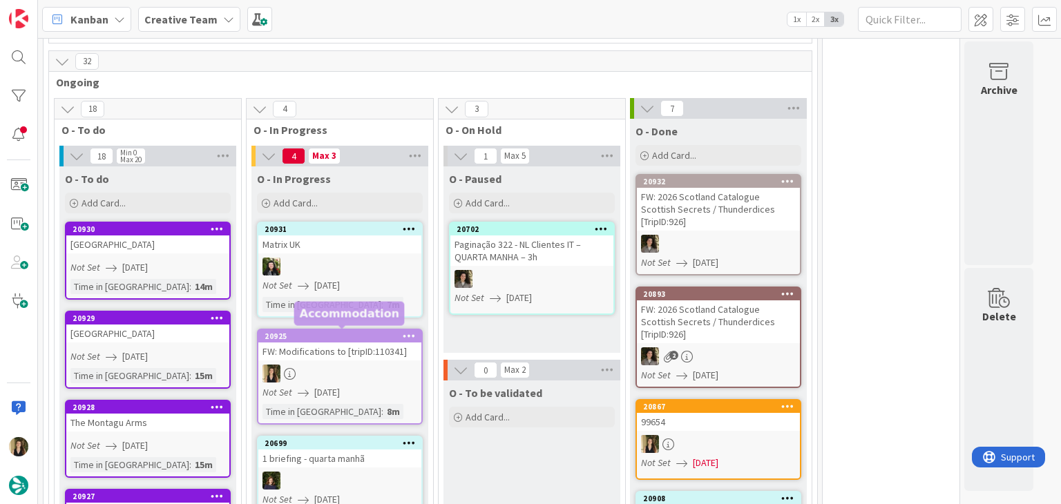
click at [372, 348] on div "FW: Modifications to [tripID:110341]" at bounding box center [339, 352] width 163 height 18
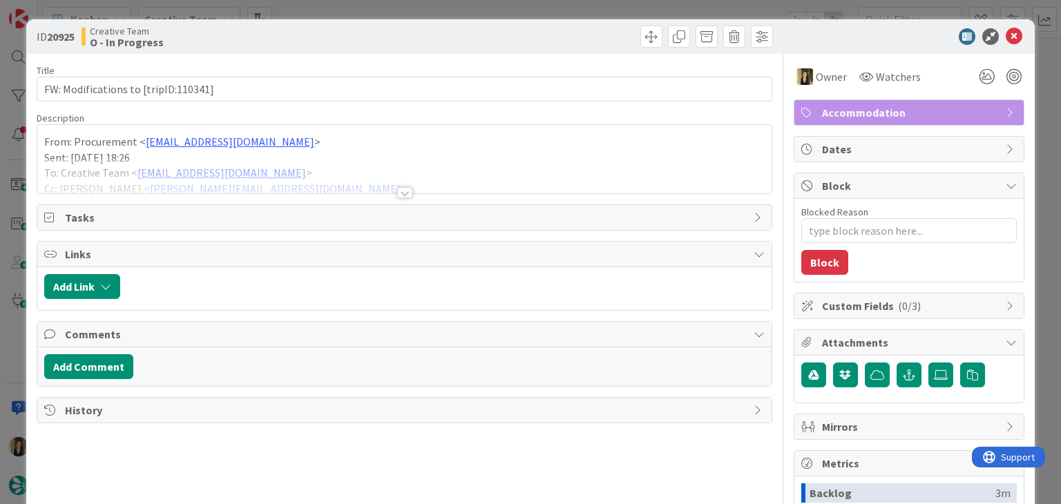
click at [562, 9] on div "ID 20925 Creative Team O - In Progress Title 36 / 128 FW: Modifications to [tri…" at bounding box center [530, 252] width 1061 height 504
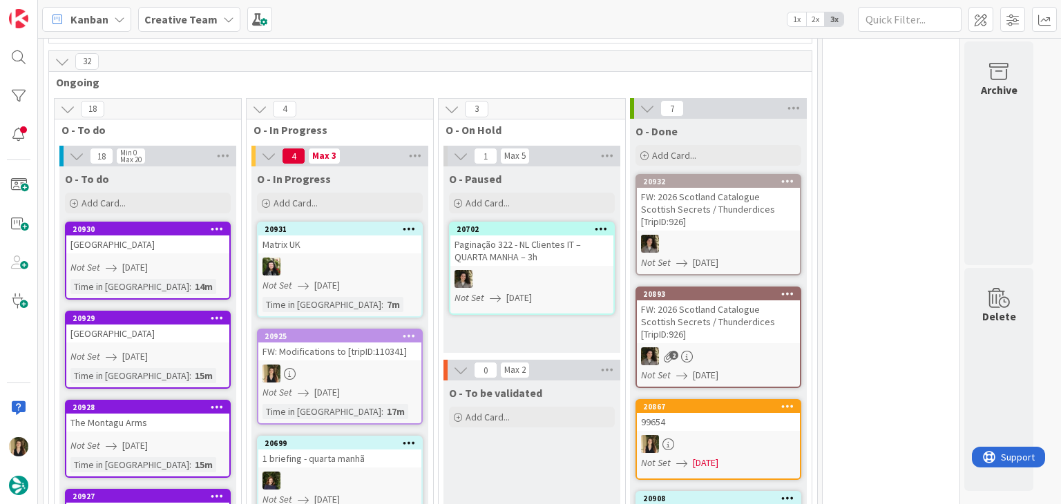
click at [365, 366] on div at bounding box center [339, 374] width 163 height 18
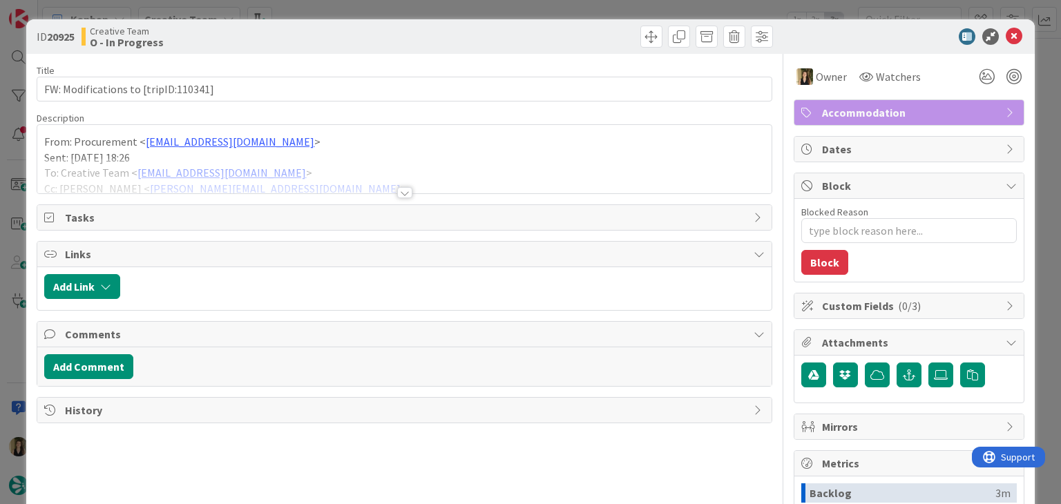
click at [350, 171] on div at bounding box center [404, 175] width 734 height 35
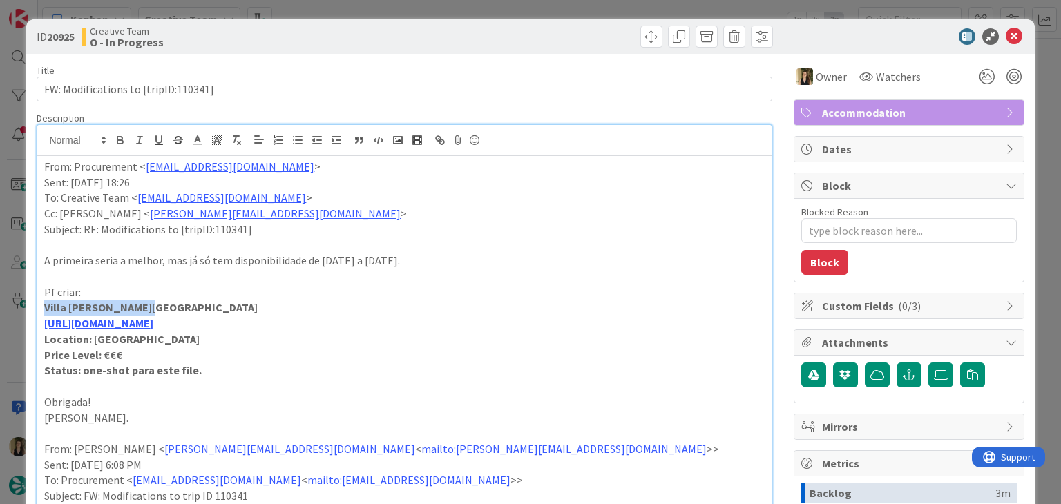
drag, startPoint x: 144, startPoint y: 305, endPoint x: 19, endPoint y: 307, distance: 125.1
click at [19, 307] on div "ID 20925 Creative Team O - In Progress Title 36 / 128 FW: Modifications to [tri…" at bounding box center [530, 252] width 1061 height 504
copy strong "Villa [PERSON_NAME][GEOGRAPHIC_DATA]"
click at [381, 13] on div "ID 20925 Creative Team O - In Progress Title 36 / 128 FW: Modifications to [tri…" at bounding box center [530, 252] width 1061 height 504
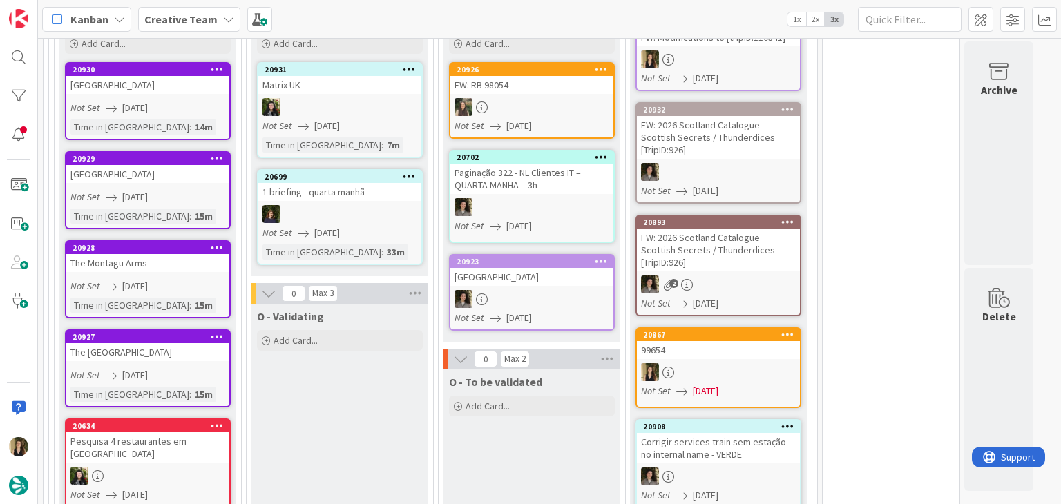
scroll to position [641, 0]
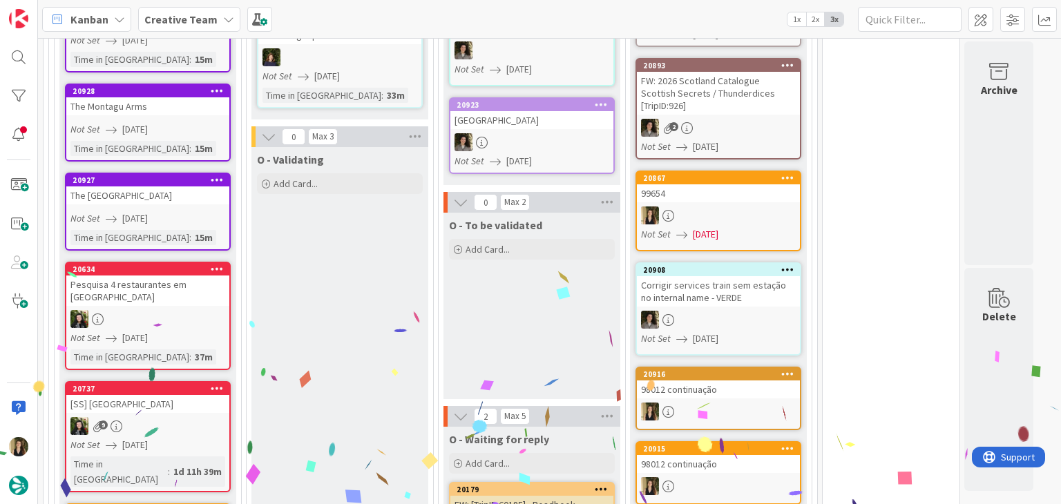
drag, startPoint x: 363, startPoint y: 329, endPoint x: 356, endPoint y: 328, distance: 7.0
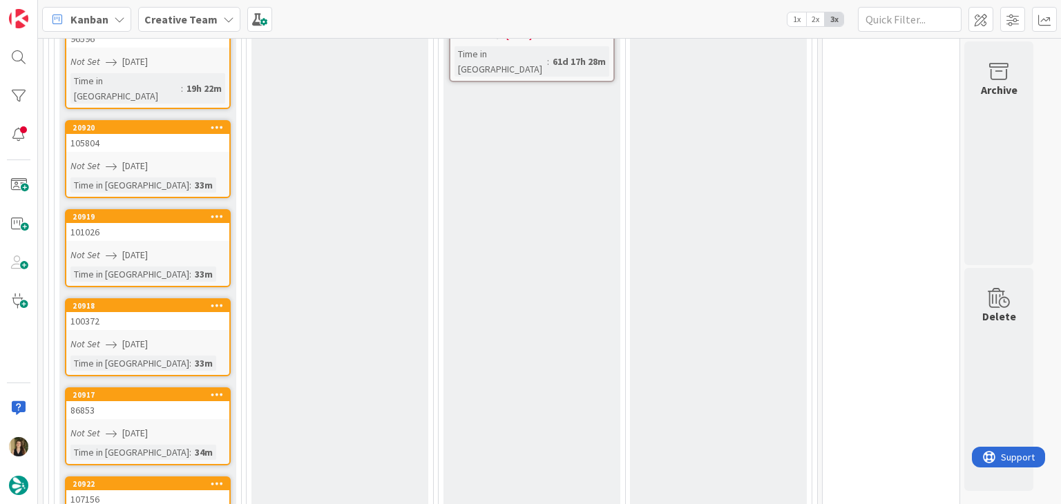
scroll to position [1539, 0]
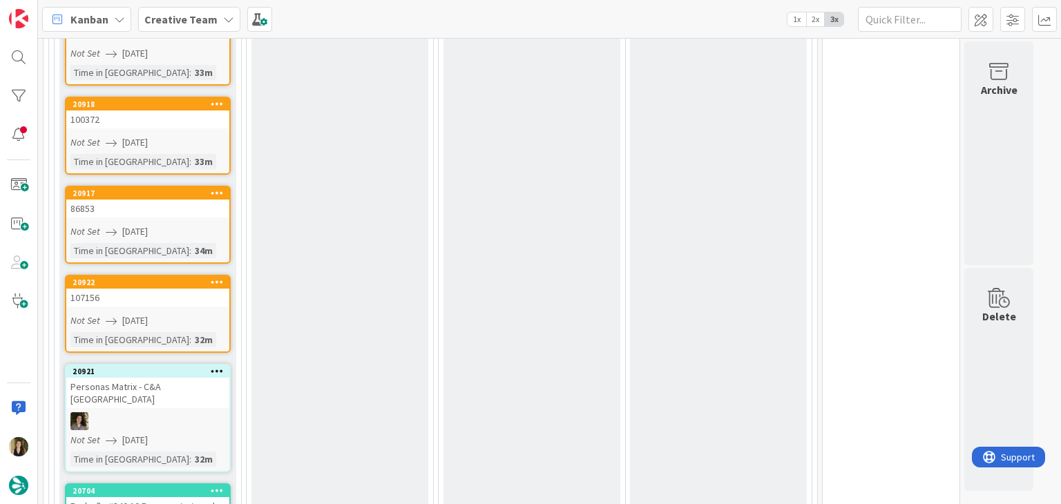
click at [202, 314] on div "Not Set [DATE]" at bounding box center [149, 321] width 159 height 15
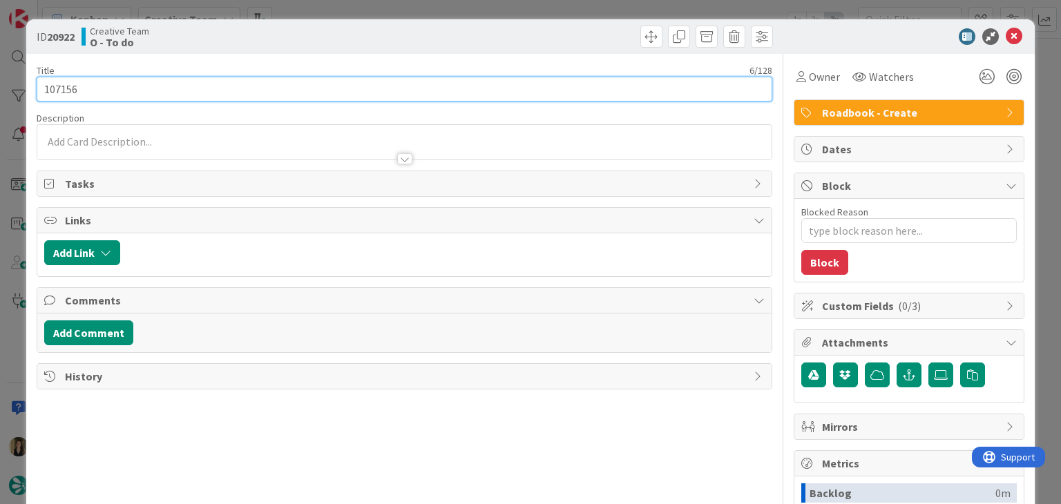
click at [44, 91] on input "107156" at bounding box center [404, 89] width 735 height 25
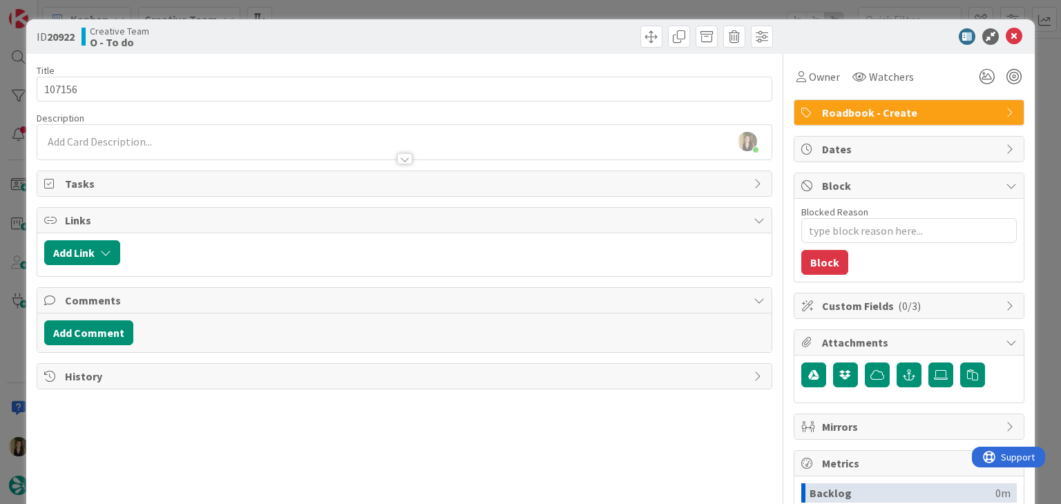
drag, startPoint x: 408, startPoint y: 17, endPoint x: 406, endPoint y: 6, distance: 10.5
click at [407, 16] on div "ID 20922 Creative Team O - To do Title 6 / 128 107156 Description [PERSON_NAME]…" at bounding box center [530, 252] width 1061 height 504
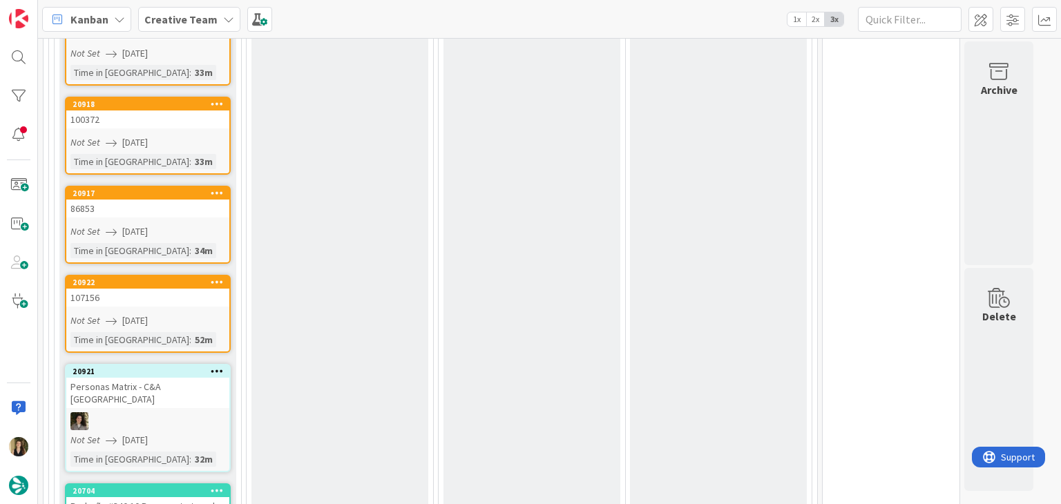
click at [406, 6] on div "Kanban Creative Team 1x 2x 3x" at bounding box center [549, 19] width 1023 height 38
click at [192, 200] on div "86853" at bounding box center [147, 209] width 163 height 18
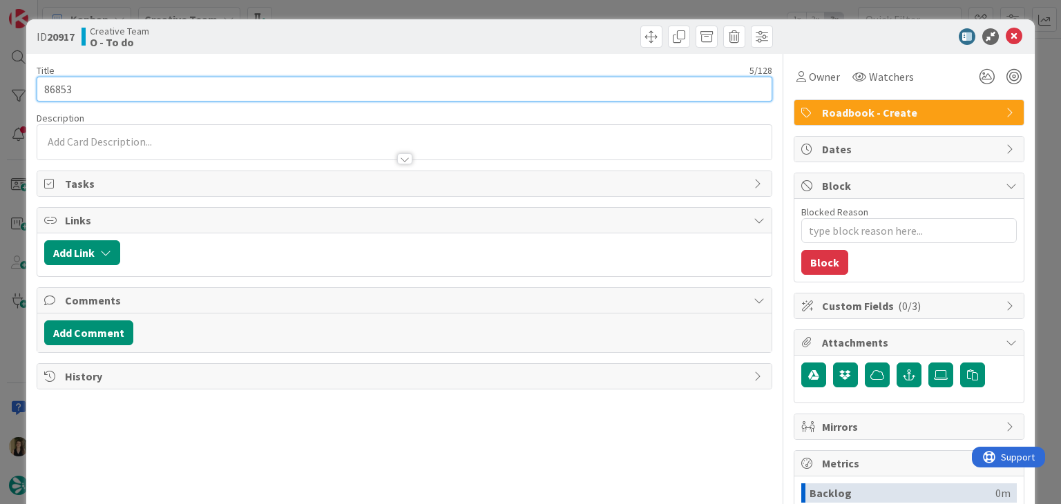
click at [52, 95] on input "86853" at bounding box center [404, 89] width 735 height 25
click at [52, 94] on input "86853" at bounding box center [404, 89] width 735 height 25
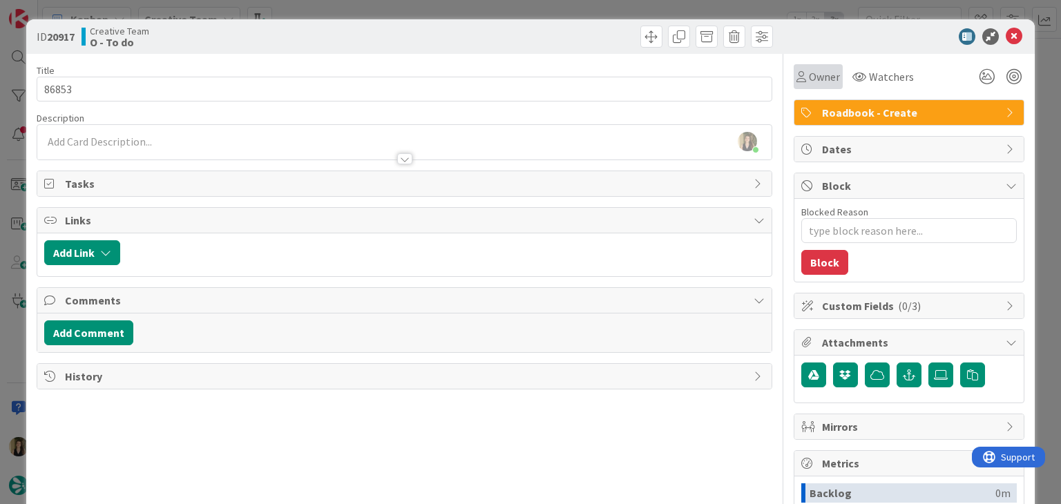
click at [809, 77] on span "Owner" at bounding box center [824, 76] width 31 height 17
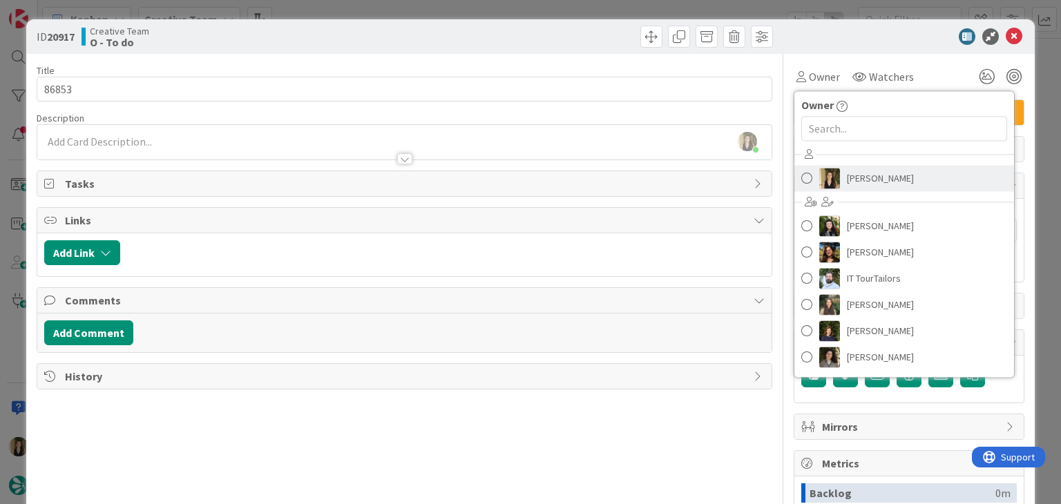
click at [852, 169] on span "[PERSON_NAME]" at bounding box center [880, 178] width 67 height 21
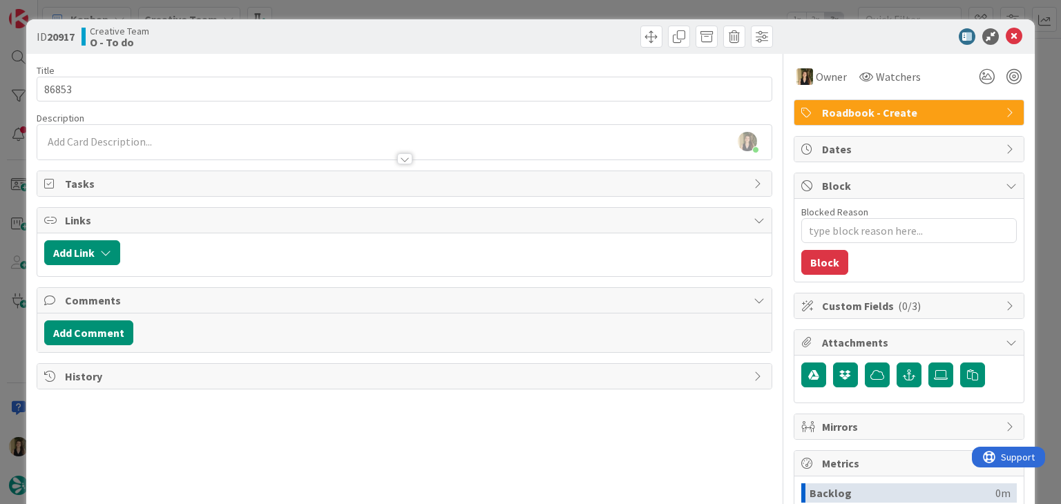
drag, startPoint x: 544, startPoint y: 39, endPoint x: 531, endPoint y: 19, distance: 24.3
click at [542, 35] on div at bounding box center [590, 37] width 365 height 22
click at [528, 12] on div "ID 20917 Creative Team O - To do Title 5 / 128 86853 Description [PERSON_NAME] …" at bounding box center [530, 252] width 1061 height 504
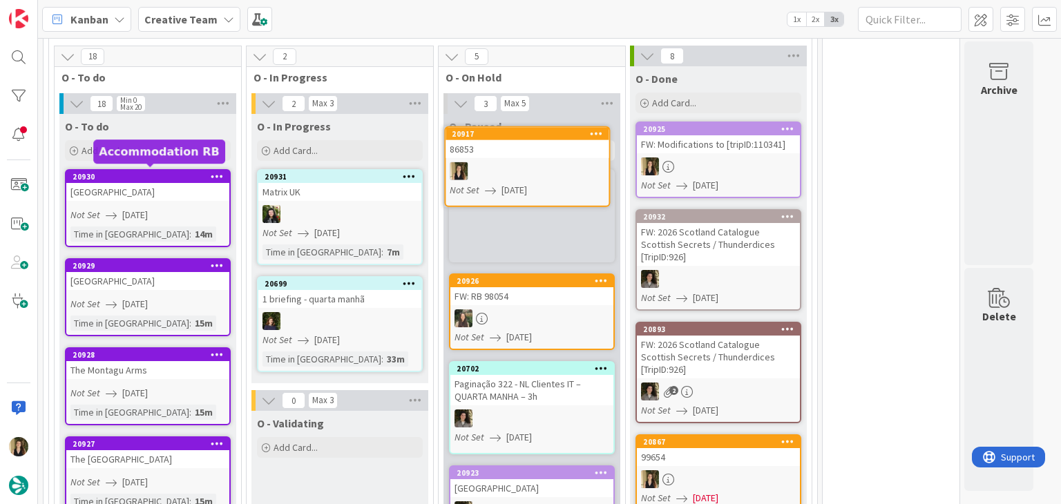
scroll to position [363, 0]
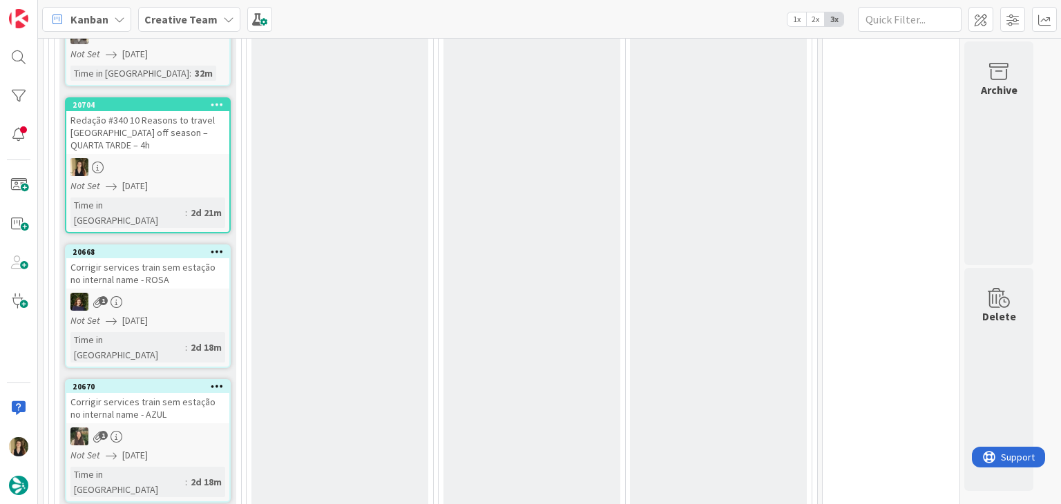
scroll to position [1676, 0]
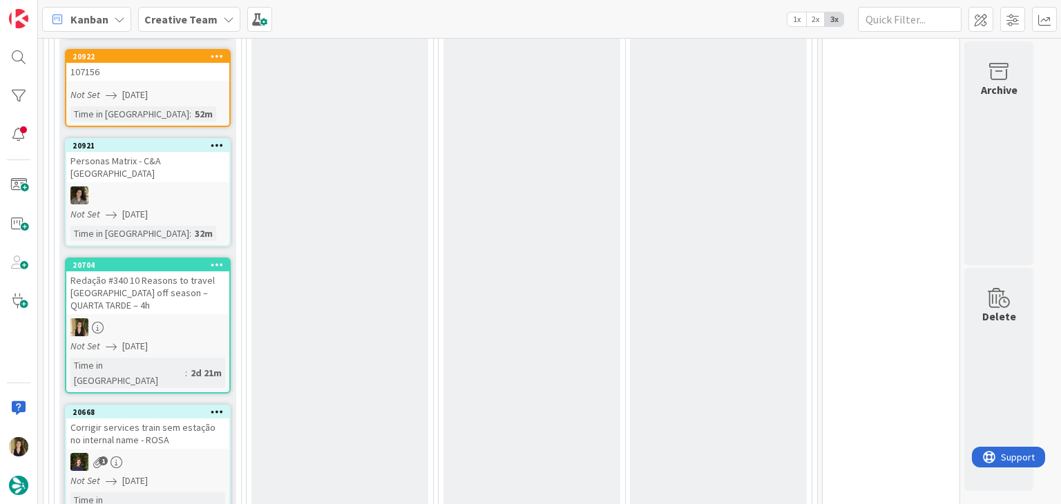
click at [184, 318] on div at bounding box center [147, 327] width 163 height 18
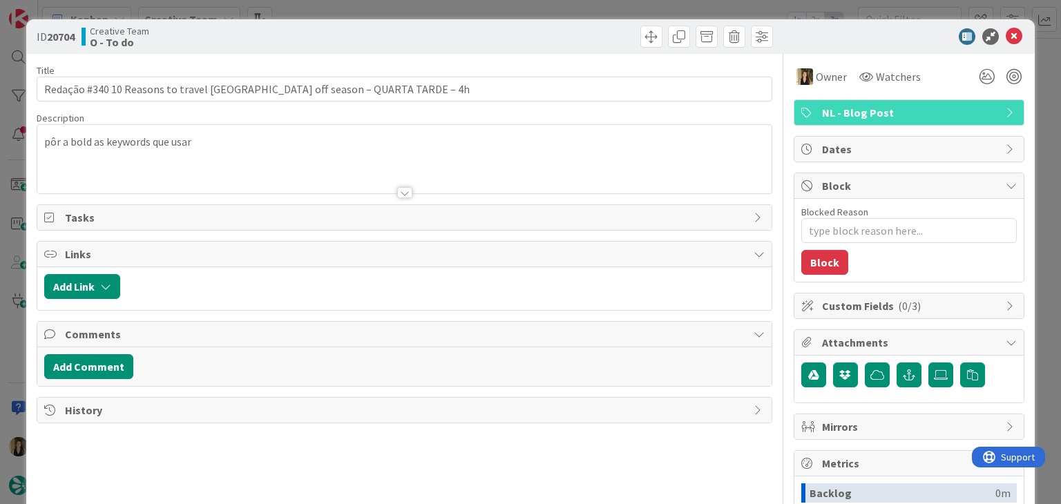
click at [358, 35] on div "Creative Team O - To do" at bounding box center [242, 37] width 320 height 22
click at [412, 7] on div "ID 20704 Creative Team O - To do Title 72 / 128 Redação #340 10 Reasons to trav…" at bounding box center [530, 252] width 1061 height 504
click at [399, 9] on div "Kanban Creative Team 1x 2x 3x" at bounding box center [549, 19] width 1023 height 38
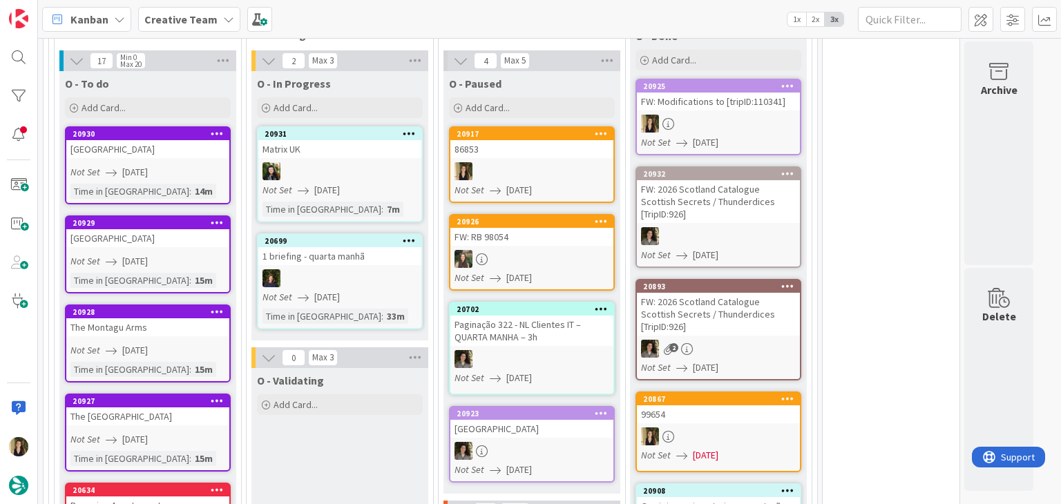
scroll to position [432, 0]
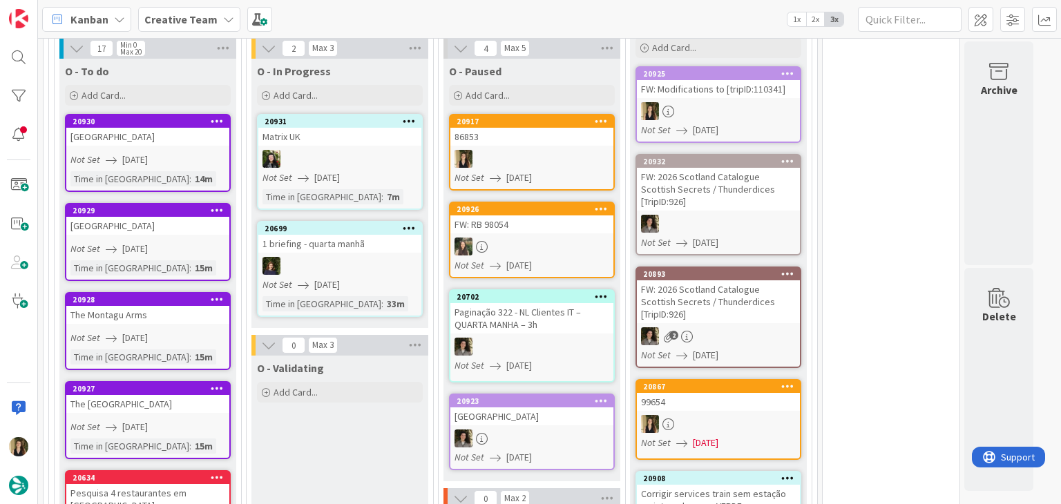
click at [540, 147] on link "20917 86853 Not Set [DATE]" at bounding box center [532, 152] width 166 height 77
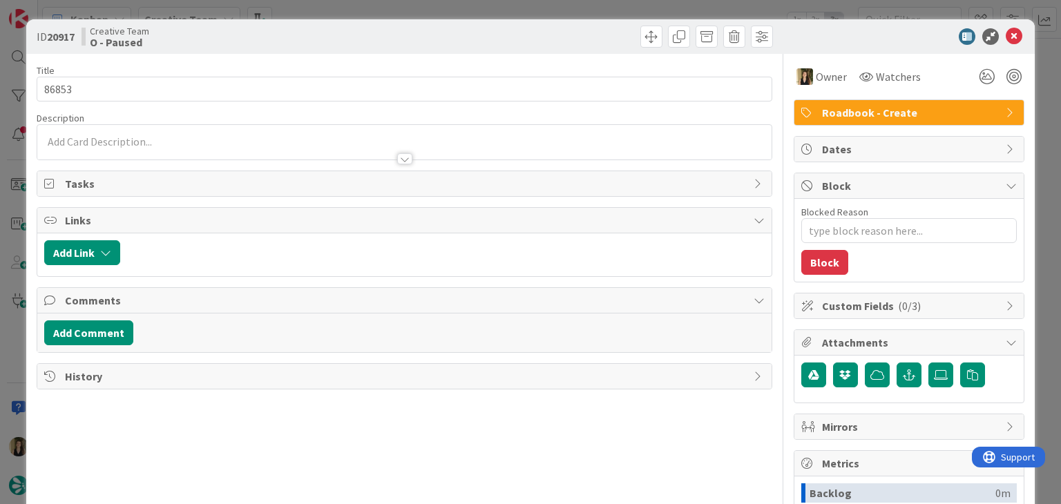
click at [180, 145] on div at bounding box center [404, 152] width 734 height 15
type textarea "x"
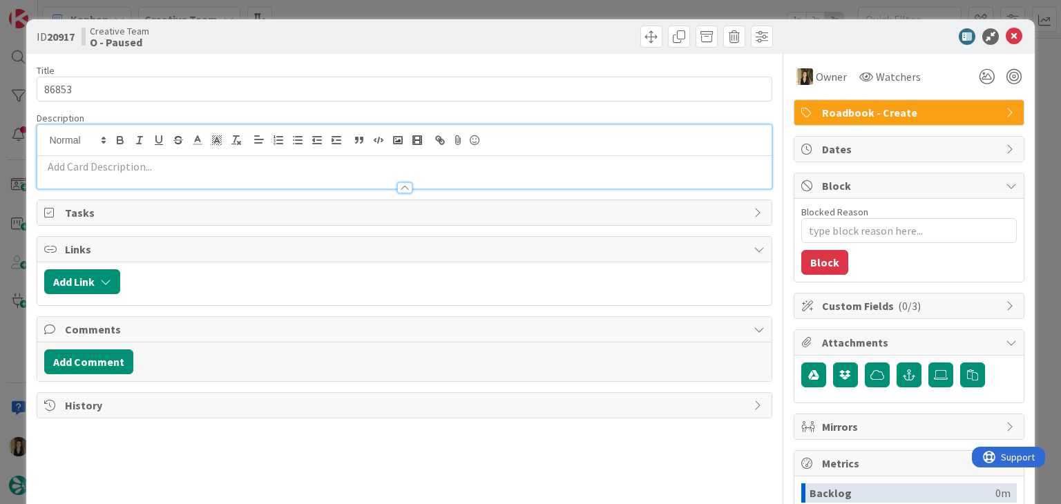
click at [174, 165] on p at bounding box center [404, 167] width 720 height 16
paste div
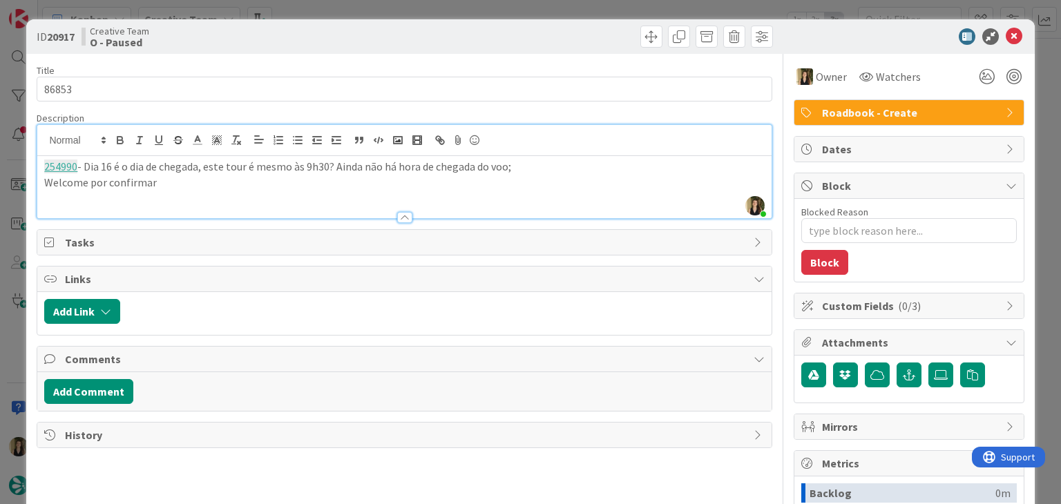
drag, startPoint x: 89, startPoint y: 183, endPoint x: 180, endPoint y: 159, distance: 93.7
click at [96, 180] on p "Welcome por confirmar" at bounding box center [404, 183] width 720 height 16
click at [283, 183] on p "Welcome e transfer out por confirmar" at bounding box center [404, 183] width 720 height 16
click at [315, 37] on div "Creative Team O - Paused" at bounding box center [242, 37] width 320 height 22
drag, startPoint x: 307, startPoint y: 56, endPoint x: 308, endPoint y: 42, distance: 13.8
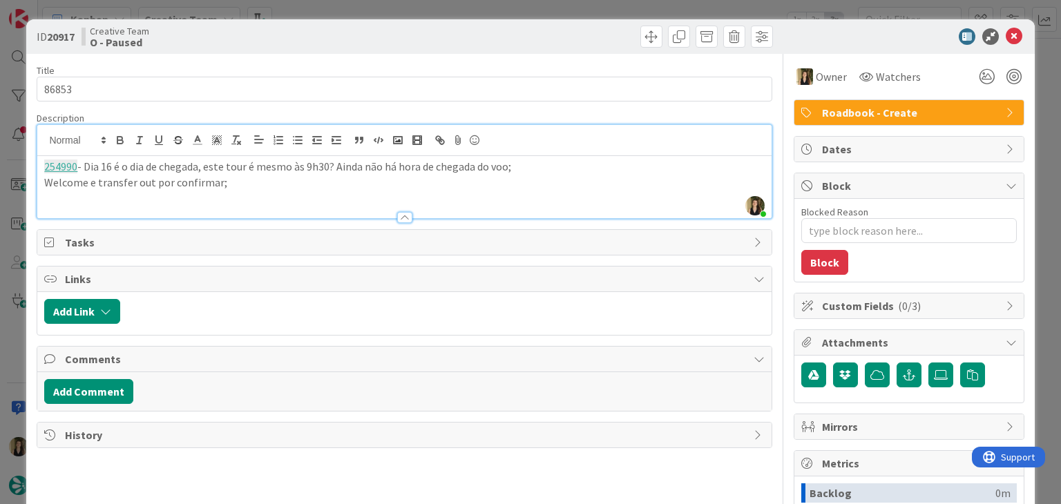
click at [307, 55] on div "Title 5 / 128 86853 Description [PERSON_NAME] joined 8 m ago 254990 - Dia 16 é …" at bounding box center [404, 383] width 735 height 658
click at [315, 9] on div "ID 20917 Creative Team O - Paused Title 5 / 128 86853 Description [PERSON_NAME]…" at bounding box center [530, 252] width 1061 height 504
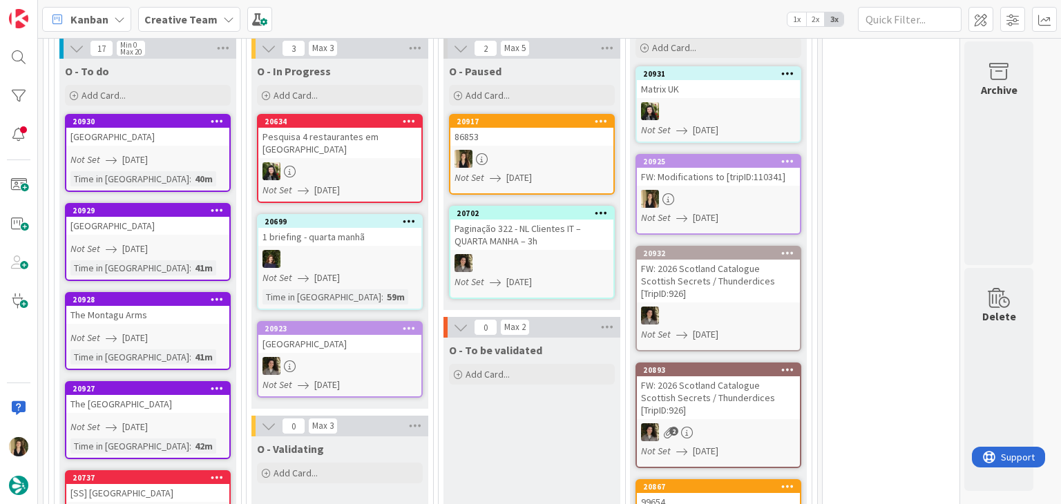
click at [538, 448] on div "O - To be validated Add Card..." at bounding box center [531, 431] width 177 height 187
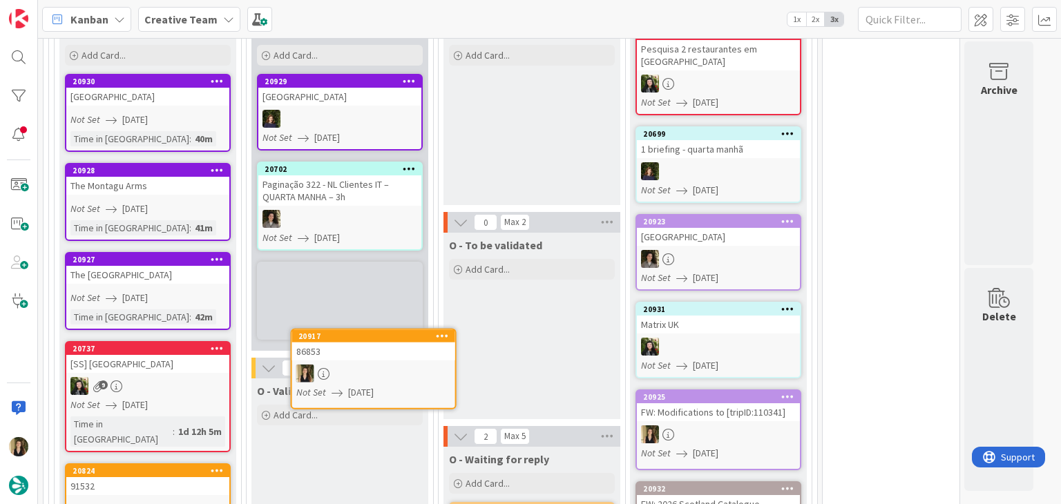
scroll to position [494, 0]
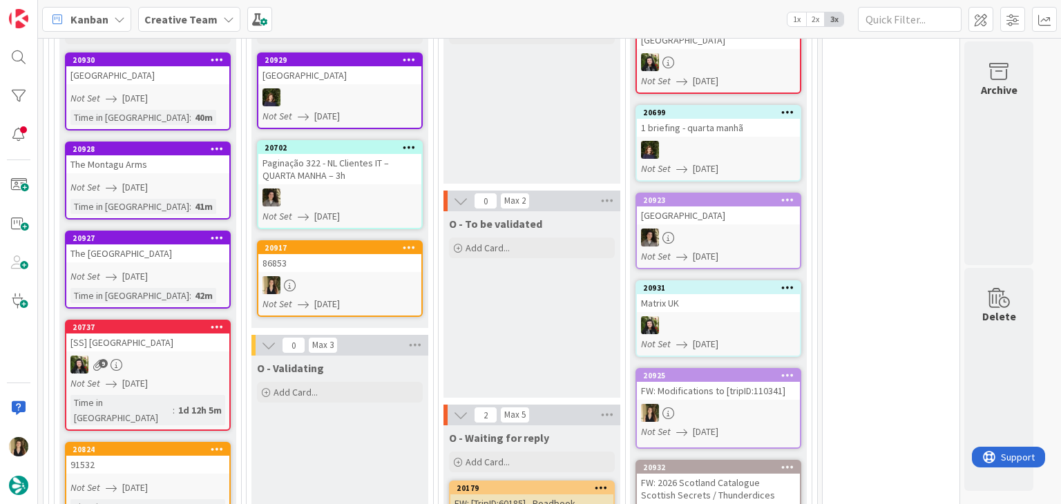
click at [511, 312] on div "O - To be validated Add Card..." at bounding box center [531, 304] width 177 height 187
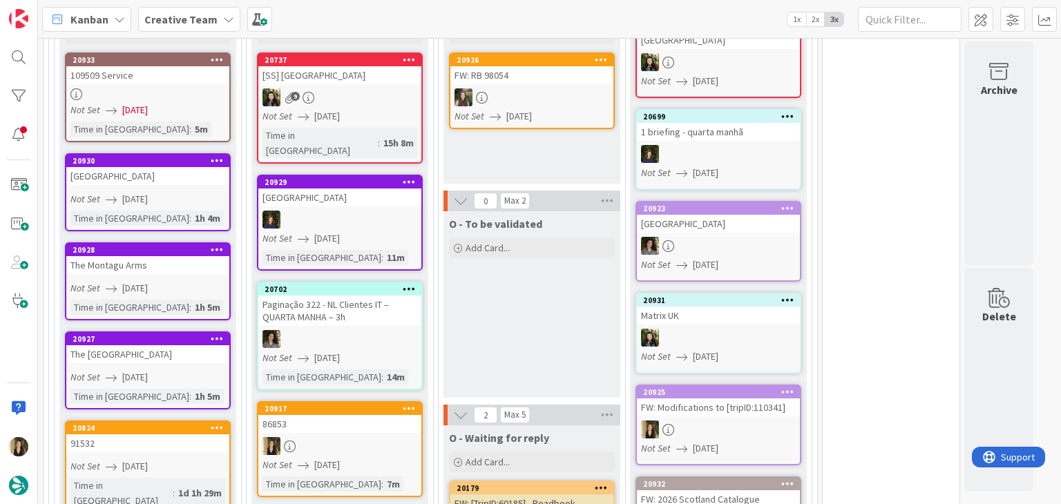
click at [397, 437] on div at bounding box center [339, 446] width 163 height 18
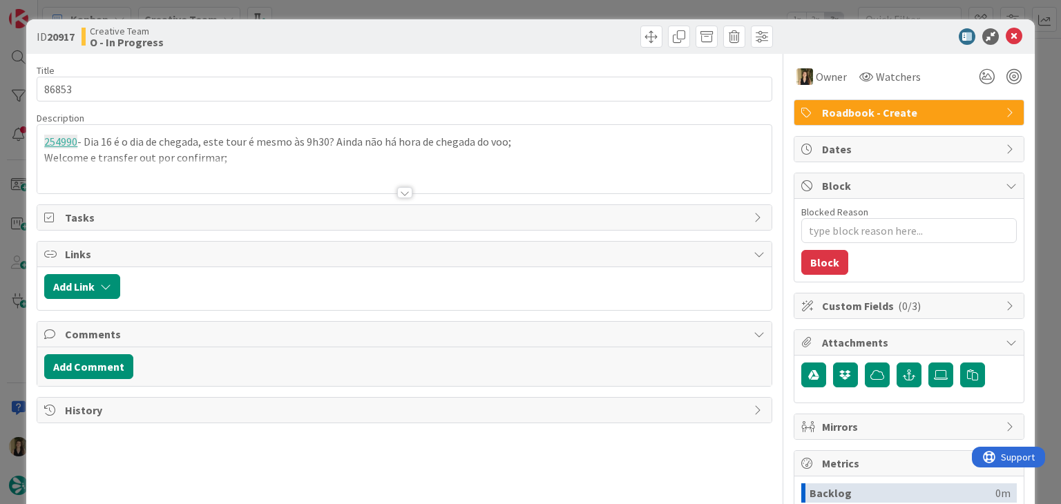
type textarea "x"
click at [298, 158] on div at bounding box center [404, 175] width 734 height 35
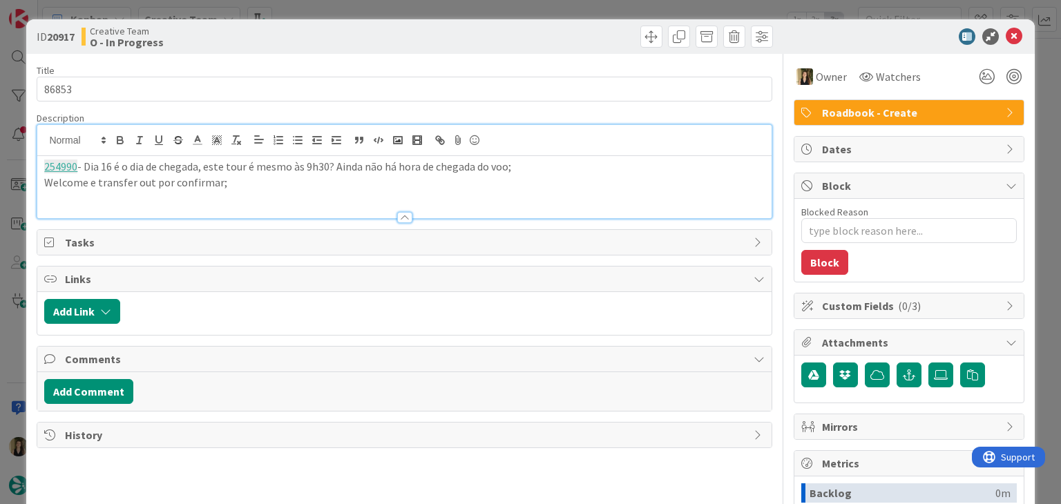
click at [294, 175] on p "Welcome e transfer out por confirmar;" at bounding box center [404, 183] width 720 height 16
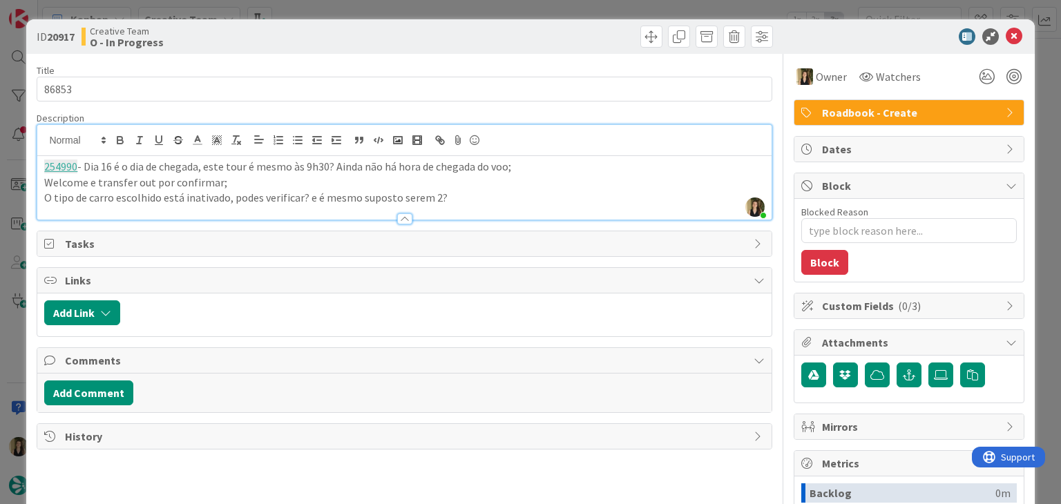
click at [398, 15] on div "ID 20917 Creative Team O - In Progress Title 5 / 128 86853 Description [PERSON_…" at bounding box center [530, 252] width 1061 height 504
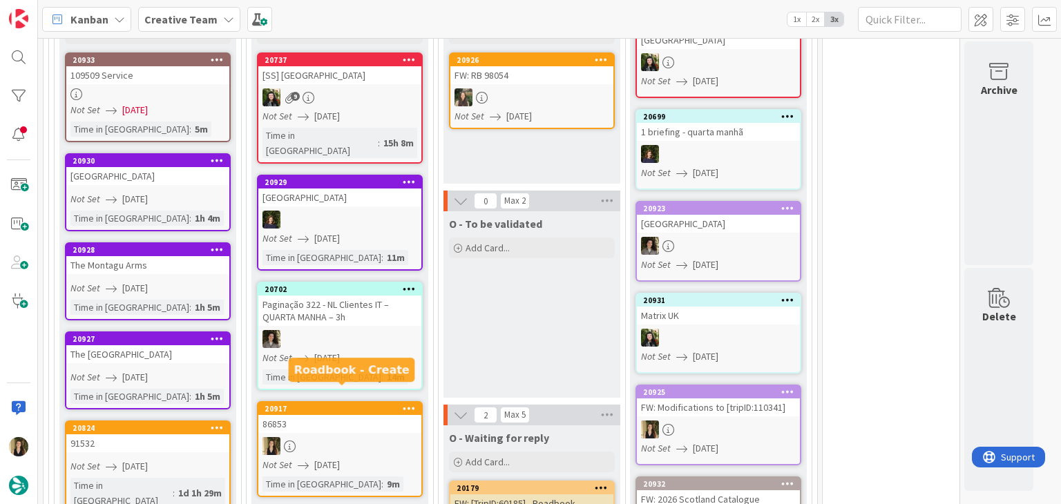
click at [377, 404] on div "20917" at bounding box center [343, 409] width 157 height 10
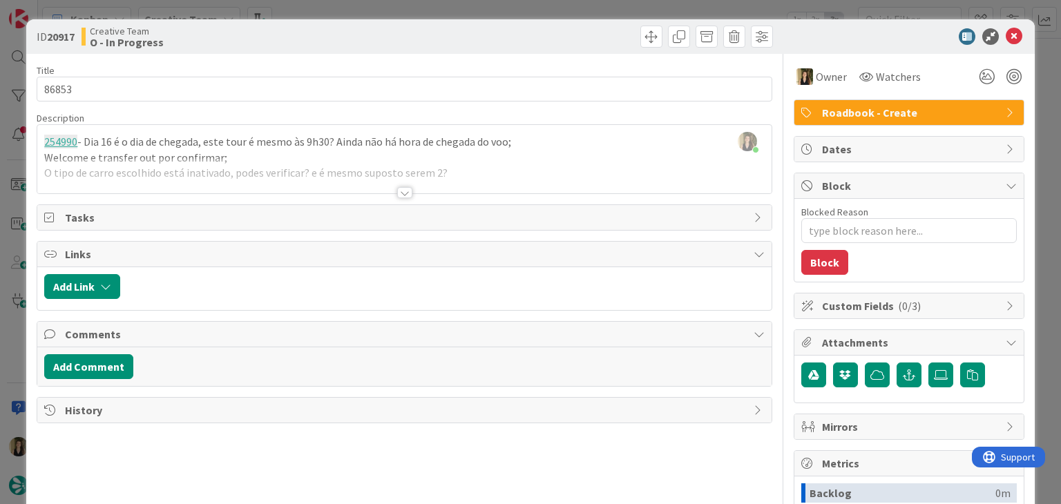
click at [372, 2] on div "ID 20917 Creative Team O - In Progress Title 5 / 128 86853 Description [PERSON_…" at bounding box center [530, 252] width 1061 height 504
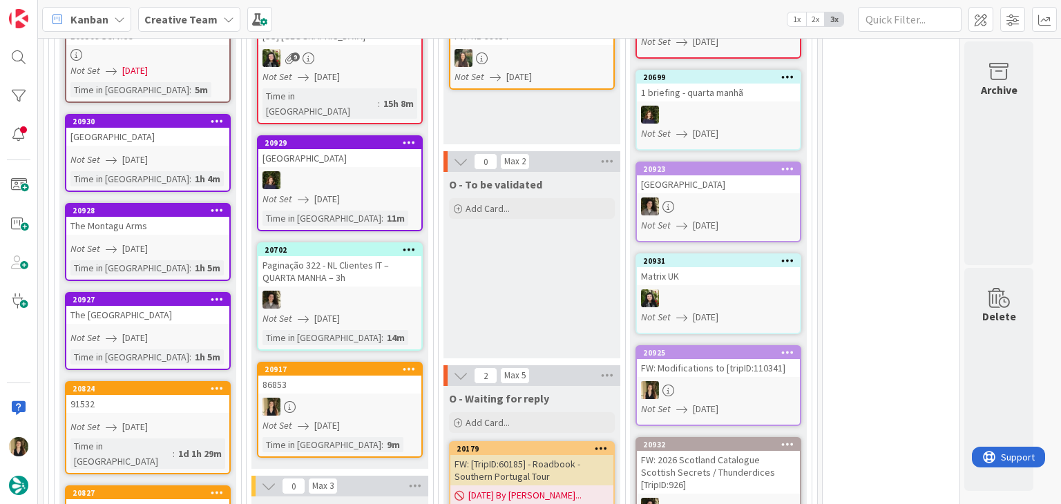
scroll to position [494, 0]
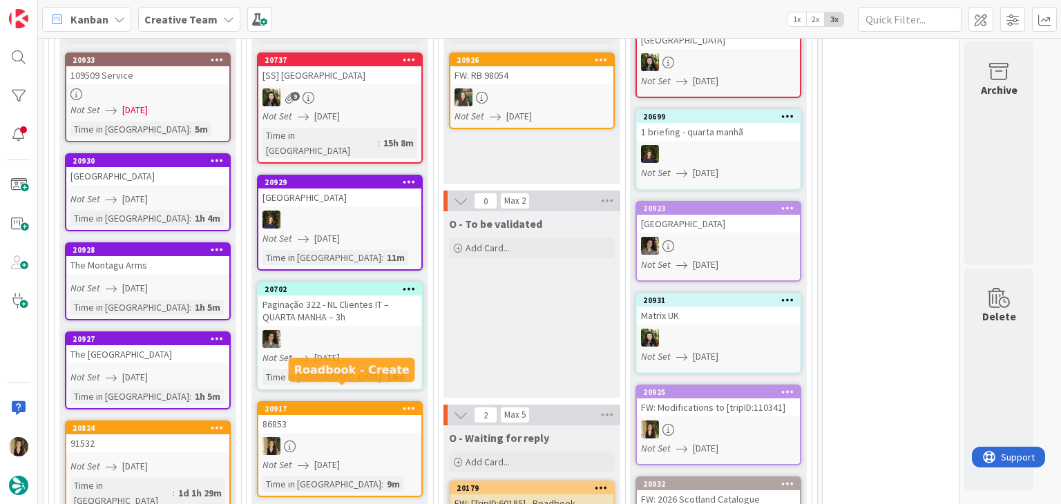
click at [377, 415] on div "86853" at bounding box center [339, 424] width 163 height 18
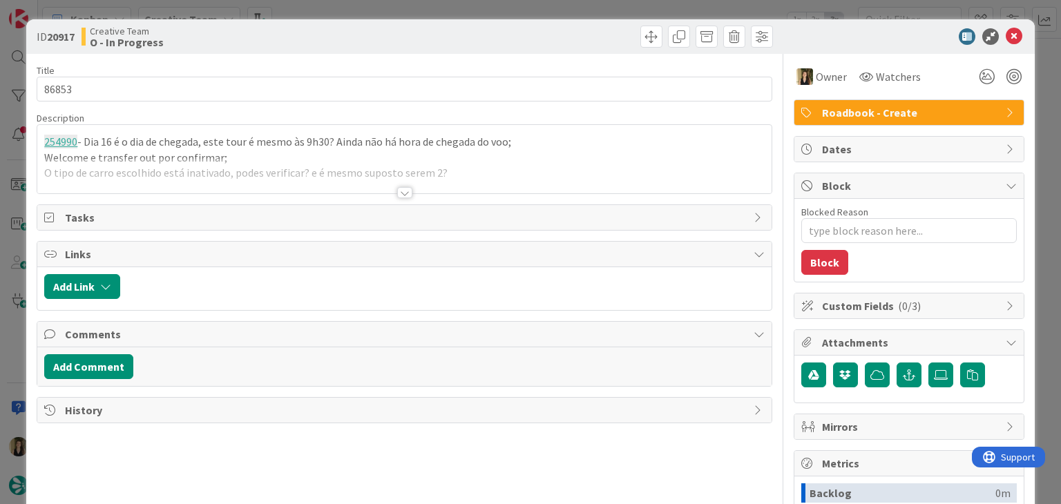
type textarea "x"
click at [456, 177] on div at bounding box center [404, 175] width 734 height 35
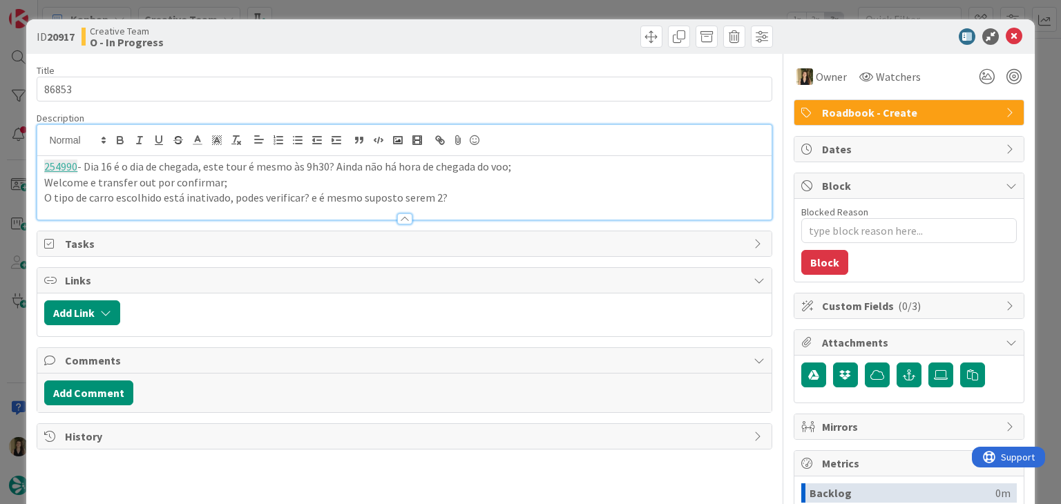
click at [482, 190] on p "O tipo de carro escolhido está inativado, podes verificar? e é mesmo suposto se…" at bounding box center [404, 198] width 720 height 16
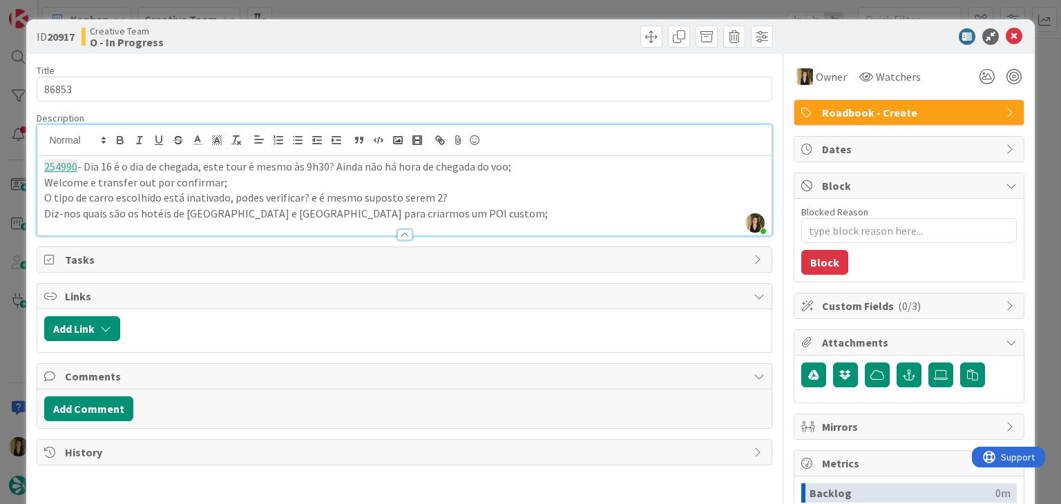
scroll to position [550, 0]
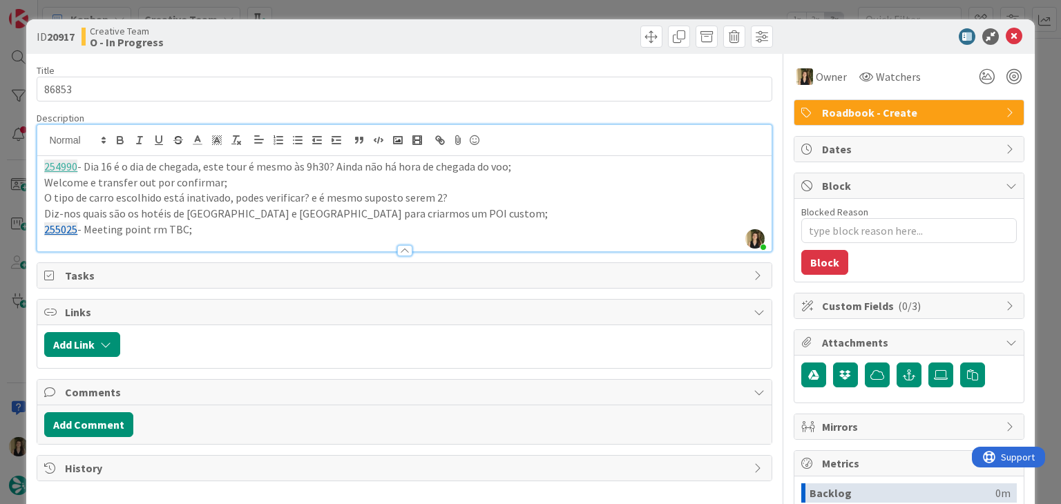
drag, startPoint x: 155, startPoint y: 229, endPoint x: 178, endPoint y: 211, distance: 29.2
click at [157, 228] on p "255025 - Meeting point rm TBC;" at bounding box center [404, 230] width 720 height 16
click at [321, 227] on p "255025 - Meeting point em [GEOGRAPHIC_DATA];" at bounding box center [404, 230] width 720 height 16
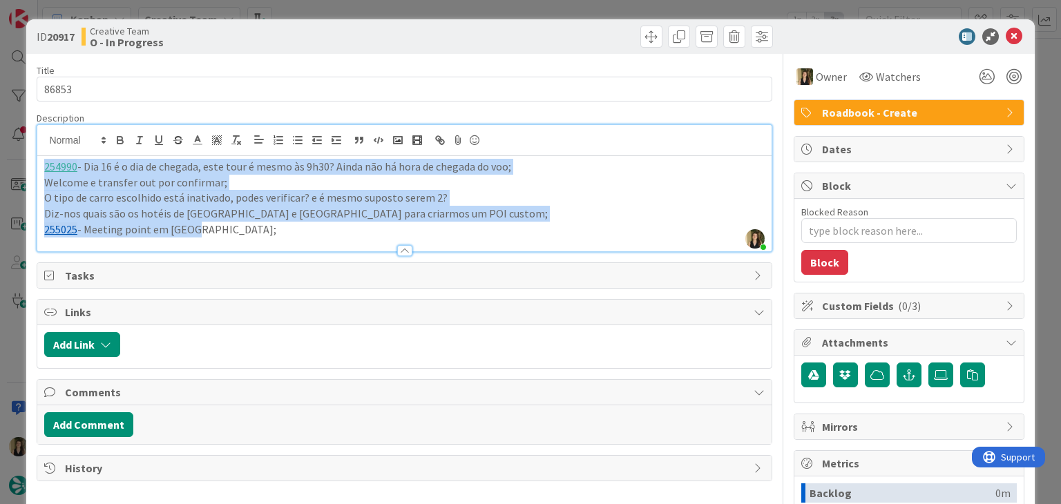
drag, startPoint x: 216, startPoint y: 230, endPoint x: 27, endPoint y: 169, distance: 198.1
click at [27, 169] on div "ID 20917 Creative Team O - In Progress Title 5 / 128 86853 Description [PERSON_…" at bounding box center [530, 370] width 1008 height 703
copy div "254990 - Dia 16 é o dia de chegada, este tour é mesmo às 9h30? Ainda não há hor…"
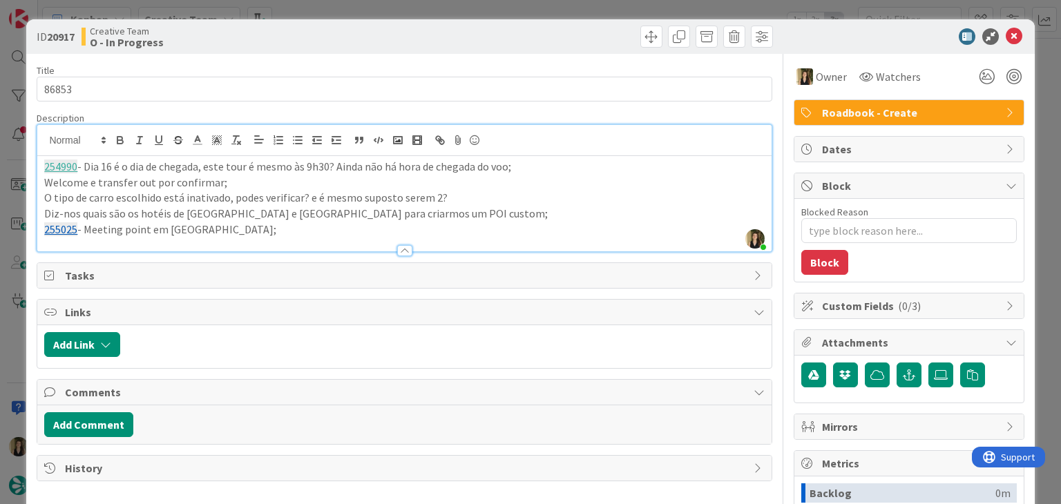
drag, startPoint x: 307, startPoint y: 51, endPoint x: 309, endPoint y: 9, distance: 42.2
click at [307, 45] on div "ID 20917 Creative Team O - In Progress" at bounding box center [530, 36] width 1008 height 35
click at [311, 3] on div "ID 20917 Creative Team O - In Progress Title 5 / 128 86853 Description [PERSON_…" at bounding box center [530, 252] width 1061 height 504
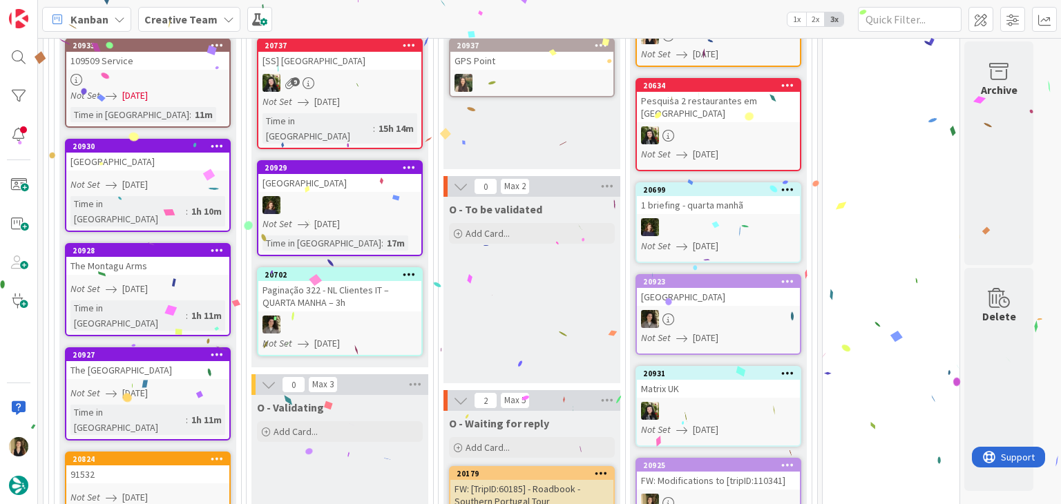
click at [550, 309] on div "O - To be validated Add Card..." at bounding box center [531, 290] width 177 height 187
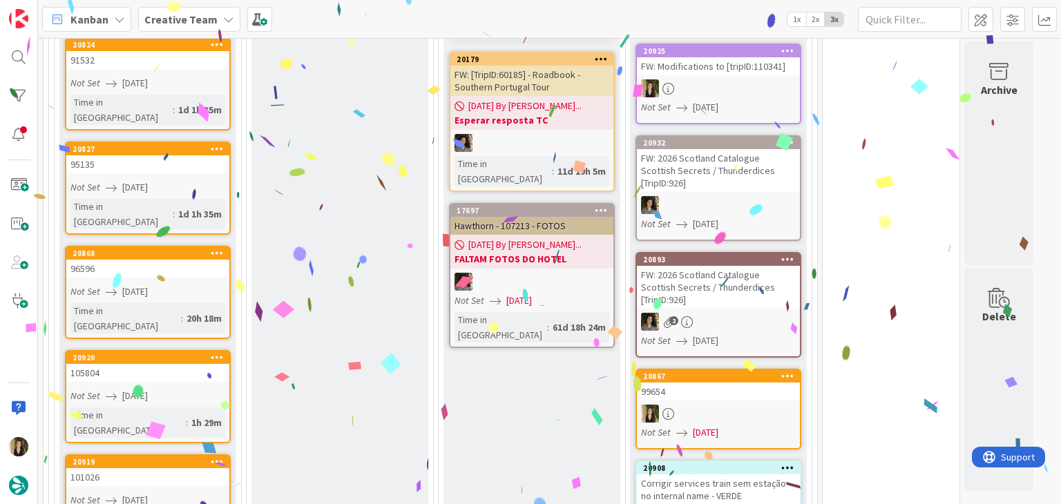
scroll to position [1324, 0]
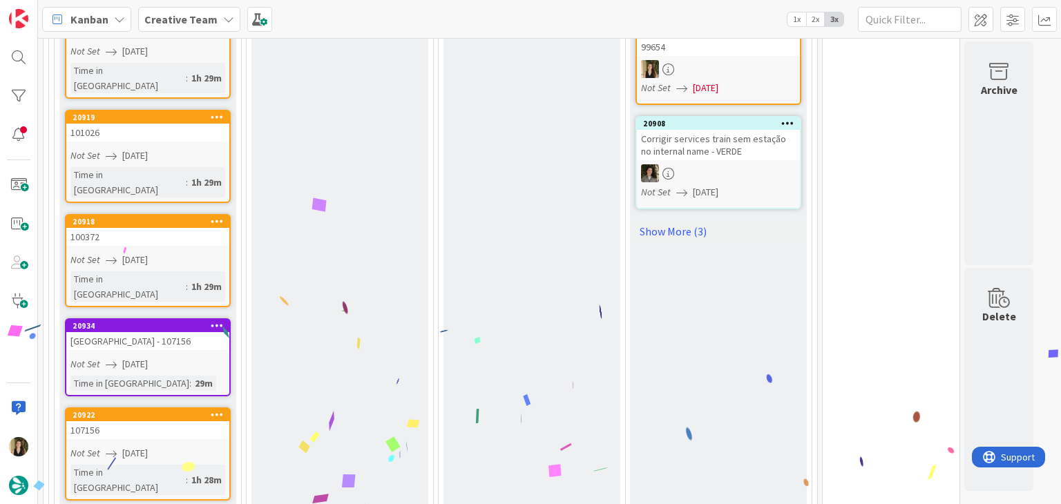
click at [191, 446] on div "Not Set [DATE]" at bounding box center [149, 453] width 159 height 15
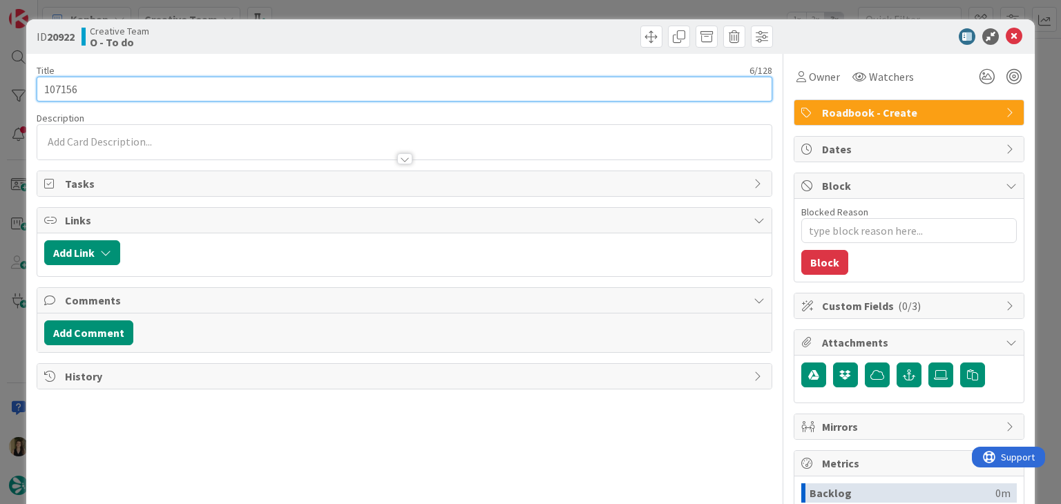
click at [66, 89] on input "107156" at bounding box center [404, 89] width 735 height 25
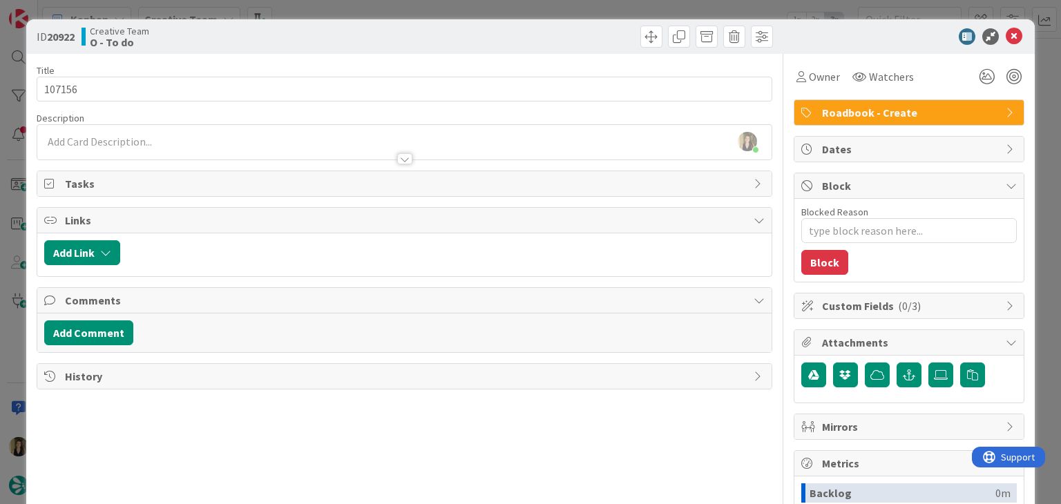
drag, startPoint x: 351, startPoint y: 34, endPoint x: 353, endPoint y: 11, distance: 22.9
click at [352, 32] on div "Creative Team O - To do" at bounding box center [242, 37] width 320 height 22
click at [353, 11] on div "ID 20922 Creative Team O - To do Title 6 / 128 107156 Description [PERSON_NAME]…" at bounding box center [530, 252] width 1061 height 504
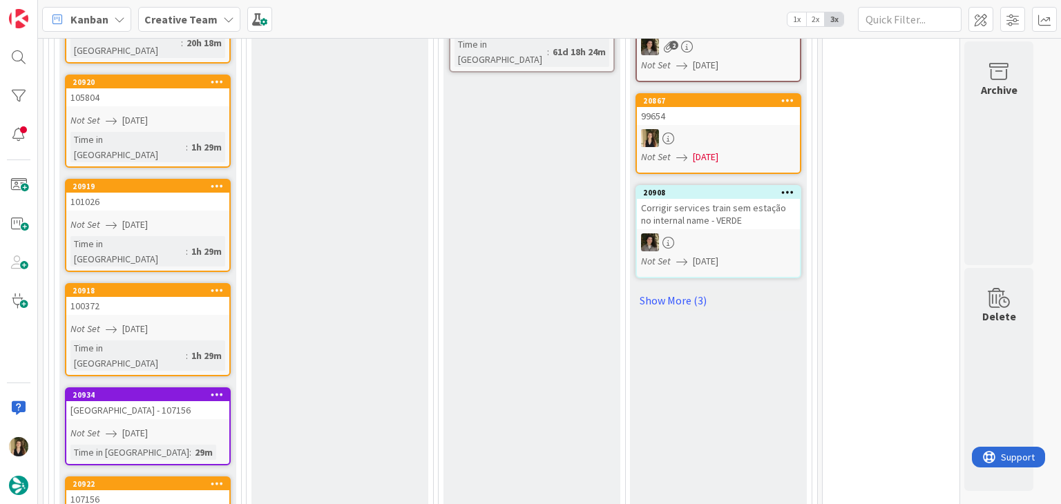
click at [193, 341] on div "Time in [GEOGRAPHIC_DATA] : 1h 29m" at bounding box center [147, 356] width 155 height 30
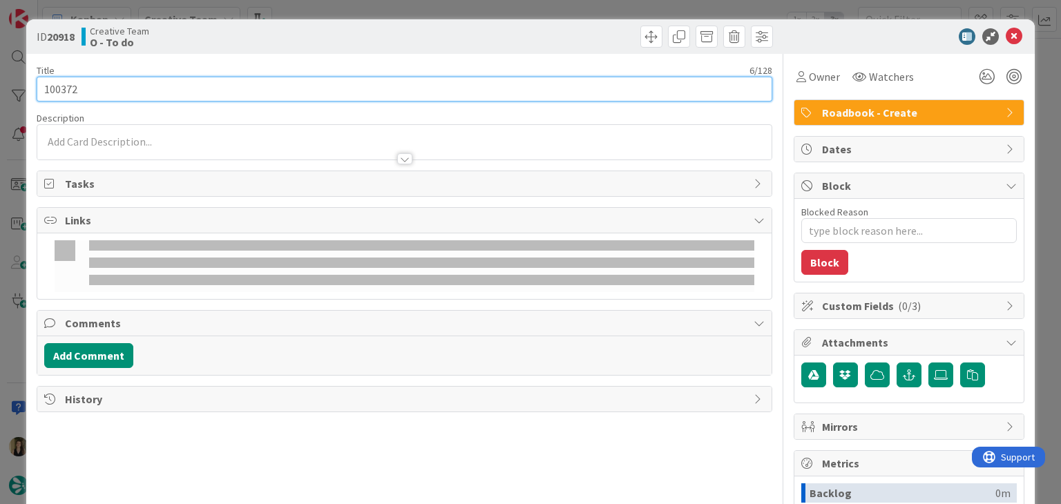
click at [72, 95] on input "100372" at bounding box center [404, 89] width 735 height 25
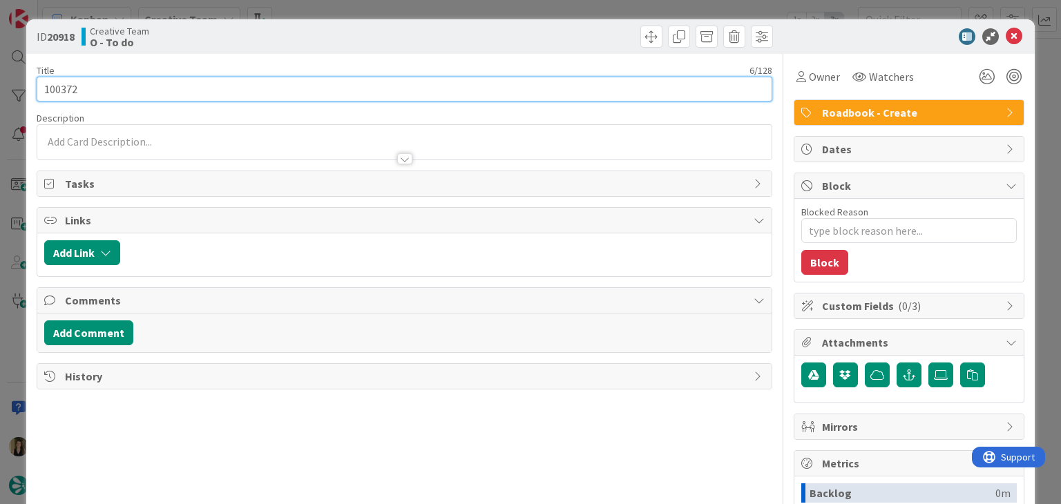
click at [71, 95] on input "100372" at bounding box center [404, 89] width 735 height 25
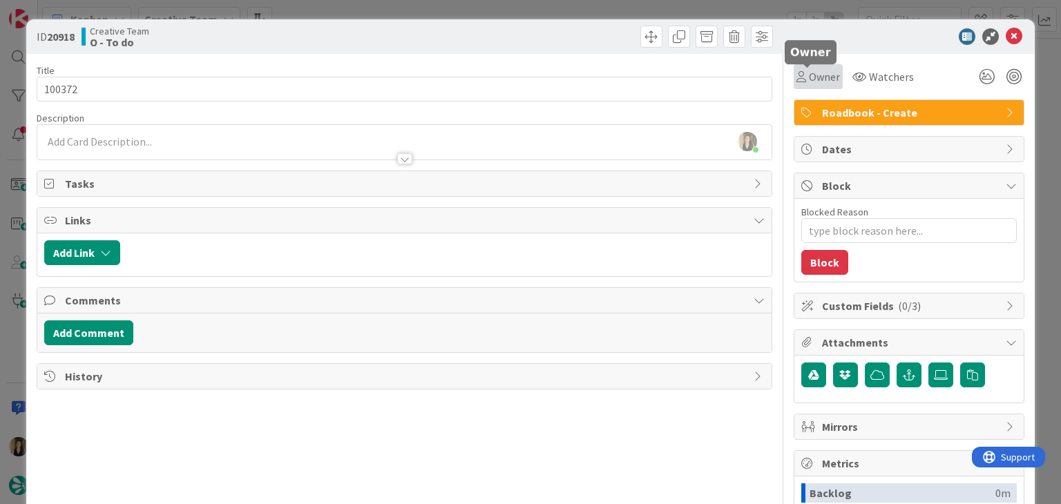
click at [796, 73] on icon at bounding box center [801, 76] width 10 height 11
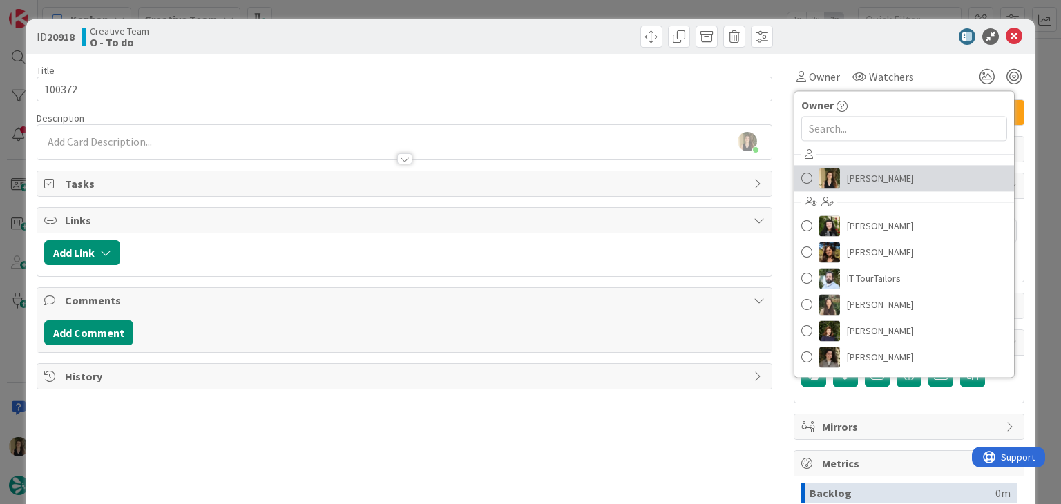
click at [866, 182] on span "[PERSON_NAME]" at bounding box center [880, 178] width 67 height 21
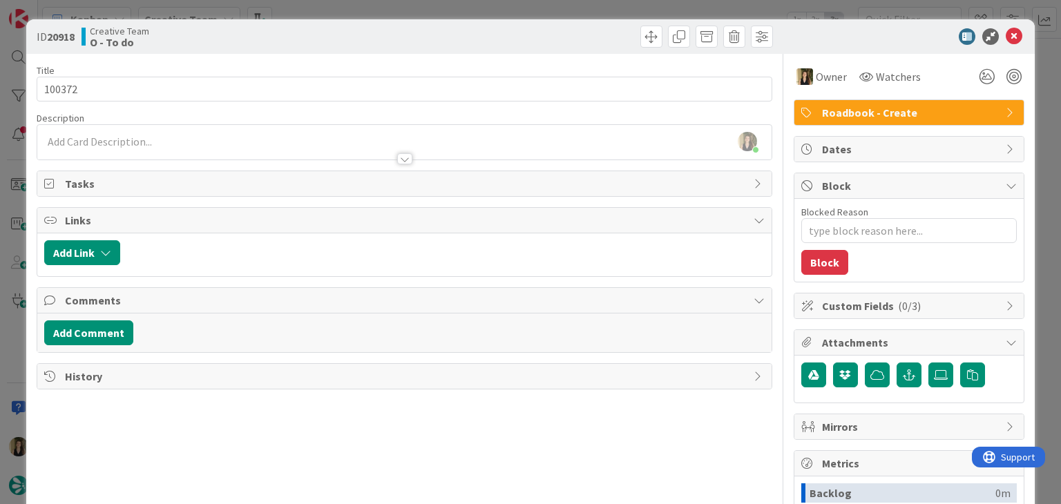
click at [542, 31] on div at bounding box center [590, 37] width 365 height 22
click at [537, 8] on div "ID 20918 Creative Team O - To do Title 6 / 128 100372 Description [PERSON_NAME]…" at bounding box center [530, 252] width 1061 height 504
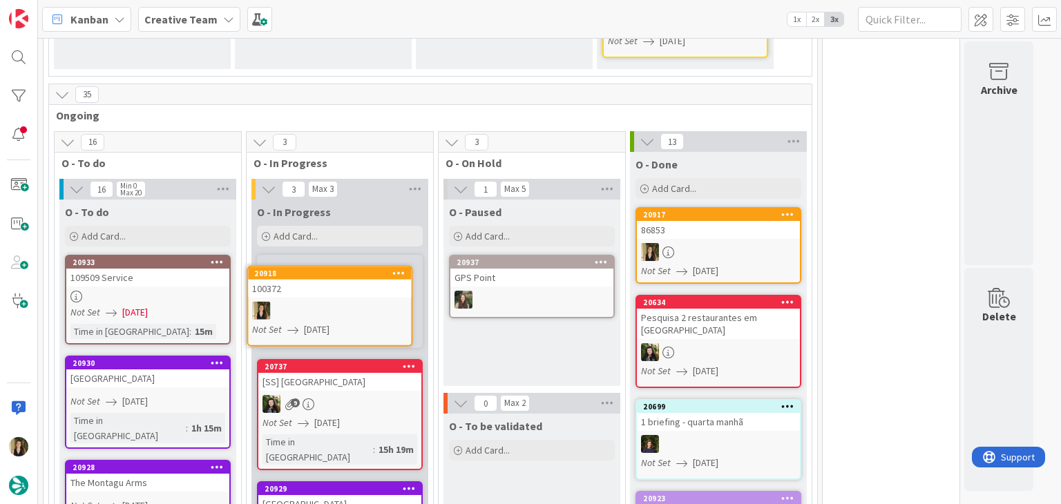
scroll to position [428, 0]
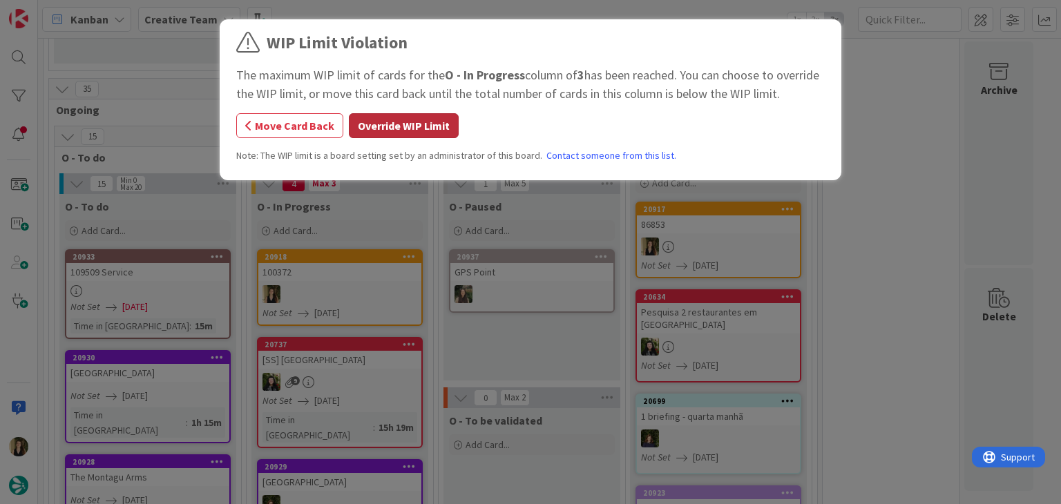
click at [440, 133] on button "Override WIP Limit" at bounding box center [404, 125] width 110 height 25
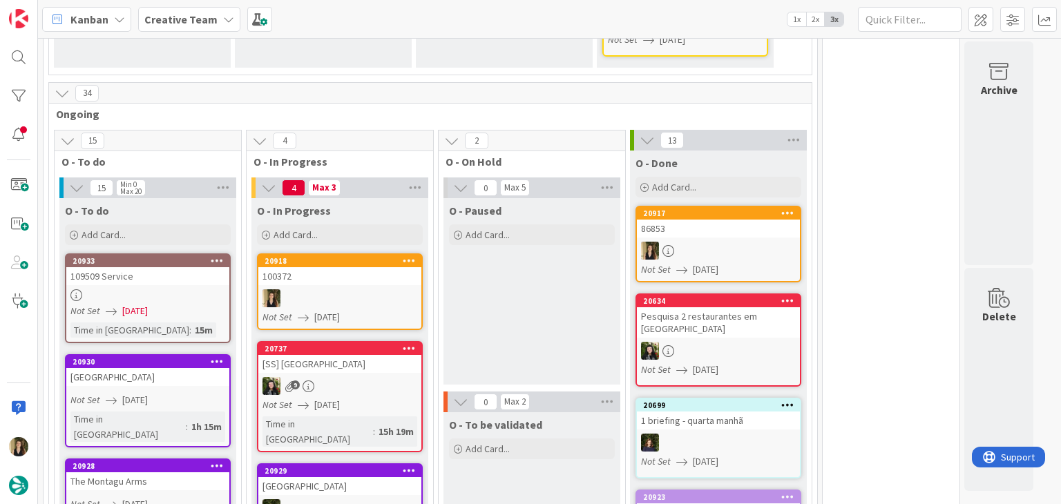
scroll to position [497, 0]
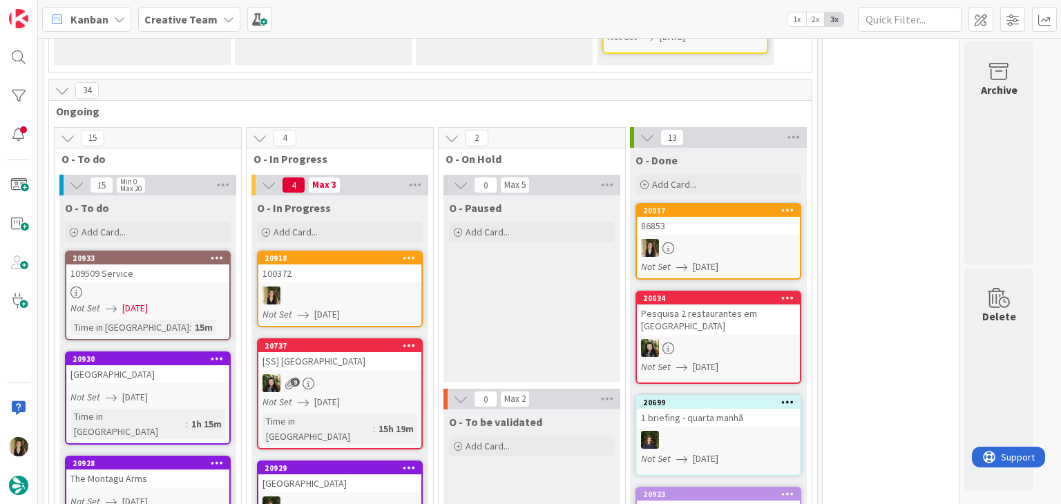
click at [148, 307] on span "[DATE]" at bounding box center [135, 308] width 26 height 15
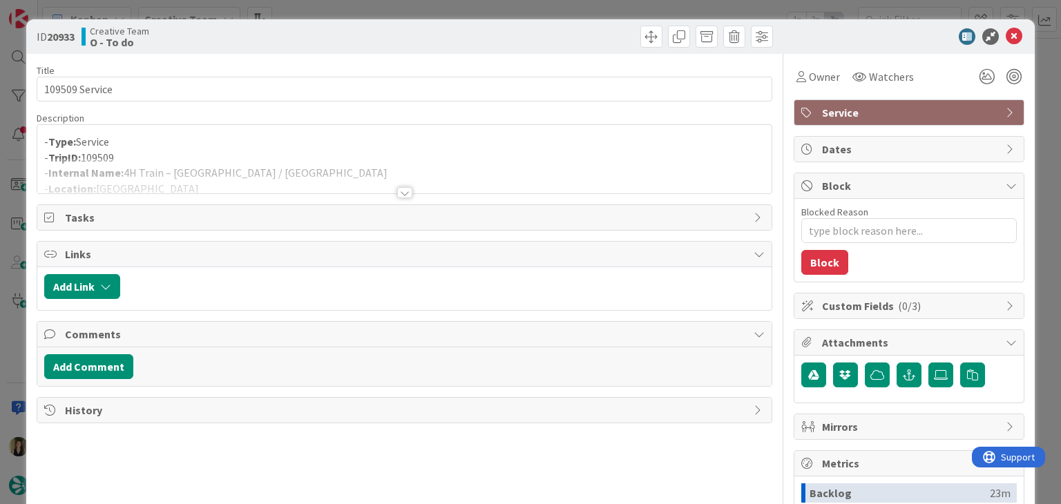
click at [405, 194] on div at bounding box center [404, 192] width 15 height 11
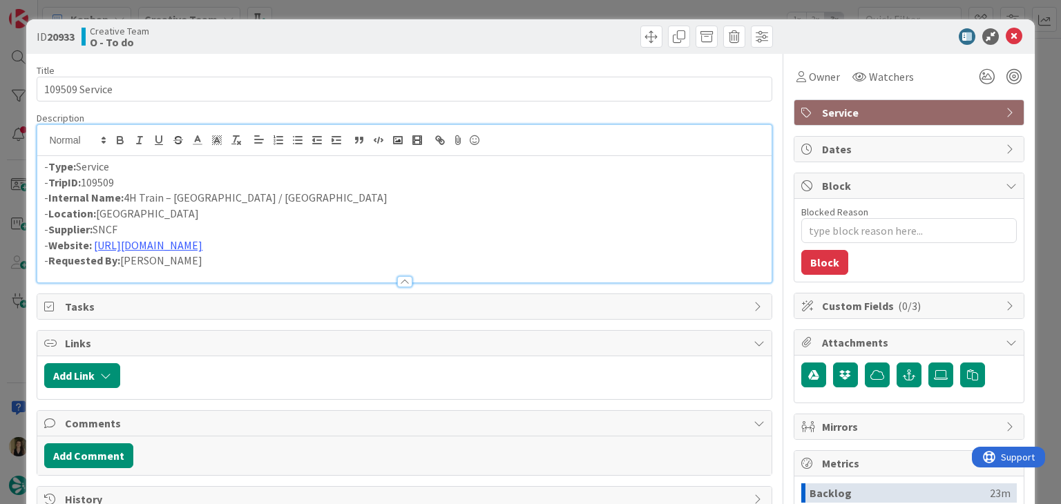
click at [383, 8] on div "ID 20933 Creative Team O - To do Title 14 / 128 109509 Service Description - Ty…" at bounding box center [530, 252] width 1061 height 504
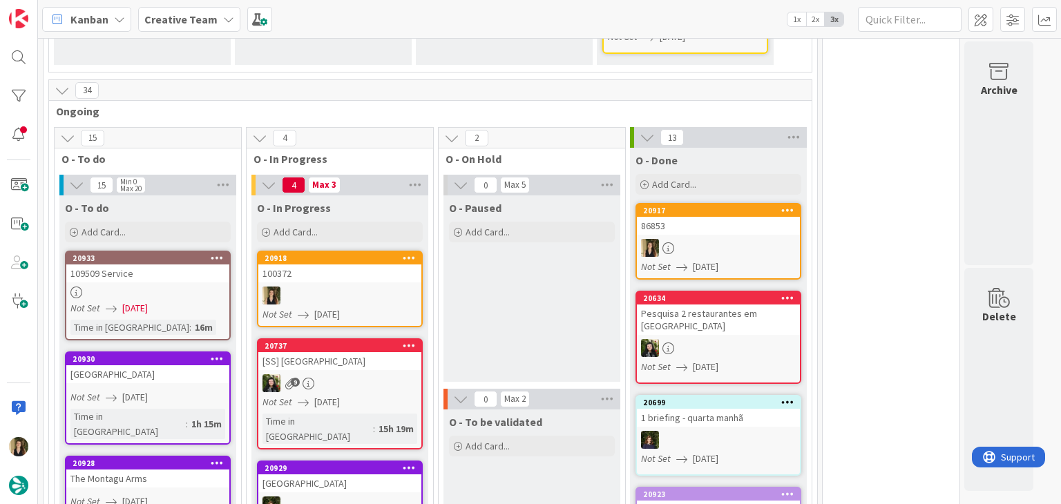
click at [392, 294] on div at bounding box center [339, 296] width 163 height 18
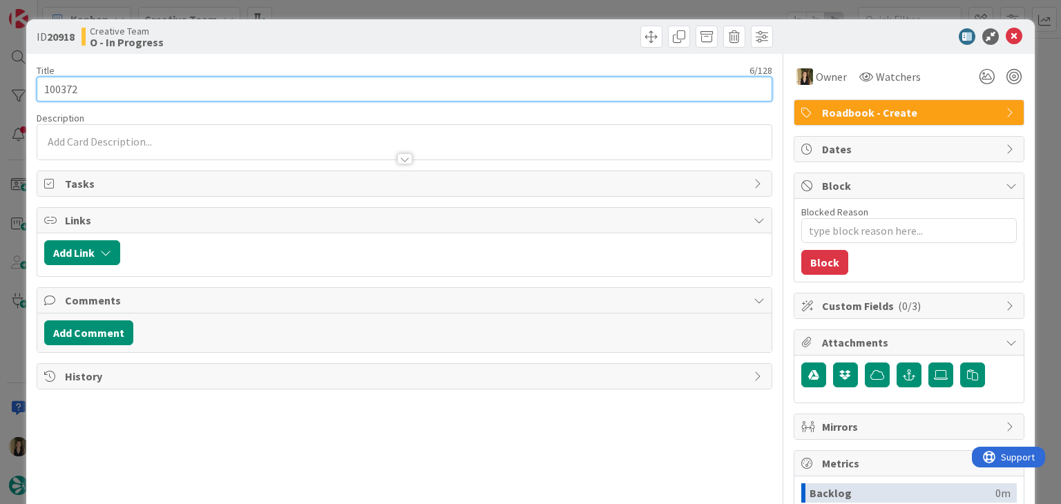
click at [50, 94] on input "100372" at bounding box center [404, 89] width 735 height 25
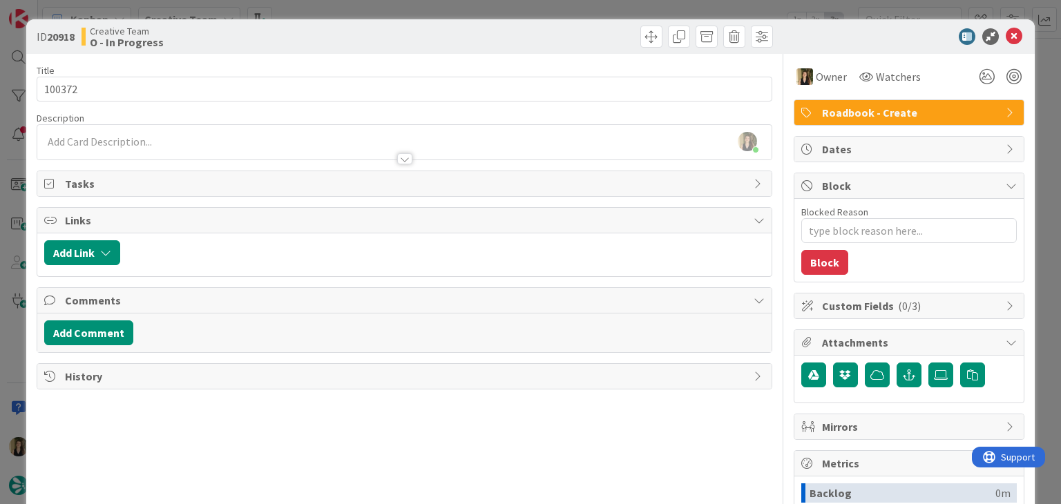
click at [314, 8] on div "ID 20918 Creative Team O - In Progress Title 6 / 128 100372 Description [PERSON…" at bounding box center [530, 252] width 1061 height 504
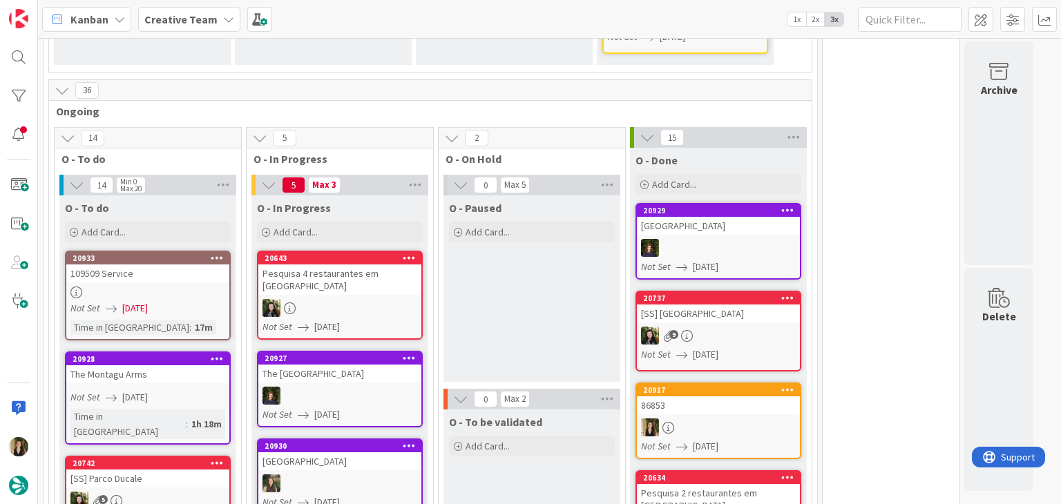
scroll to position [774, 0]
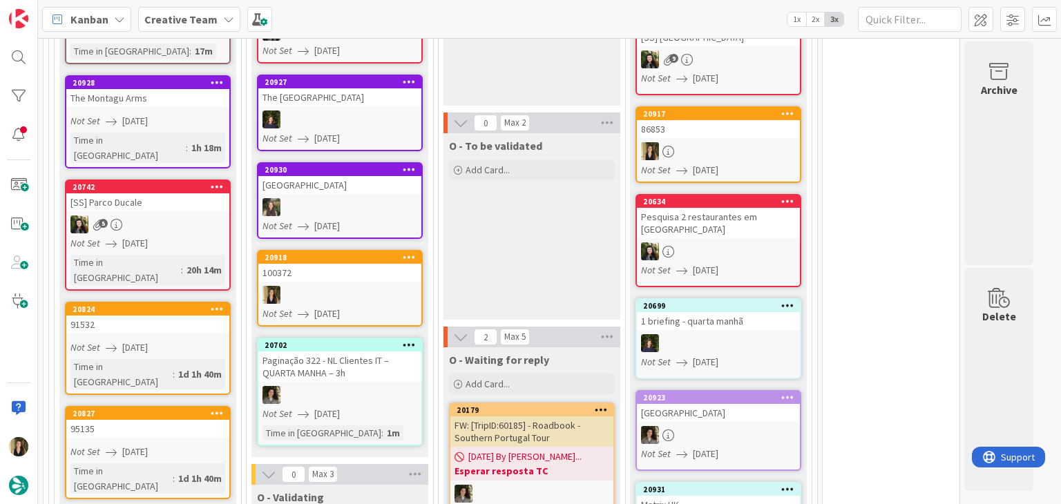
click at [386, 286] on div at bounding box center [339, 295] width 163 height 18
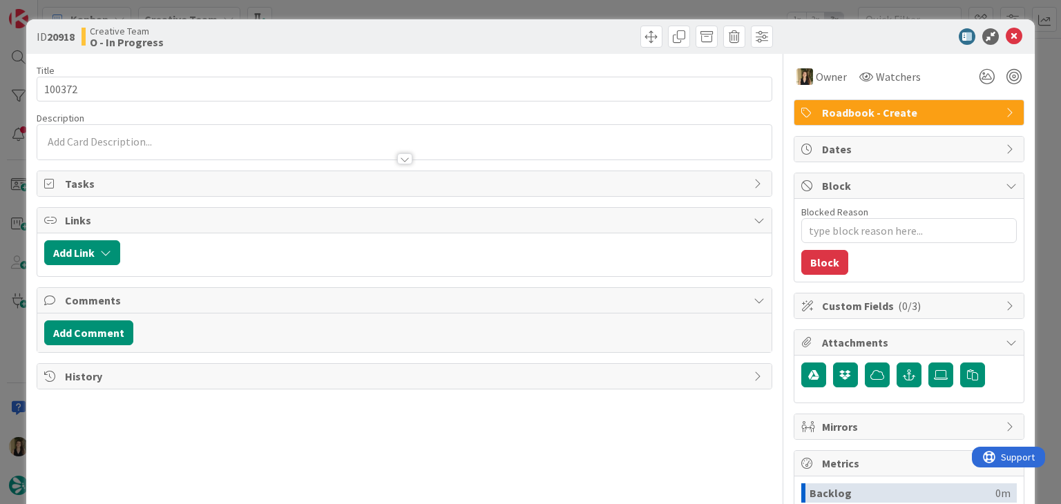
type textarea "x"
click at [172, 157] on div at bounding box center [404, 152] width 734 height 15
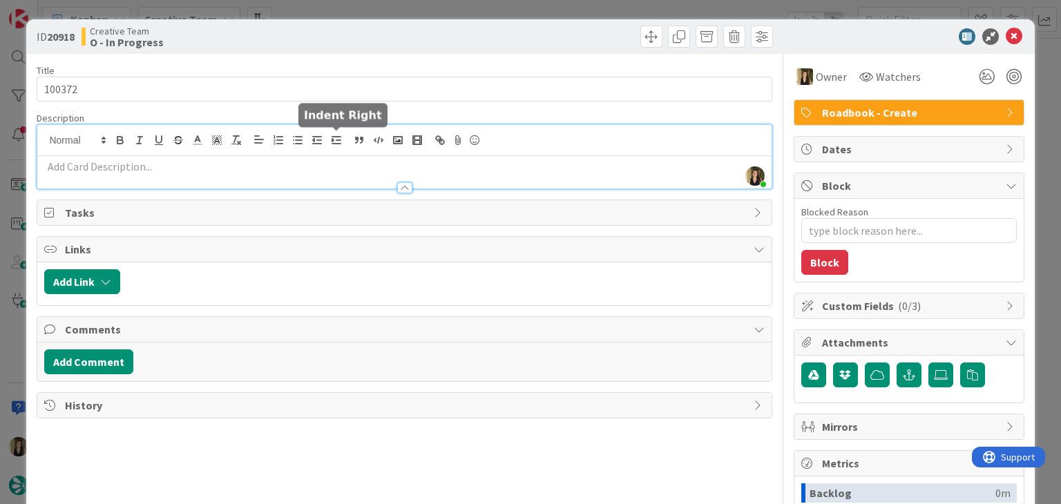
click at [336, 166] on p at bounding box center [404, 167] width 720 height 16
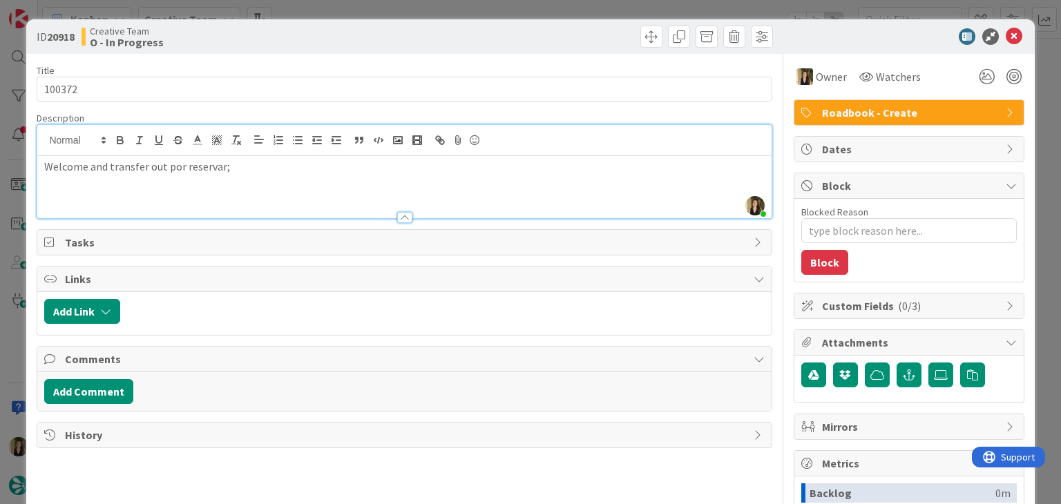
click at [94, 166] on p "Welcome and transfer out por reservar;" at bounding box center [404, 167] width 720 height 16
click at [256, 178] on div "Welcome e transfer out por reservar;" at bounding box center [404, 187] width 734 height 62
click at [144, 185] on p "256509 - Corrigir a morada "Fonseca"" at bounding box center [404, 183] width 720 height 16
drag, startPoint x: 128, startPoint y: 179, endPoint x: 175, endPoint y: 158, distance: 50.7
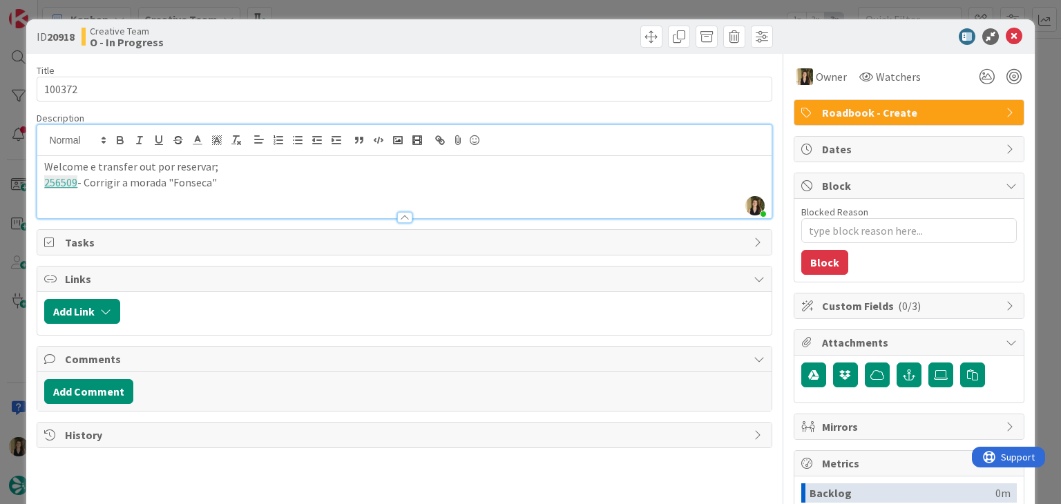
click at [129, 179] on p "256509 - Corrigir a morada "Fonseca"" at bounding box center [404, 183] width 720 height 16
click at [175, 180] on p "256509 - Corrigir a palavra morada "Fonseca"" at bounding box center [404, 183] width 720 height 16
click at [250, 179] on p "256509 - Corrigir a palavra "Fonseca"" at bounding box center [404, 183] width 720 height 16
drag, startPoint x: 287, startPoint y: 182, endPoint x: 34, endPoint y: 170, distance: 253.8
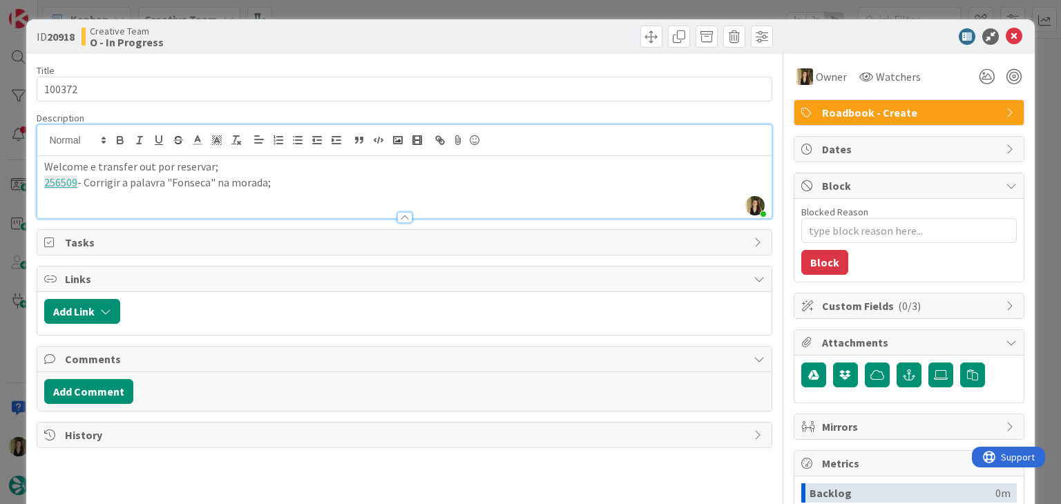
click at [34, 171] on div "ID 20918 Creative Team O - In Progress Title 6 / 128 100372 Description [PERSON…" at bounding box center [530, 370] width 1008 height 703
copy div "Welcome e transfer out por reservar; 256509 - Corrigir a palavra "Fonseca" na m…"
drag, startPoint x: 320, startPoint y: 44, endPoint x: 323, endPoint y: 10, distance: 34.0
click at [320, 42] on div "Creative Team O - In Progress" at bounding box center [242, 37] width 320 height 22
click at [325, 0] on div "ID 20918 Creative Team O - In Progress Title 6 / 128 100372 Description [PERSON…" at bounding box center [530, 252] width 1061 height 504
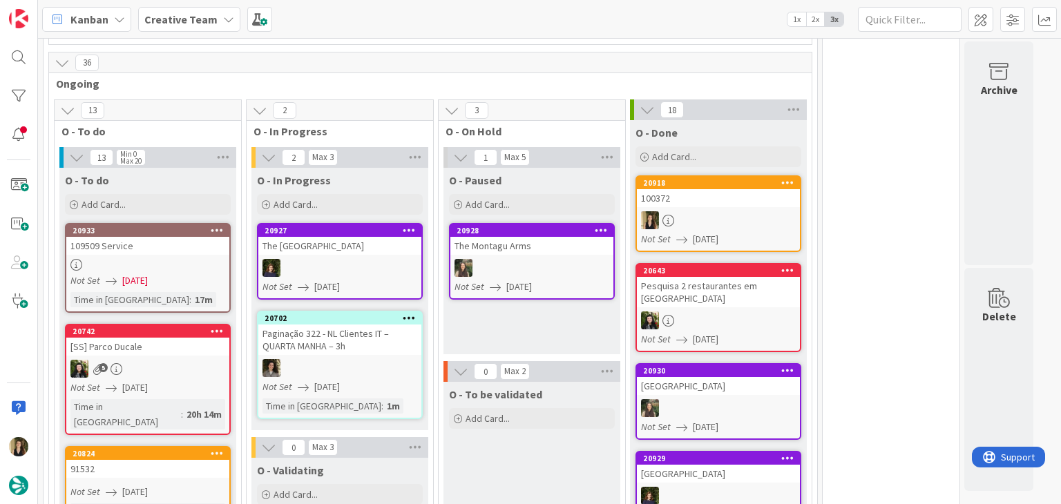
click at [548, 321] on div "O - Paused Add Card... 20928 The [GEOGRAPHIC_DATA] Not Set [DATE]" at bounding box center [531, 261] width 177 height 187
click at [705, 216] on div at bounding box center [718, 220] width 163 height 18
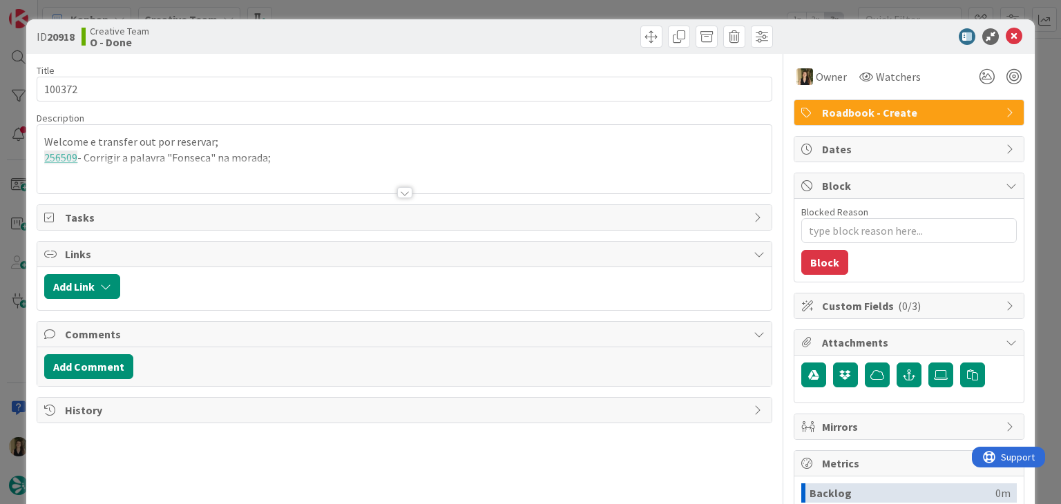
click at [535, 5] on div "ID 20918 Creative Team O - Done Title 6 / 128 100372 Description Welcome e tran…" at bounding box center [530, 252] width 1061 height 504
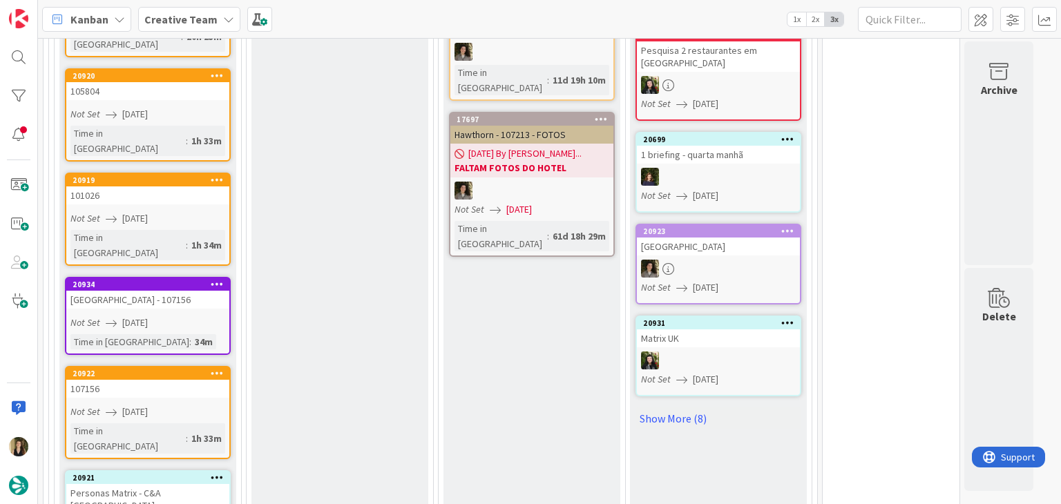
scroll to position [1078, 0]
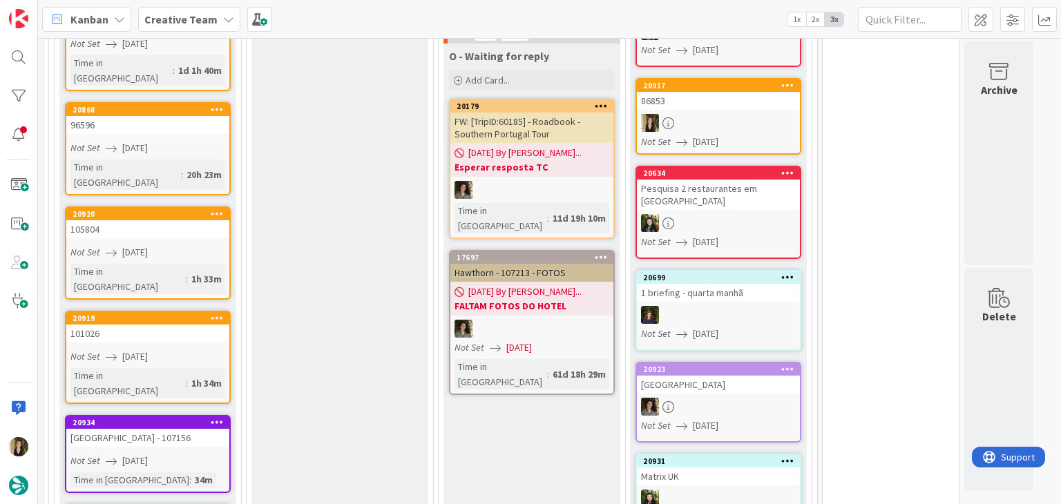
click at [208, 311] on link "20919 101026 Not Set [DATE] Time in [GEOGRAPHIC_DATA] : 1h 34m" at bounding box center [148, 357] width 166 height 93
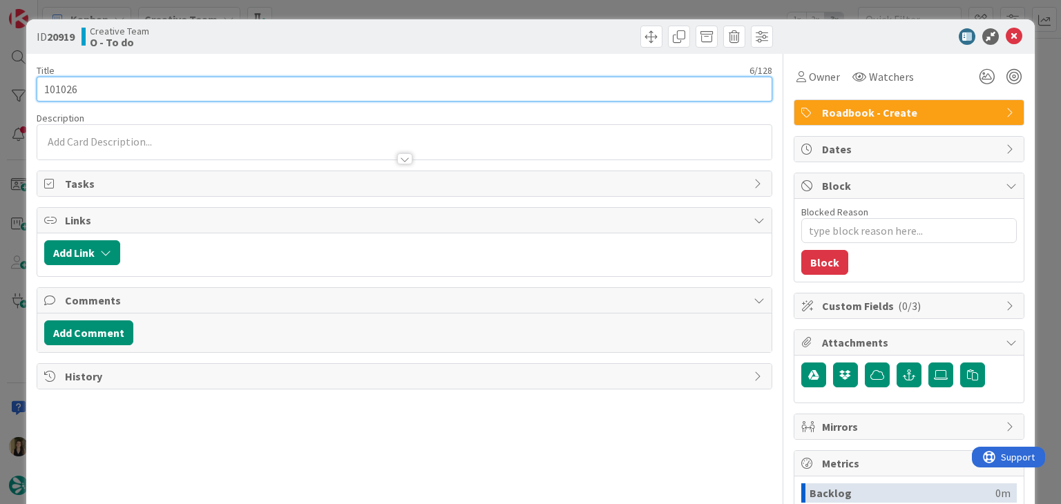
click at [48, 84] on input "101026" at bounding box center [404, 89] width 735 height 25
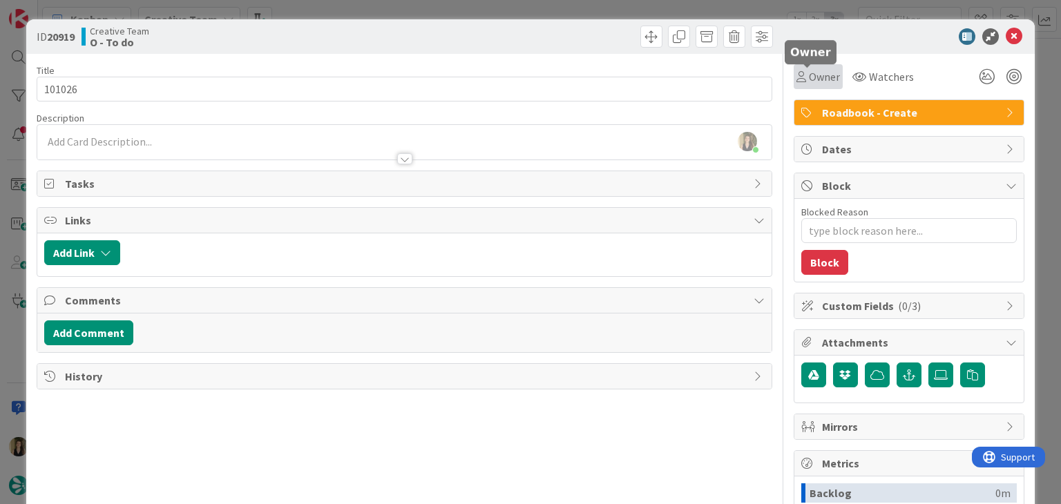
click at [815, 79] on span "Owner" at bounding box center [824, 76] width 31 height 17
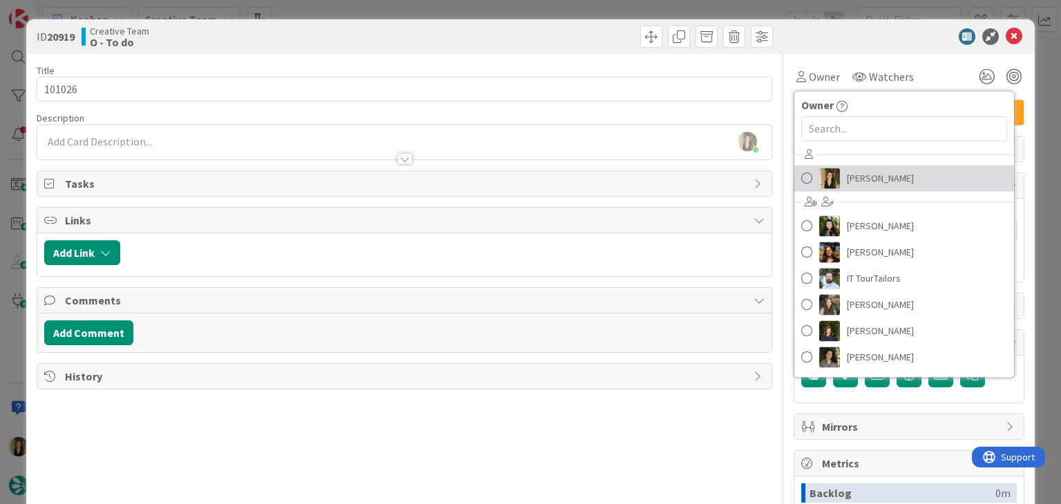
drag, startPoint x: 884, startPoint y: 178, endPoint x: 592, endPoint y: 115, distance: 298.1
click at [882, 178] on span "[PERSON_NAME]" at bounding box center [880, 178] width 67 height 21
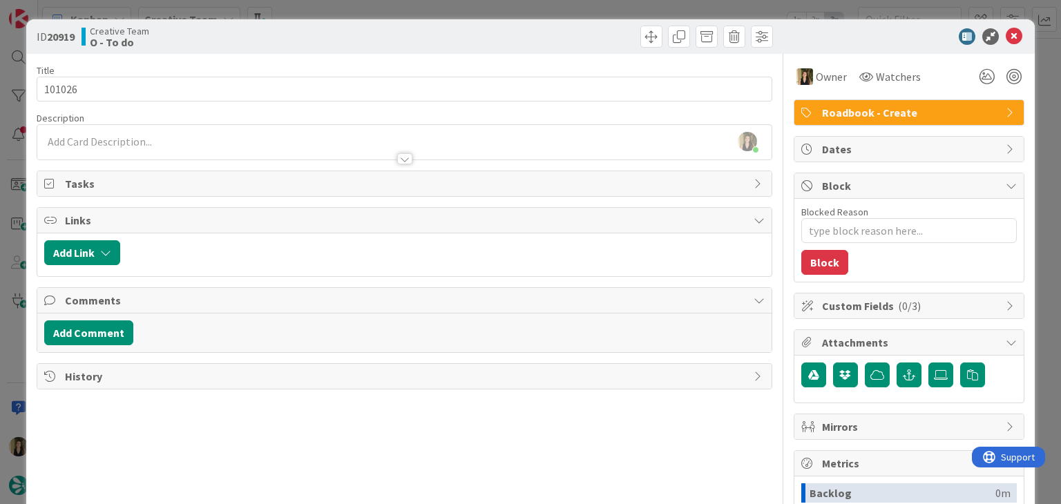
click at [500, 40] on div at bounding box center [590, 37] width 365 height 22
click at [506, 10] on div "ID 20919 Creative Team O - To do Title 6 / 128 101026 Description [PERSON_NAME]…" at bounding box center [530, 252] width 1061 height 504
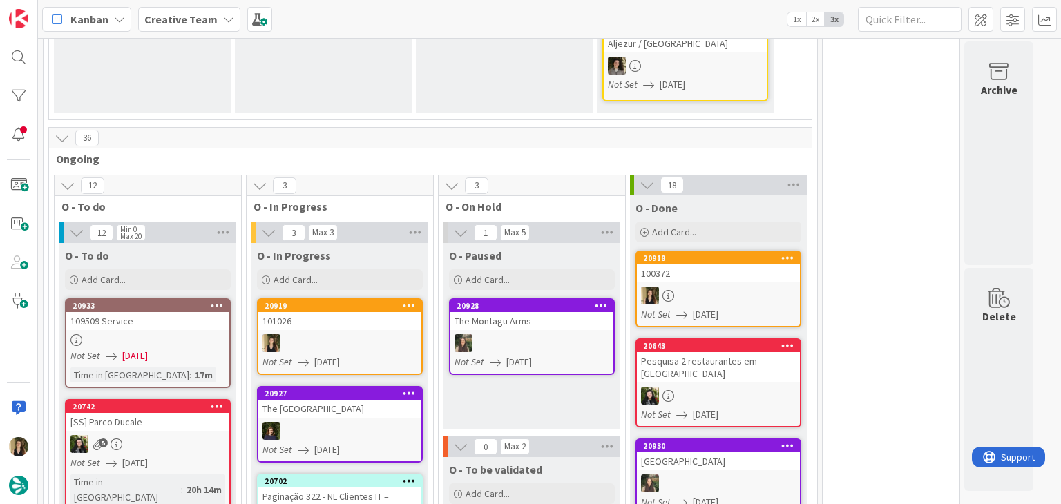
click at [392, 350] on link "20919 101026 Not Set [DATE]" at bounding box center [340, 336] width 166 height 77
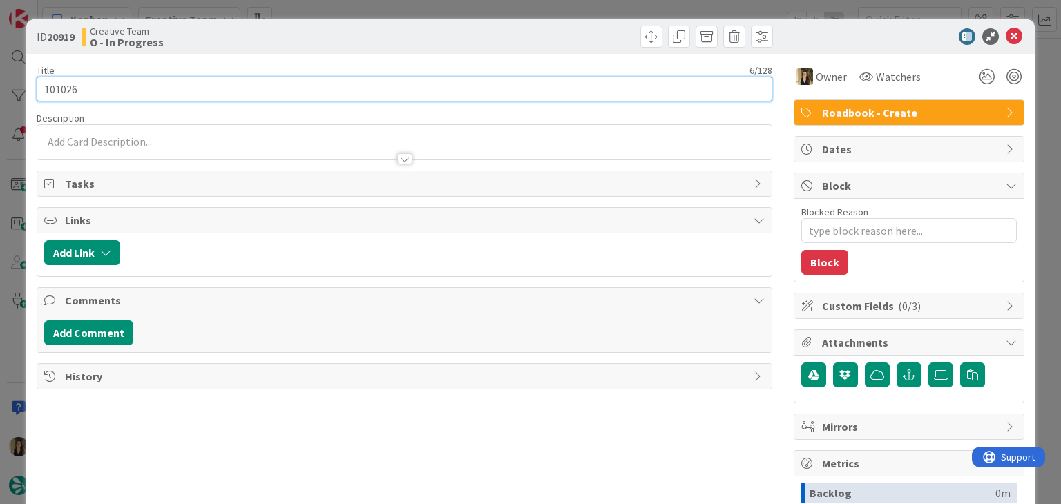
click at [68, 93] on input "101026" at bounding box center [404, 89] width 735 height 25
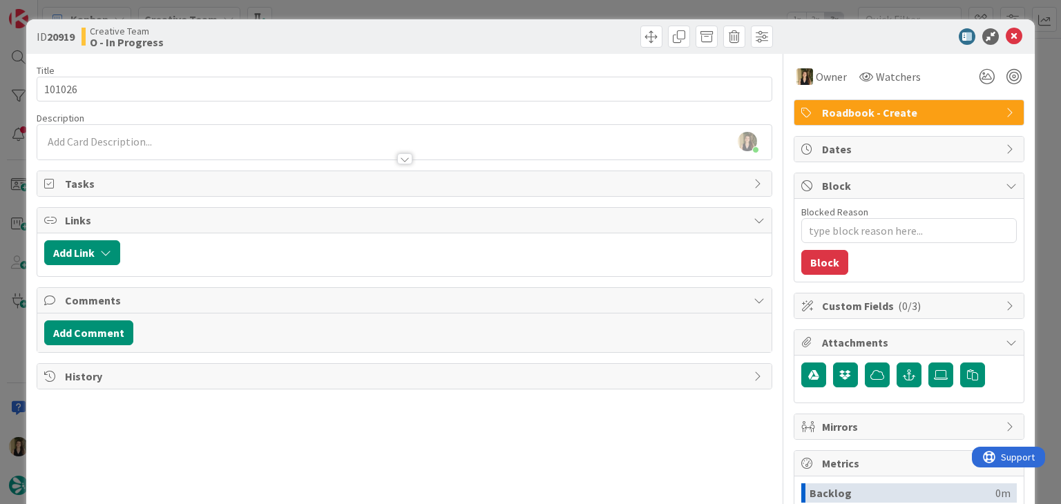
click at [566, 12] on div "ID 20919 Creative Team O - In Progress Title 6 / 128 101026 Description [PERSON…" at bounding box center [530, 252] width 1061 height 504
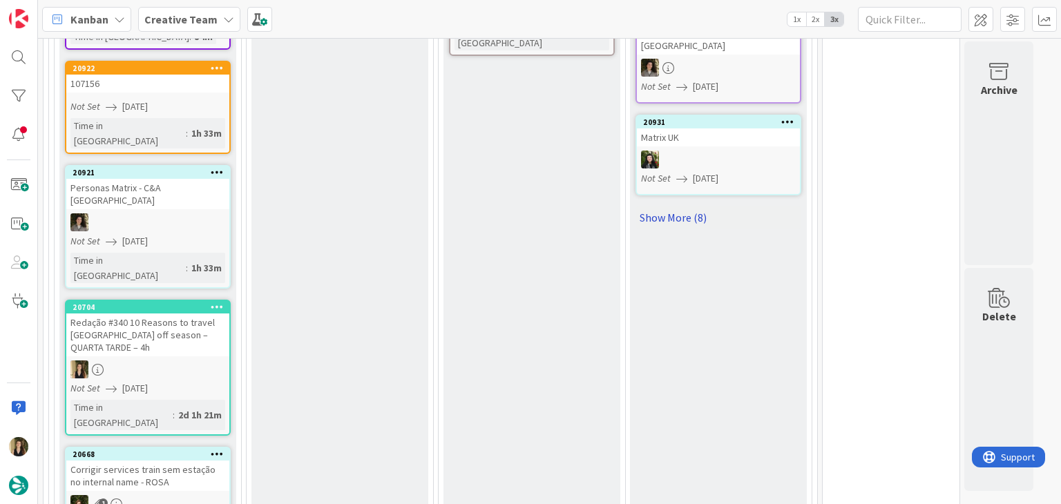
click at [682, 207] on link "Show More (8)" at bounding box center [719, 218] width 166 height 22
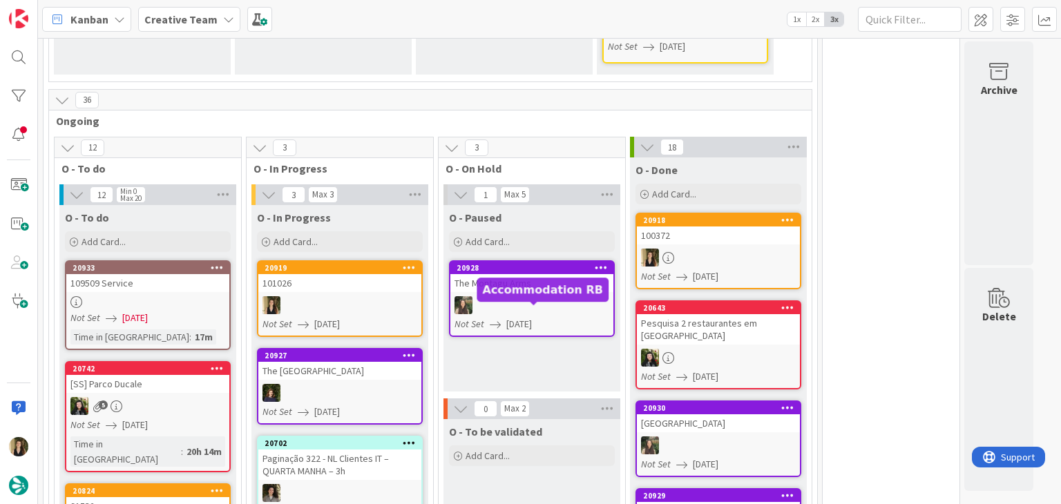
scroll to position [519, 0]
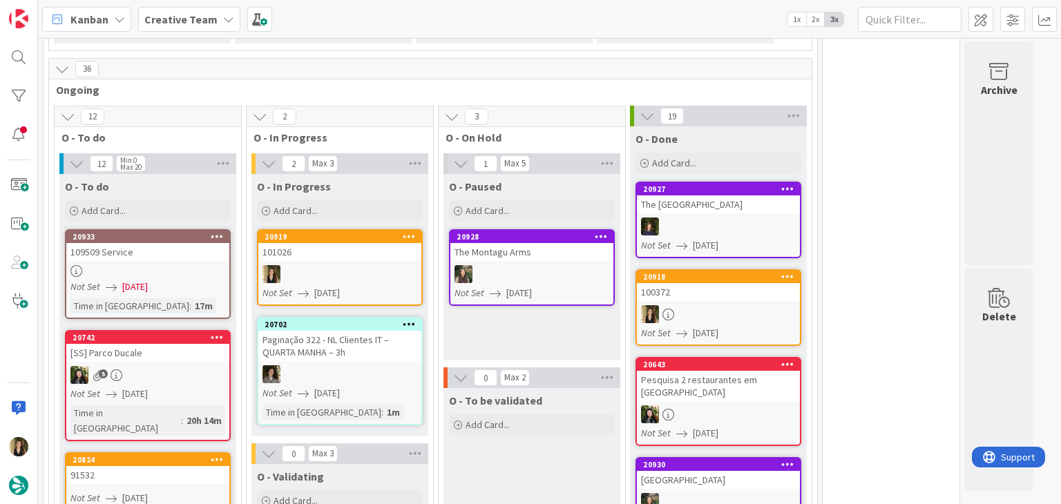
click at [541, 350] on div "O - Paused Add Card... 20928 The [GEOGRAPHIC_DATA] Not Set [DATE]" at bounding box center [531, 267] width 177 height 187
click at [321, 289] on span "[DATE]" at bounding box center [327, 293] width 26 height 15
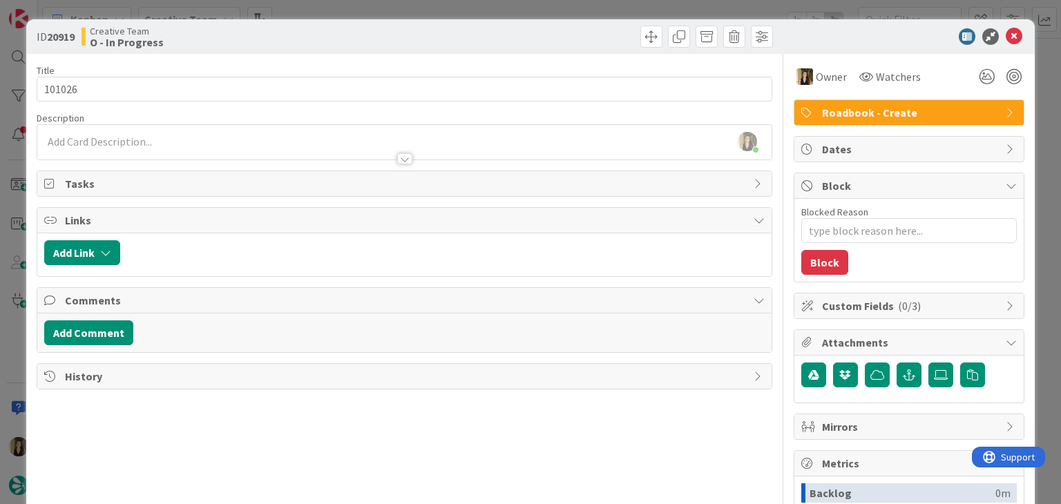
type textarea "x"
click at [182, 149] on div at bounding box center [404, 152] width 734 height 15
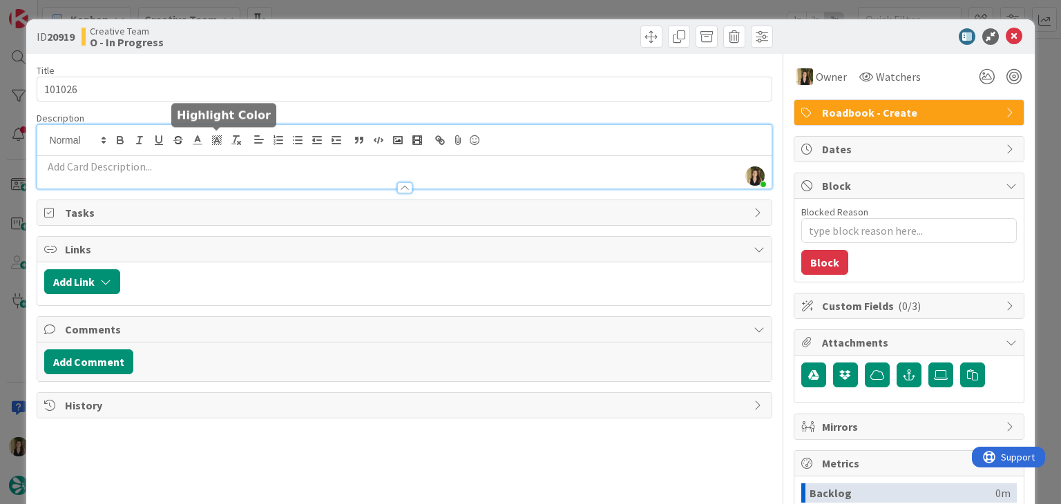
click at [212, 164] on p at bounding box center [404, 167] width 720 height 16
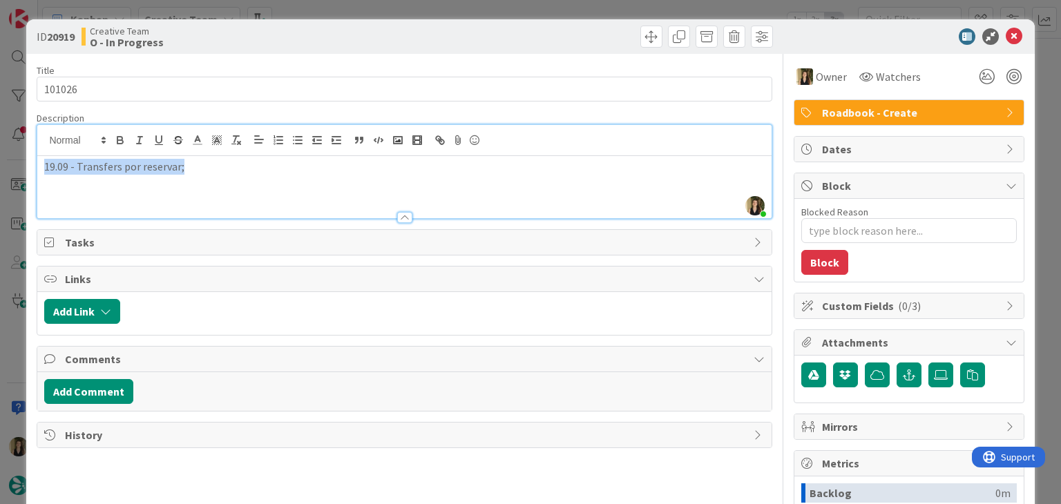
drag, startPoint x: 236, startPoint y: 178, endPoint x: 44, endPoint y: 171, distance: 191.5
click at [39, 173] on div "19.09 - Transfers por reservar;" at bounding box center [404, 187] width 734 height 62
click at [370, 39] on div "Creative Team O - In Progress" at bounding box center [242, 37] width 320 height 22
click at [376, 4] on div "ID 20919 Creative Team O - In Progress Title 6 / 128 101026 Description [PERSON…" at bounding box center [530, 252] width 1061 height 504
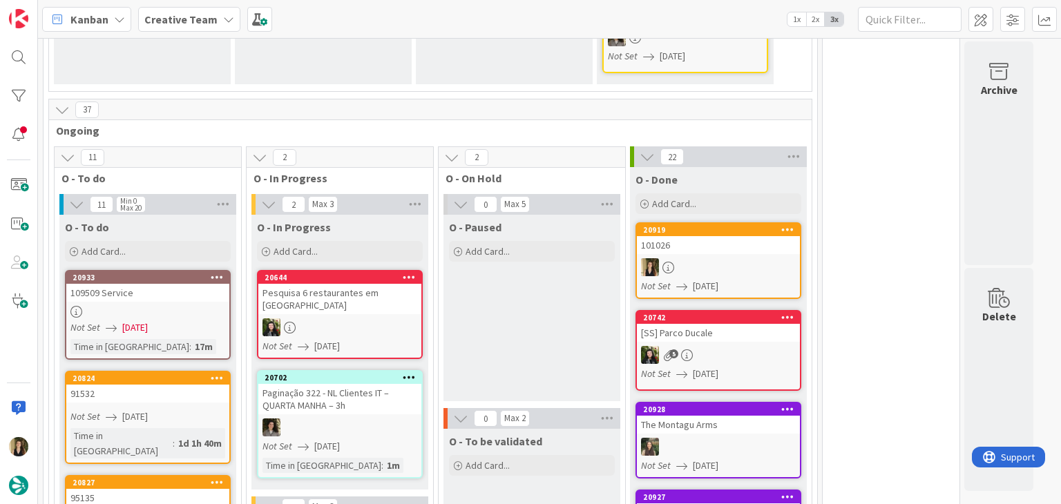
click at [548, 305] on div "O - Paused Add Card..." at bounding box center [531, 308] width 177 height 187
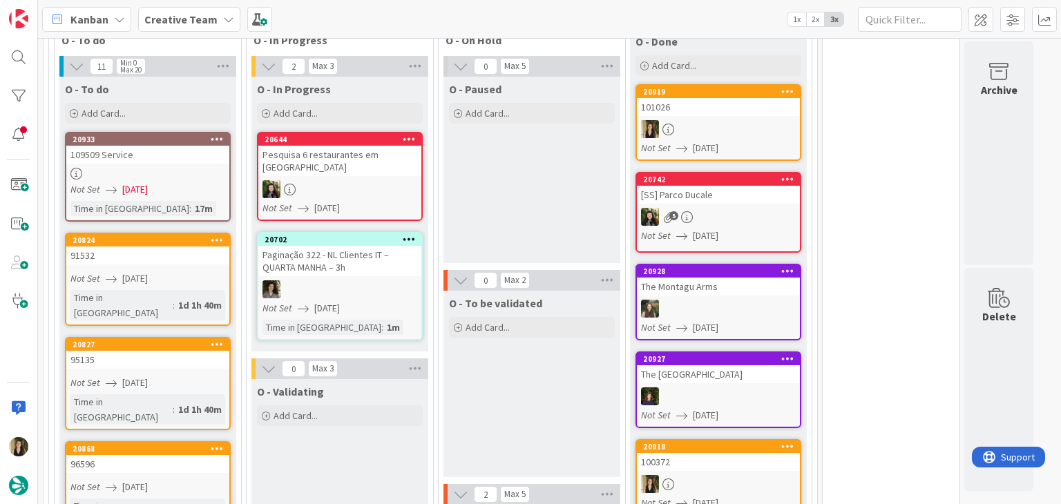
click at [522, 343] on div "O - To be validated Add Card..." at bounding box center [531, 384] width 177 height 187
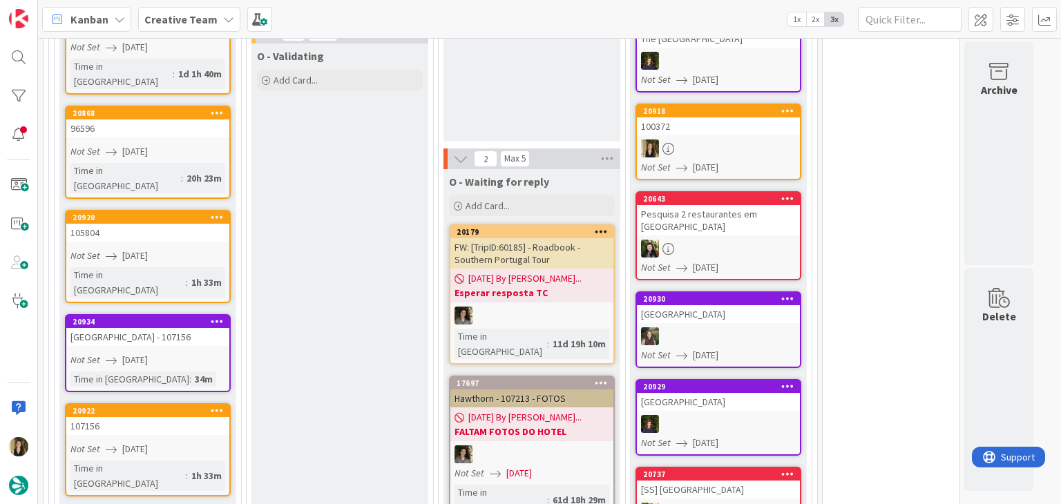
scroll to position [962, 0]
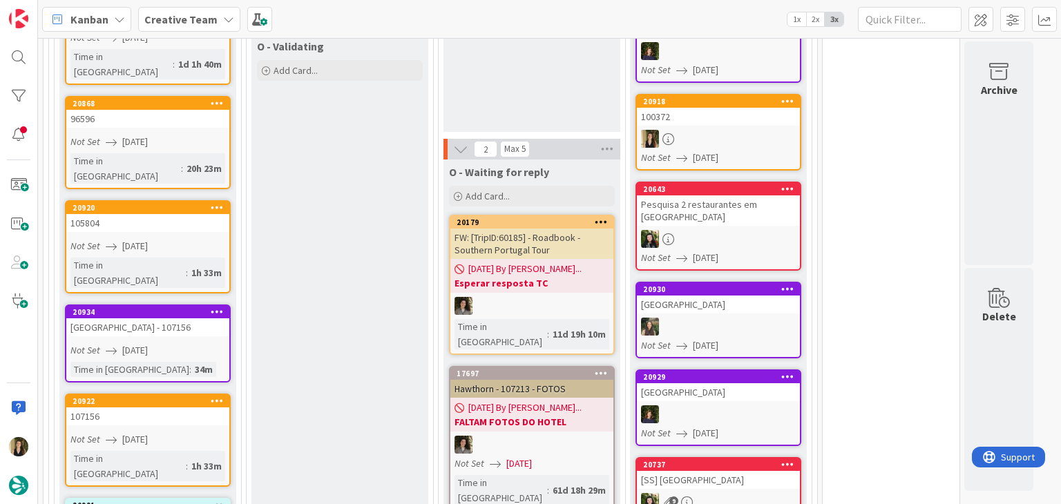
click at [197, 239] on div "Not Set [DATE]" at bounding box center [149, 246] width 159 height 15
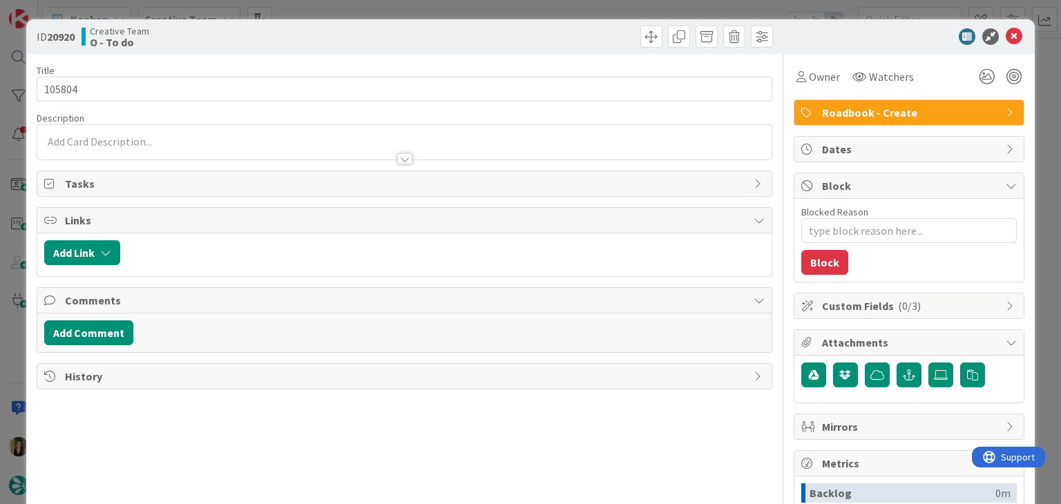
type textarea "x"
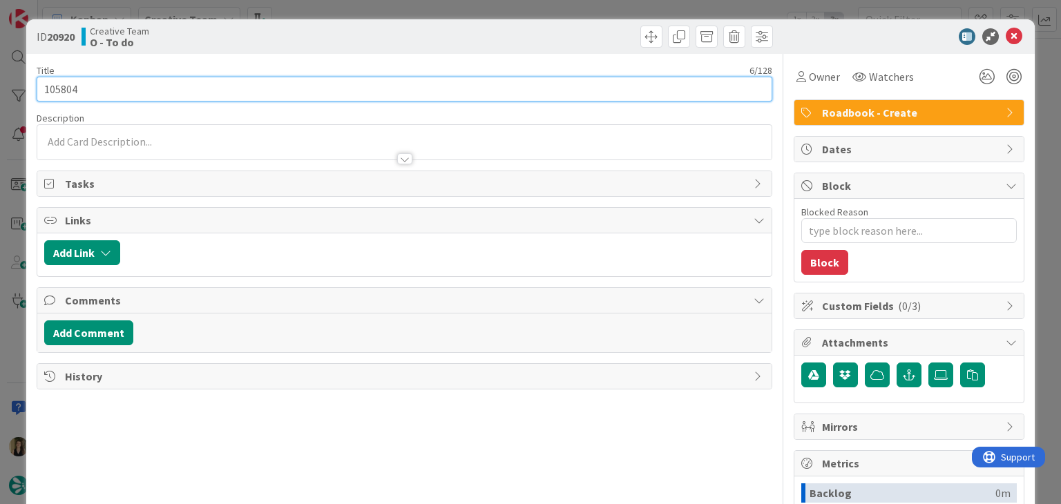
click at [57, 84] on input "105804" at bounding box center [404, 89] width 735 height 25
click at [67, 89] on input "105804" at bounding box center [404, 89] width 735 height 25
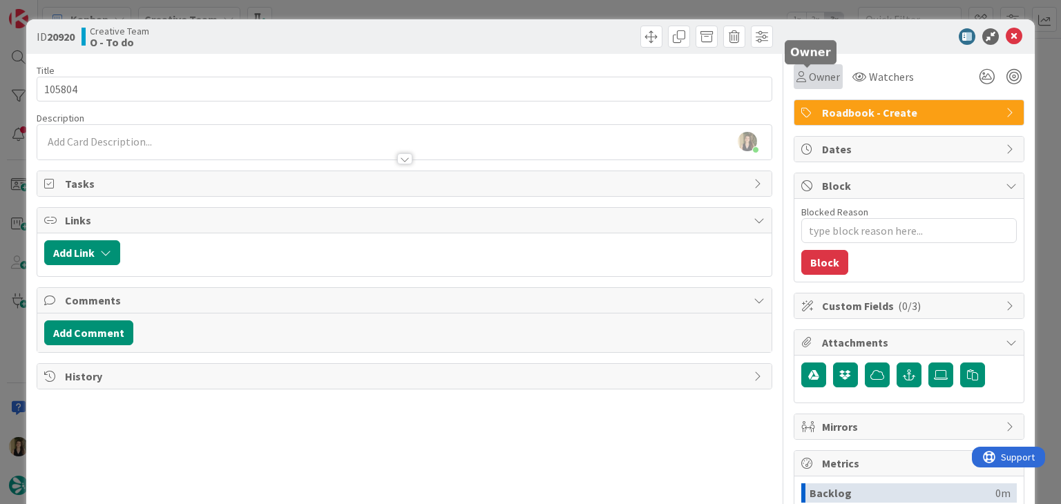
click at [807, 86] on div "Owner" at bounding box center [818, 76] width 49 height 25
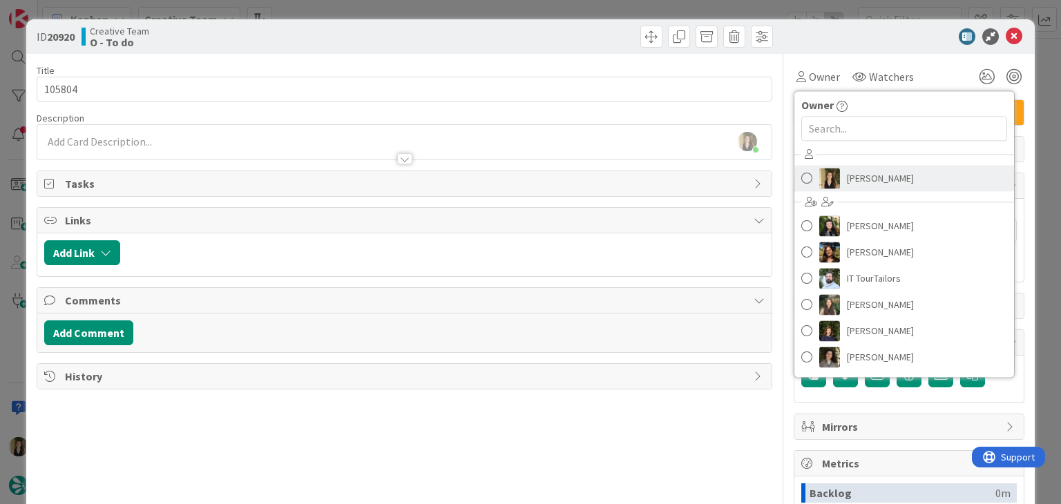
click at [848, 182] on span "[PERSON_NAME]" at bounding box center [880, 178] width 67 height 21
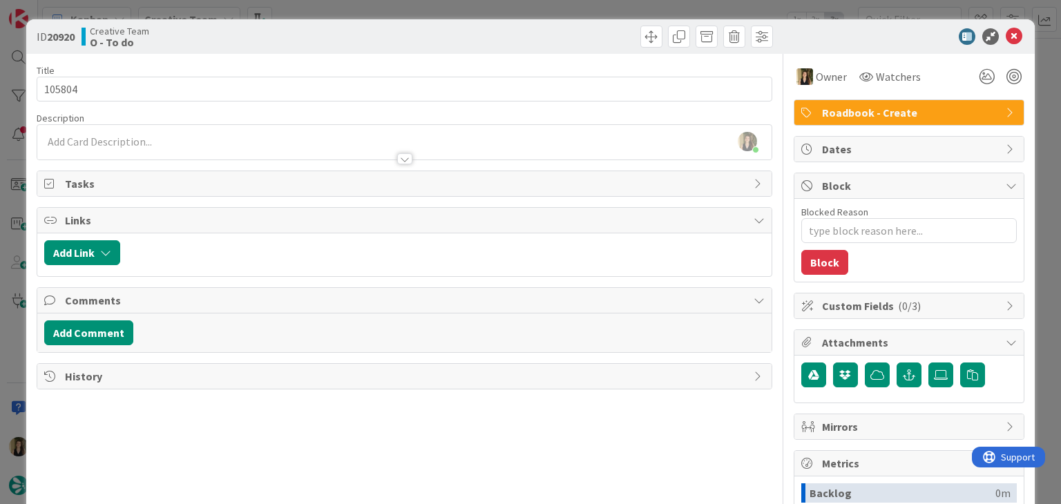
drag, startPoint x: 553, startPoint y: 39, endPoint x: 541, endPoint y: 7, distance: 34.8
click at [551, 37] on div at bounding box center [590, 37] width 365 height 22
click at [540, 4] on div "ID 20920 Creative Team O - To do Title 6 / 128 105804 Description Sofia Palma j…" at bounding box center [530, 252] width 1061 height 504
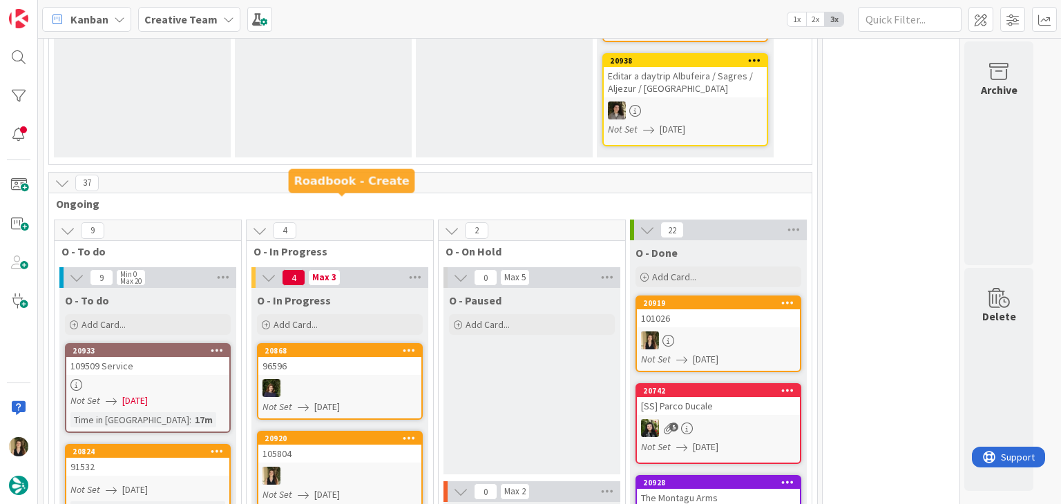
scroll to position [723, 0]
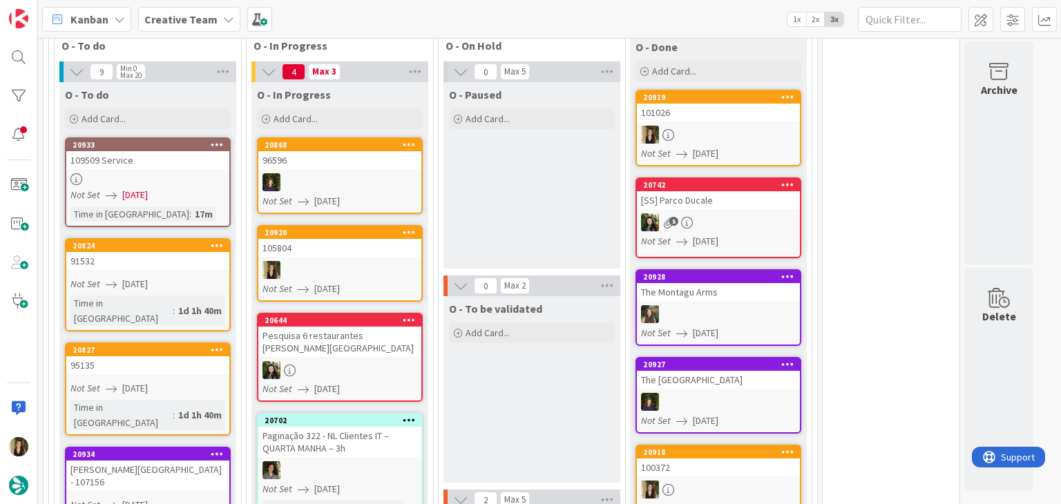
click at [348, 261] on div at bounding box center [339, 270] width 163 height 18
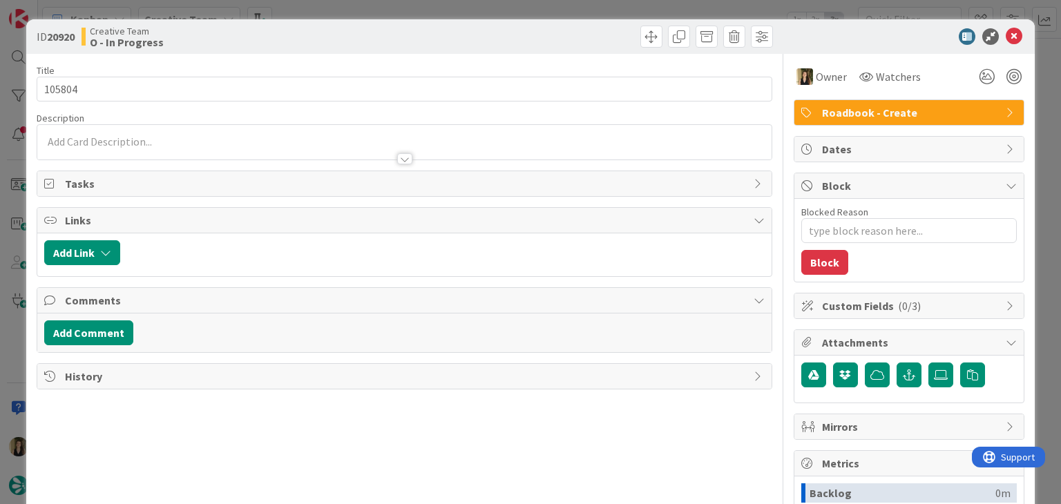
type textarea "x"
click at [141, 153] on div at bounding box center [404, 152] width 734 height 15
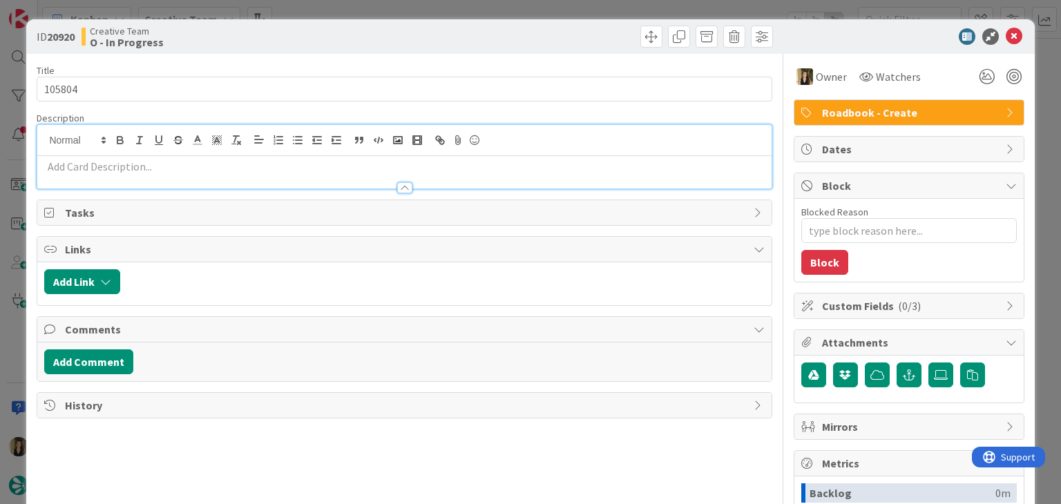
click at [151, 166] on p at bounding box center [404, 167] width 720 height 16
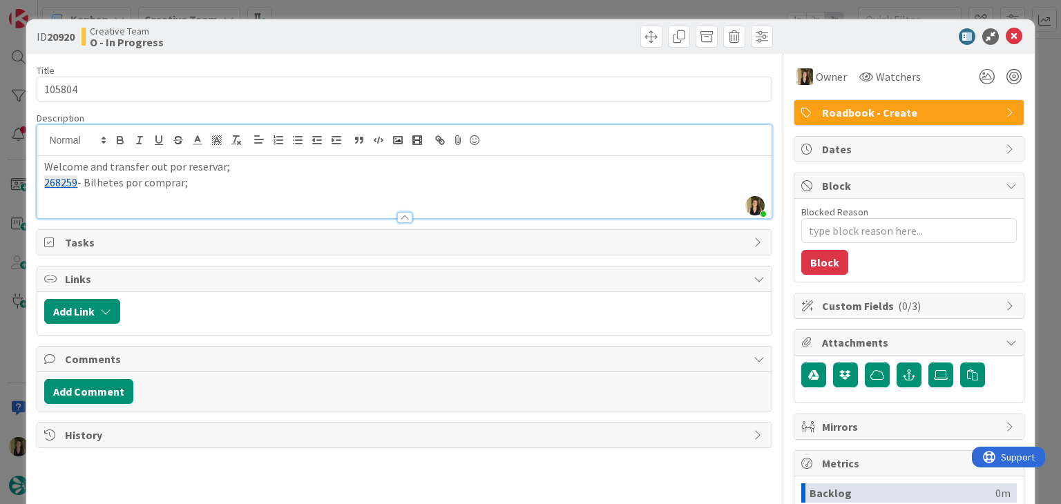
scroll to position [823, 0]
click at [201, 207] on div at bounding box center [404, 212] width 734 height 15
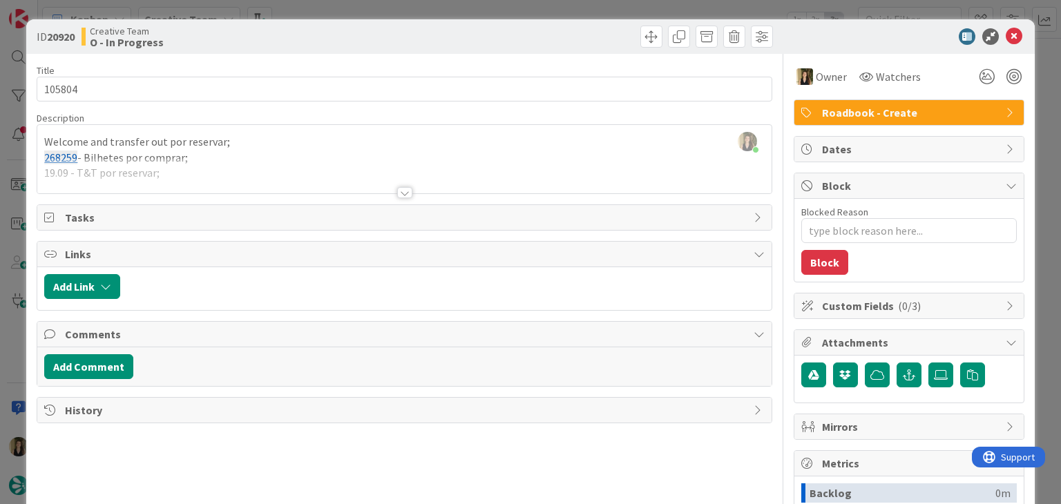
click at [199, 178] on div at bounding box center [404, 175] width 734 height 35
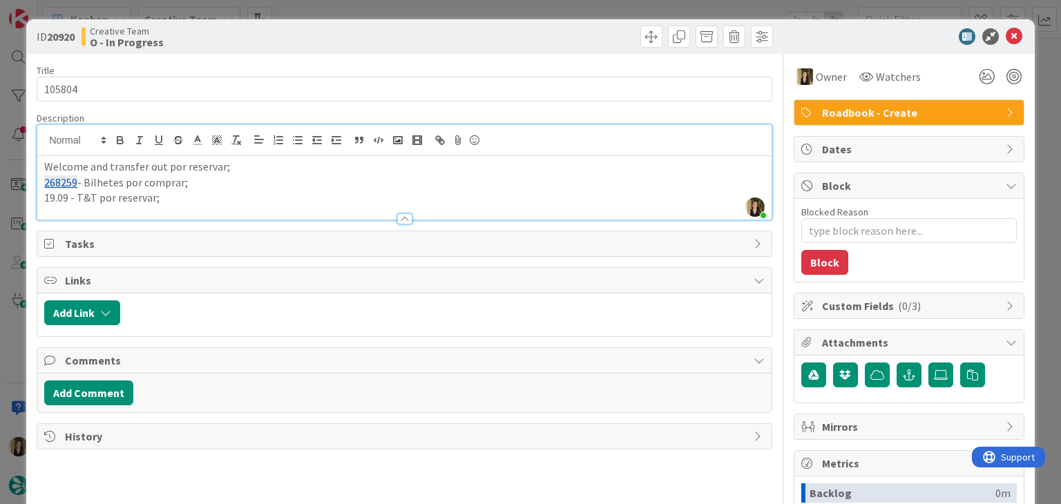
click at [191, 194] on p "19.09 - T&T por reservar;" at bounding box center [404, 198] width 720 height 16
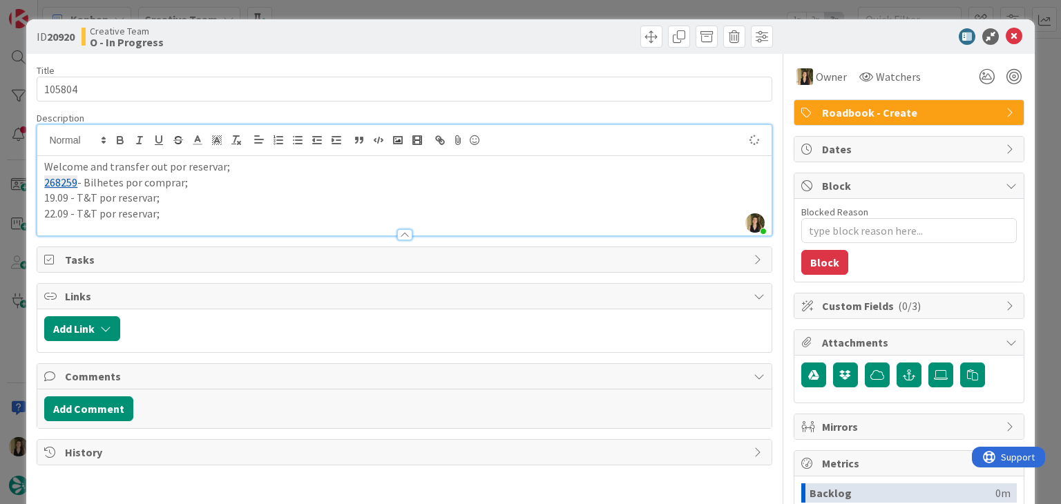
drag, startPoint x: 274, startPoint y: 32, endPoint x: 274, endPoint y: 1, distance: 31.1
click at [274, 31] on div "Creative Team O - In Progress" at bounding box center [242, 37] width 320 height 22
click at [203, 218] on p "22.09 - T&T por reservar;" at bounding box center [404, 214] width 720 height 16
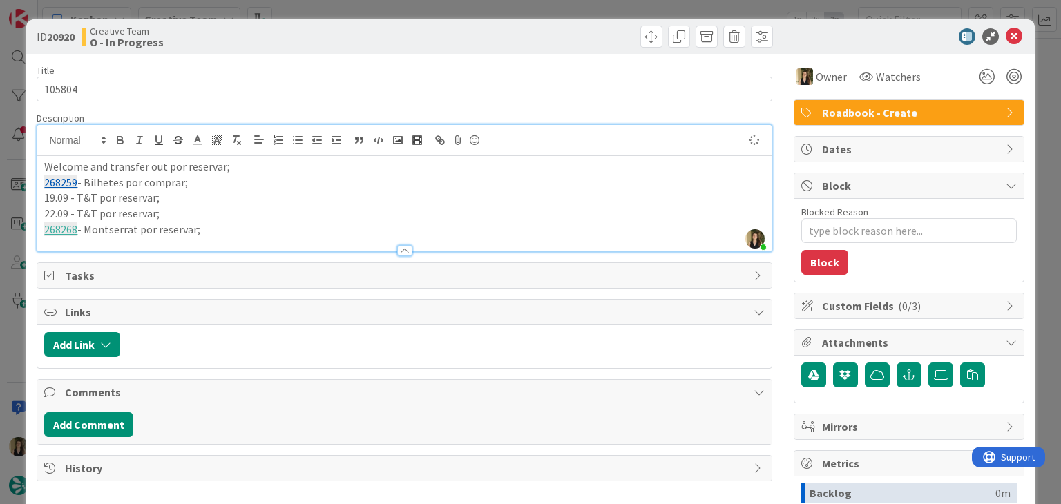
click at [356, 27] on div "Creative Team O - In Progress" at bounding box center [242, 37] width 320 height 22
click at [384, 3] on div "ID 20920 Creative Team O - In Progress Title 6 / 128 105804 Description Sofia P…" at bounding box center [530, 252] width 1061 height 504
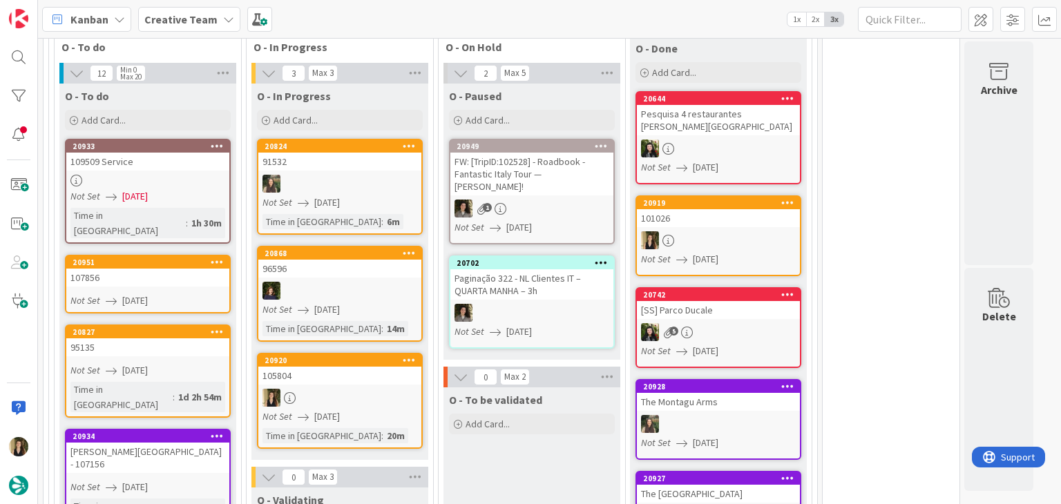
click at [370, 388] on link "20920 105804 Not Set 13/08/2025 Time in Column : 20m" at bounding box center [340, 401] width 166 height 96
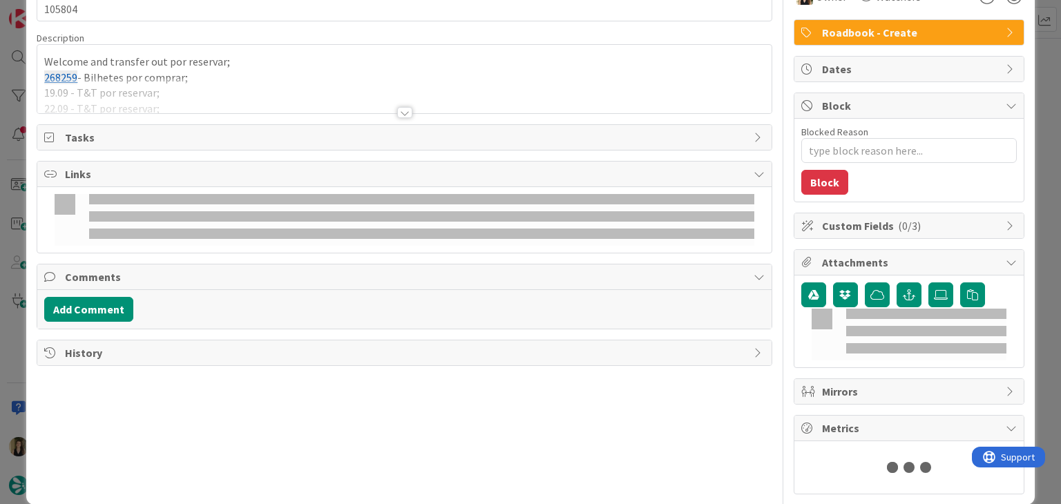
scroll to position [128, 0]
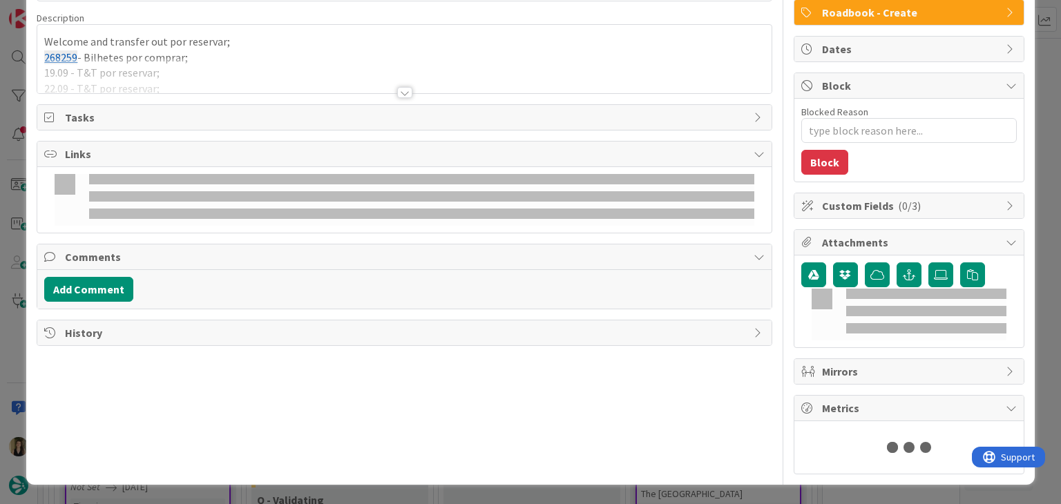
type textarea "x"
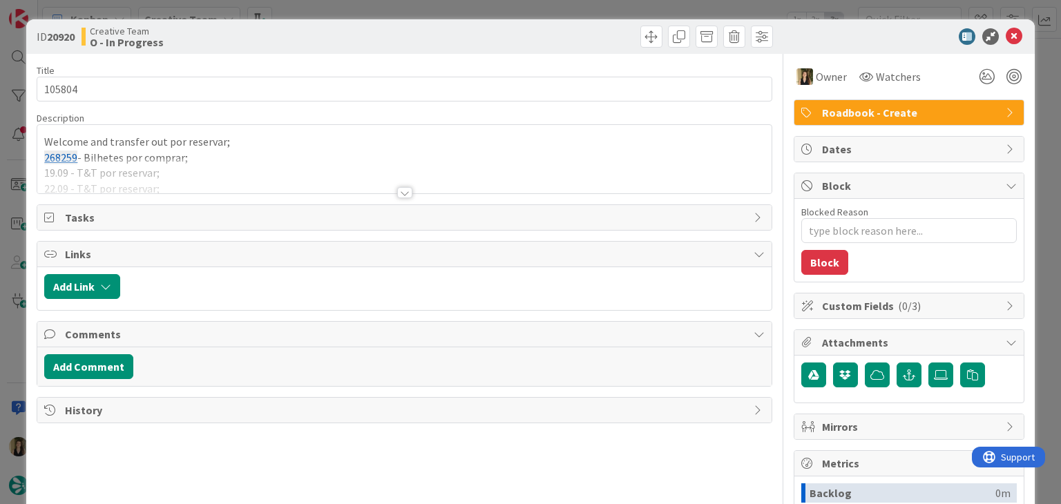
scroll to position [0, 0]
click at [452, 9] on div "ID 20920 Creative Team O - In Progress Title 6 / 128 105804 Description Welcome…" at bounding box center [530, 252] width 1061 height 504
click at [414, 3] on div "Kanban Creative Team 1x 2x 3x" at bounding box center [549, 19] width 1023 height 38
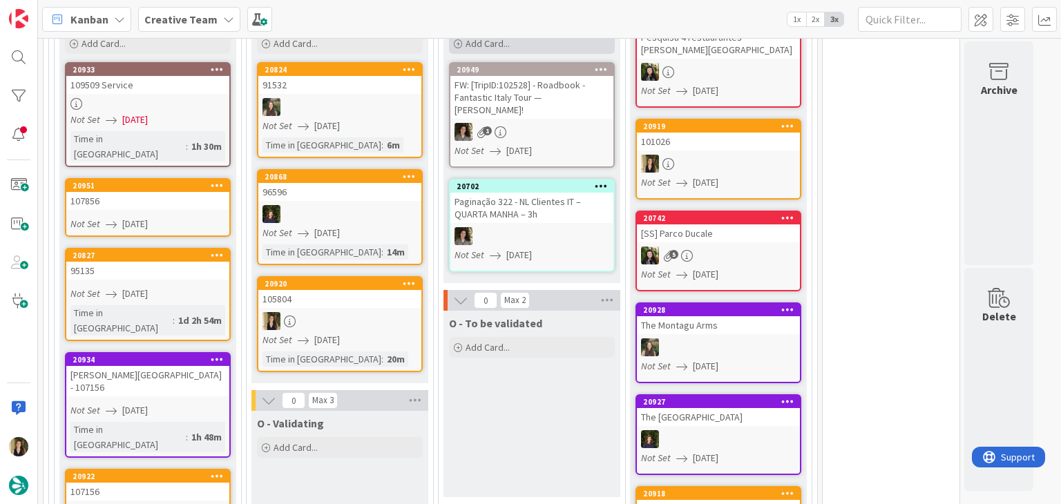
scroll to position [967, 0]
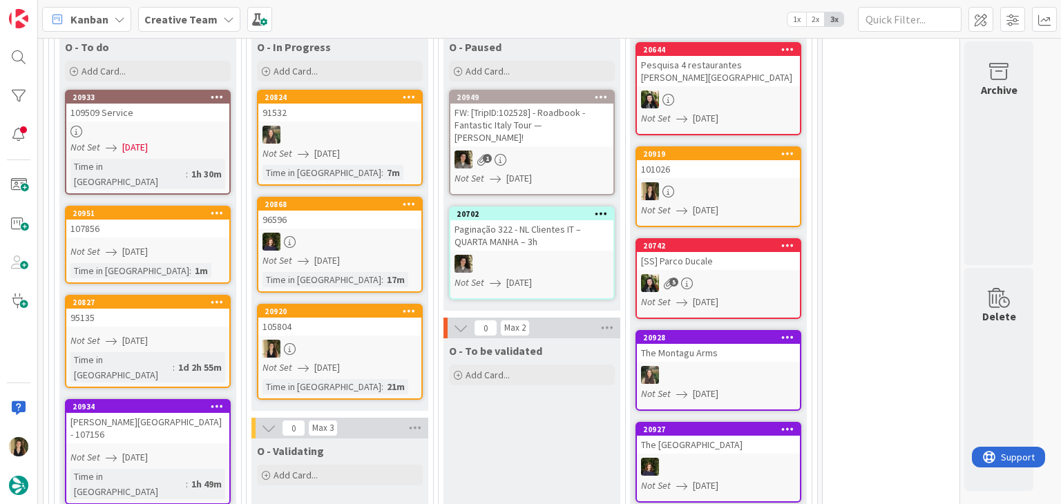
scroll to position [898, 0]
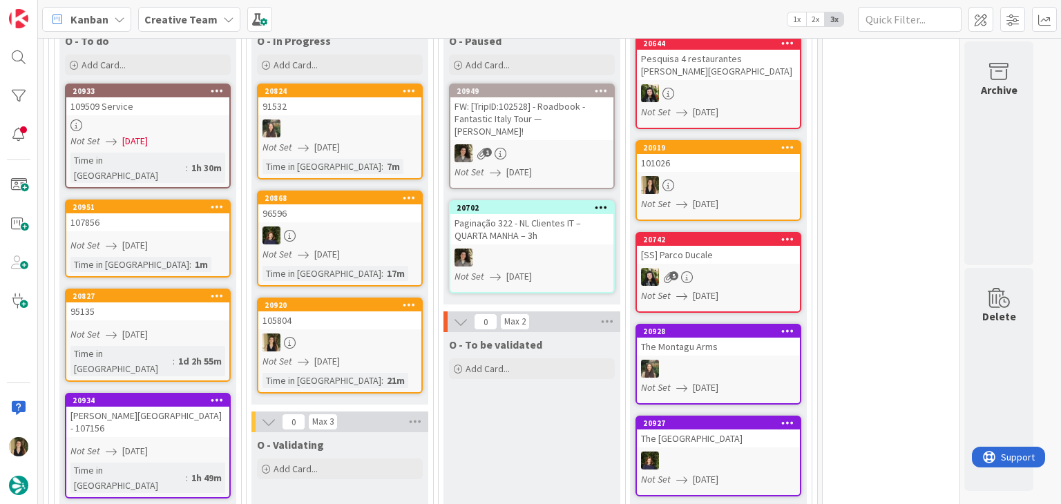
click at [381, 334] on div at bounding box center [339, 343] width 163 height 18
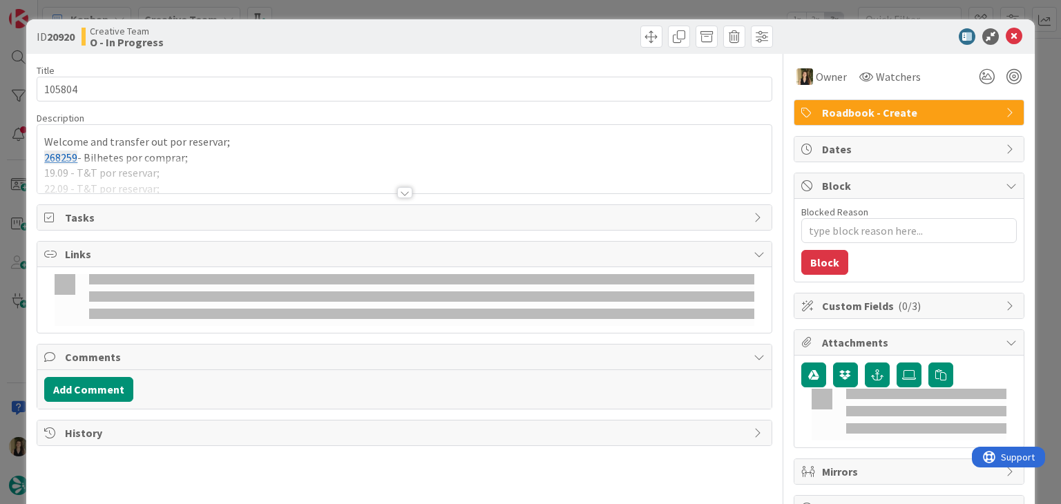
type textarea "x"
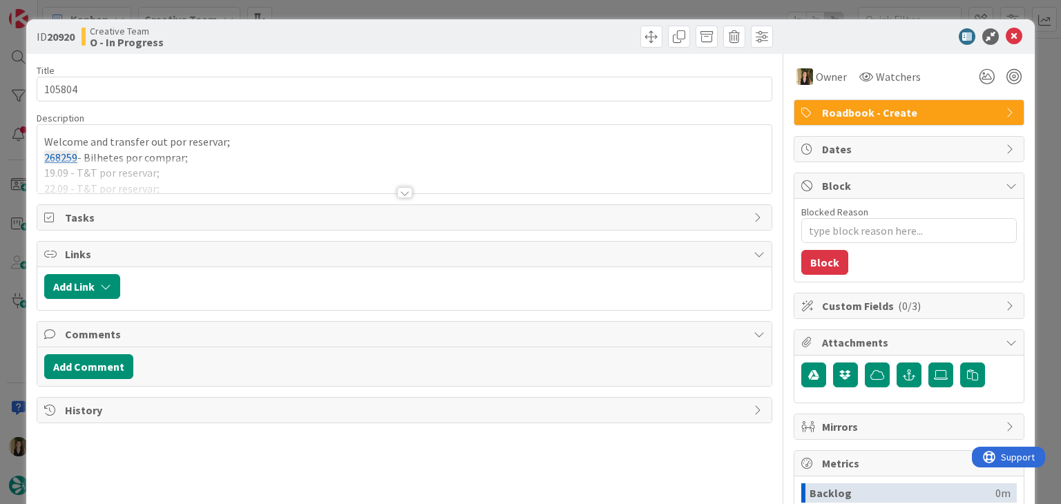
click at [397, 197] on div at bounding box center [404, 192] width 15 height 11
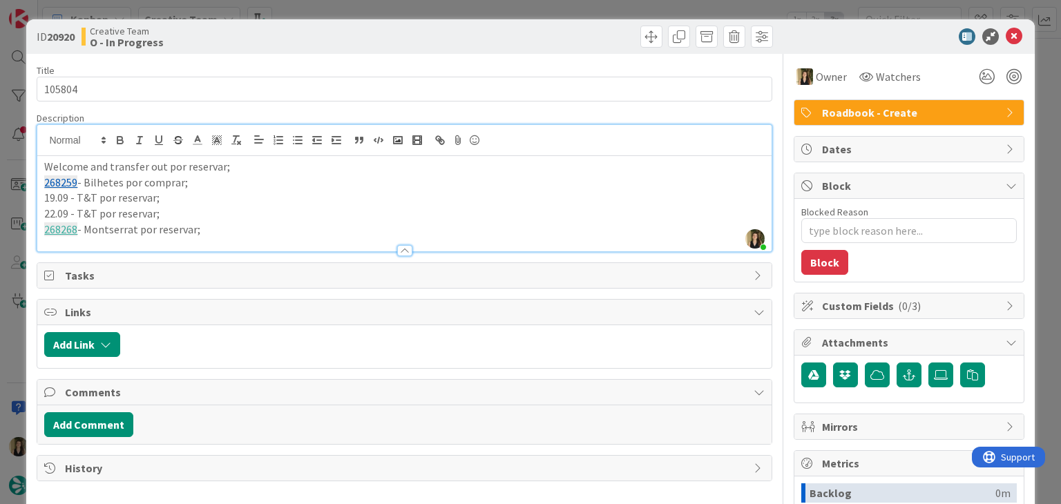
click at [227, 232] on p "268268 - Montserrat por reservar;" at bounding box center [404, 230] width 720 height 16
drag, startPoint x: 221, startPoint y: 231, endPoint x: 14, endPoint y: 169, distance: 216.4
click at [14, 169] on div "ID 20920 Creative Team O - In Progress Title 6 / 128 105804 Description Sofia P…" at bounding box center [530, 252] width 1061 height 504
copy div "Welcome and transfer out por reservar; 268259 - Bilhetes por comprar; 19.09 - T…"
click at [430, 50] on div "ID 20920 Creative Team O - In Progress" at bounding box center [530, 36] width 1008 height 35
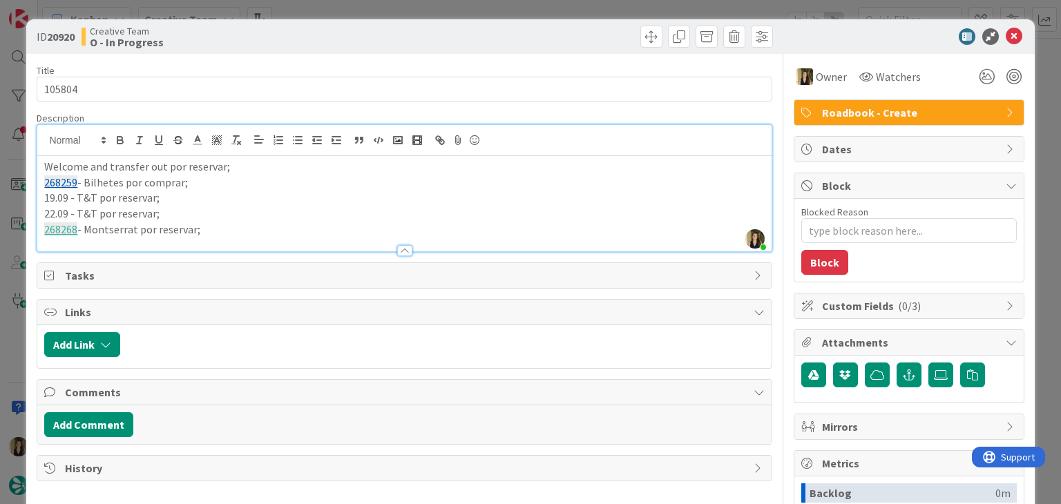
click at [432, 9] on div "ID 20920 Creative Team O - In Progress Title 6 / 128 105804 Description Sofia P…" at bounding box center [530, 252] width 1061 height 504
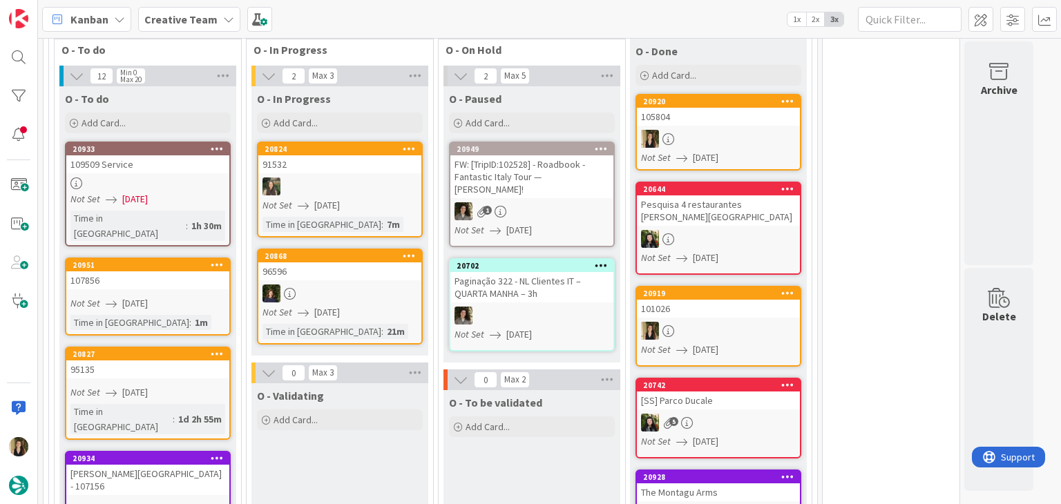
scroll to position [859, 0]
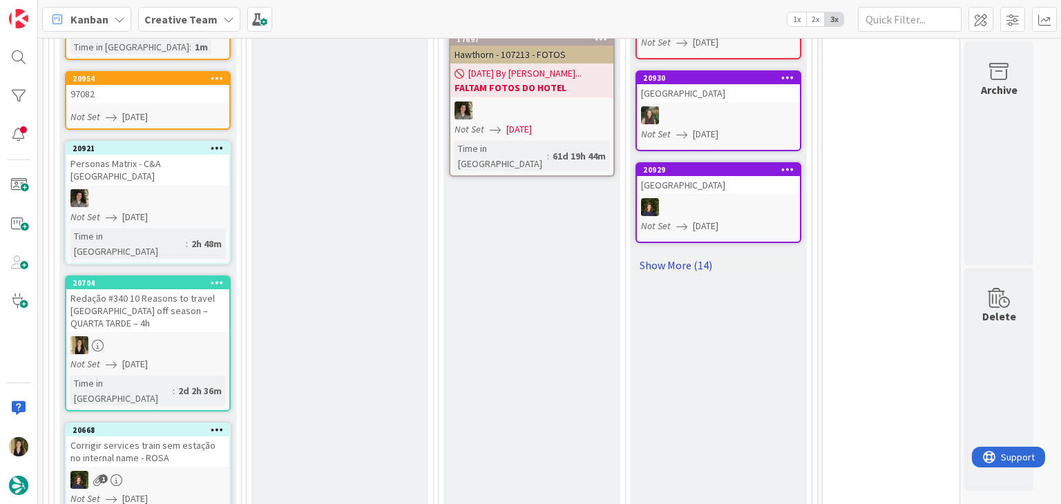
click at [704, 254] on link "Show More (14)" at bounding box center [719, 265] width 166 height 22
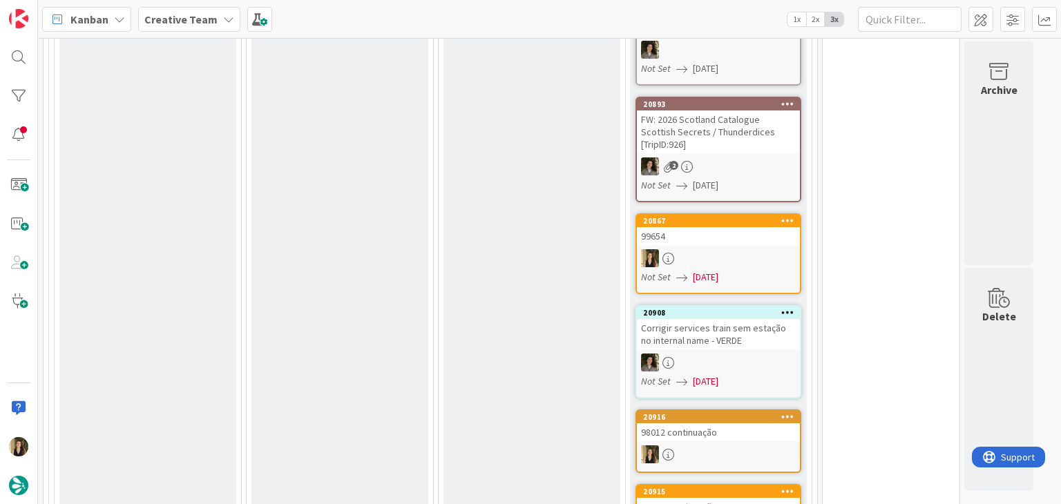
scroll to position [2812, 0]
